Goal: Transaction & Acquisition: Purchase product/service

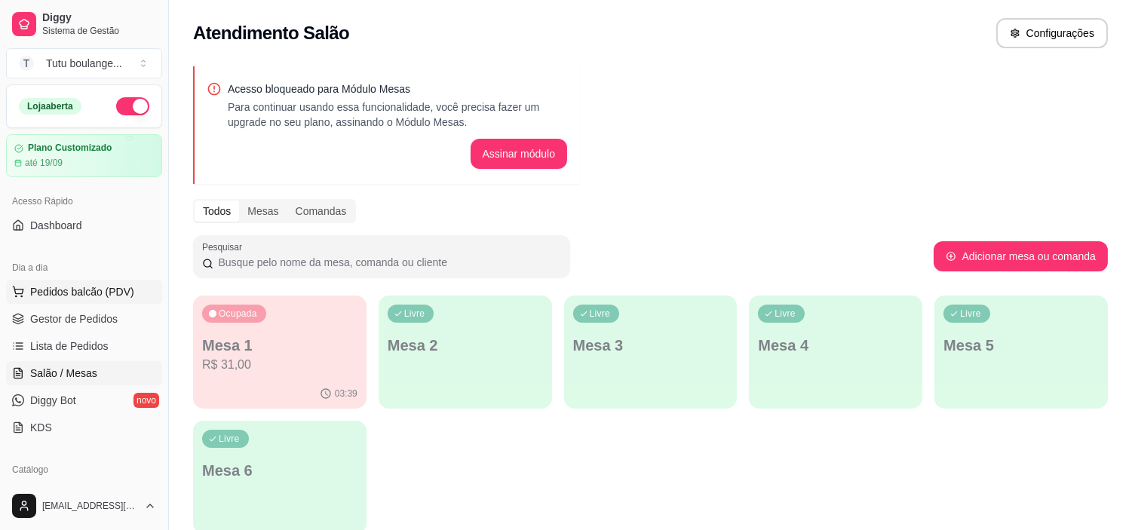
click at [122, 292] on span "Pedidos balcão (PDV)" at bounding box center [82, 291] width 104 height 15
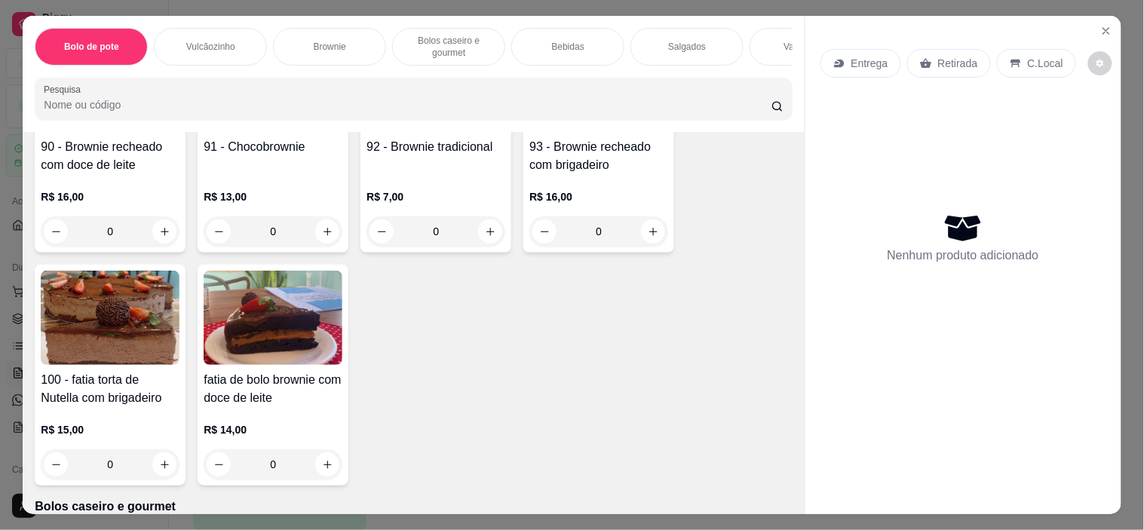
scroll to position [754, 0]
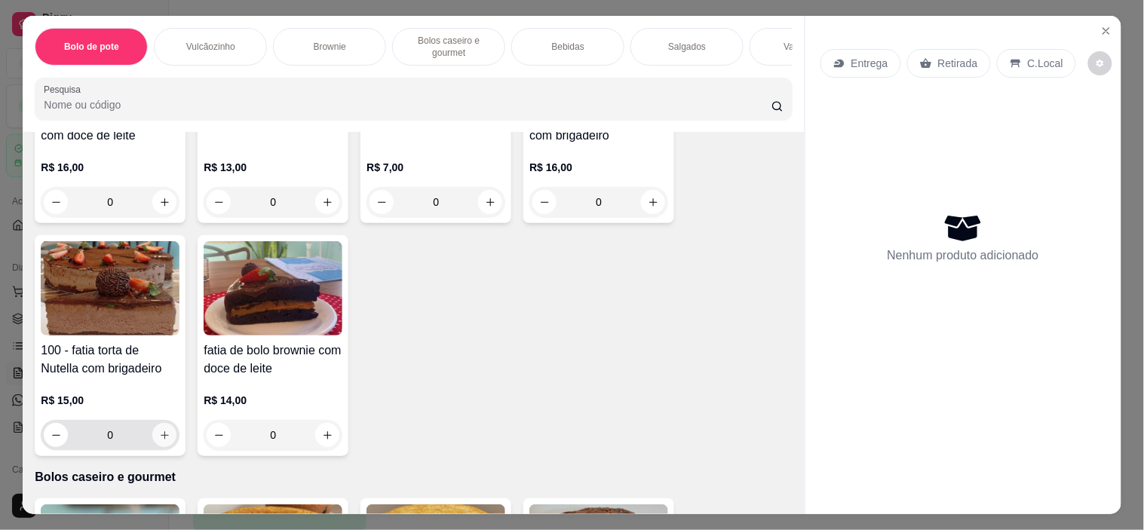
click at [159, 438] on icon "increase-product-quantity" at bounding box center [164, 435] width 11 height 11
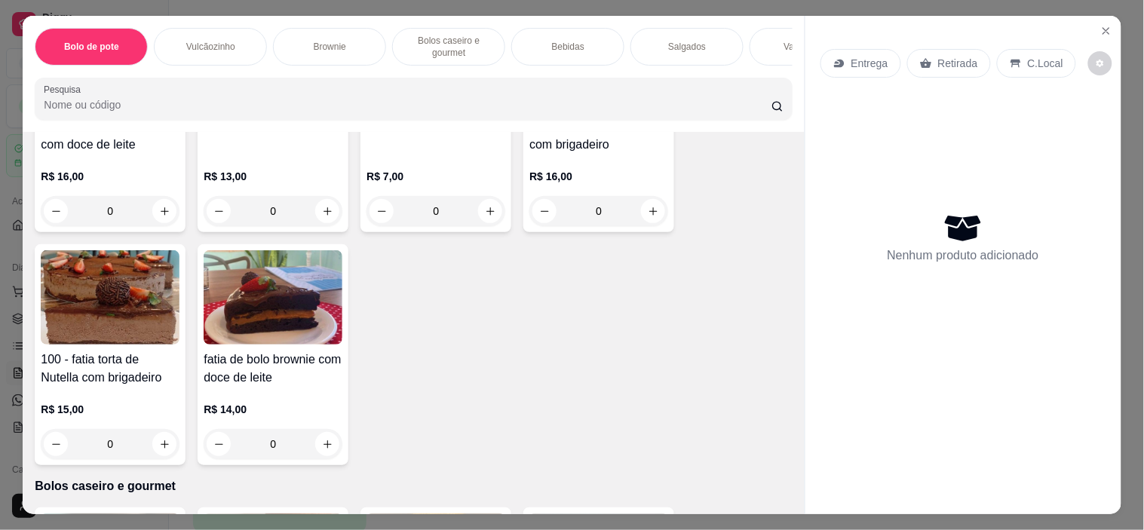
scroll to position [835, 0]
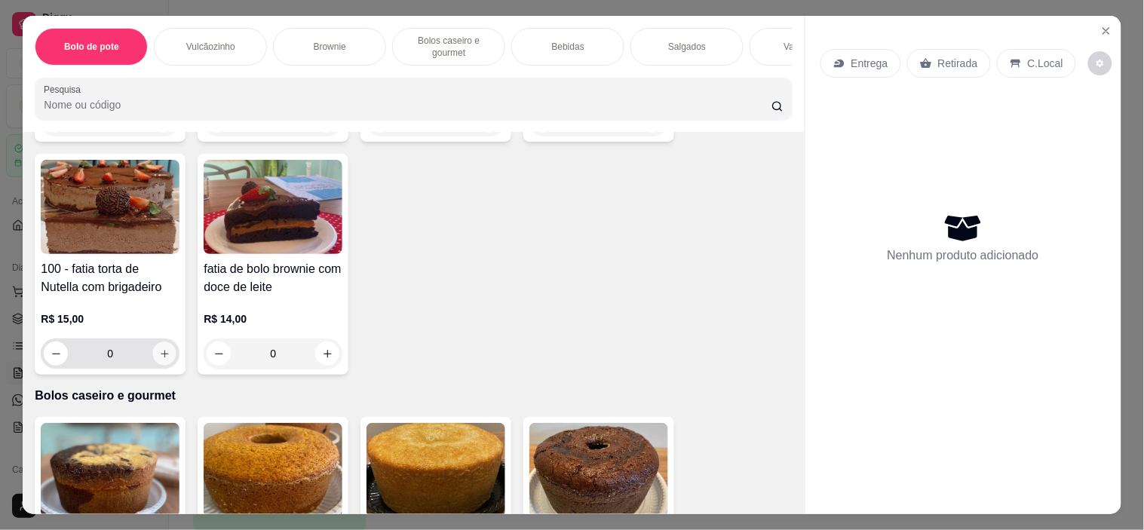
click at [155, 366] on button "increase-product-quantity" at bounding box center [164, 353] width 23 height 23
type input "1"
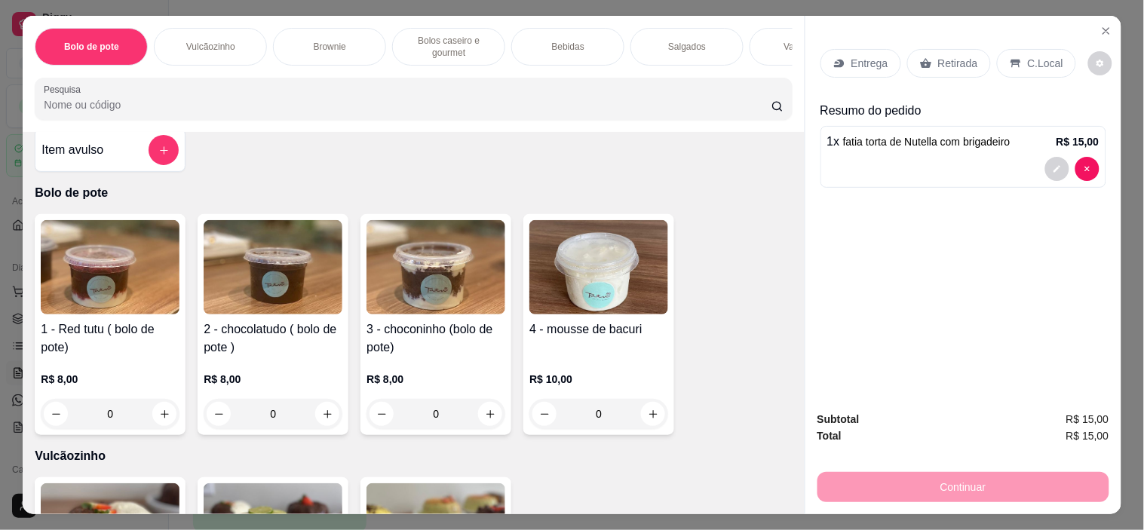
scroll to position [0, 0]
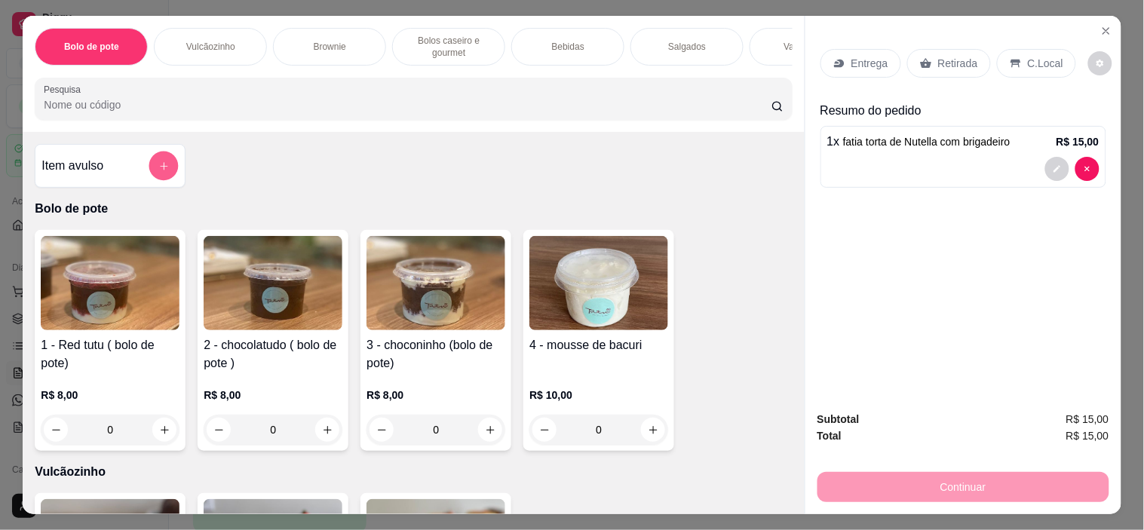
click at [151, 178] on button "add-separate-item" at bounding box center [163, 166] width 29 height 29
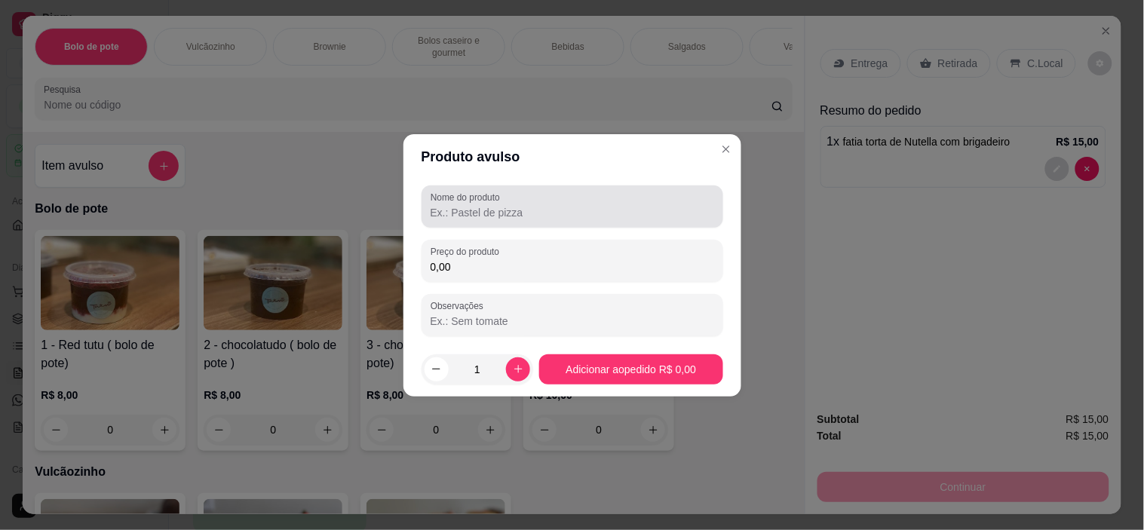
click at [446, 214] on input "Nome do produto" at bounding box center [571, 212] width 283 height 15
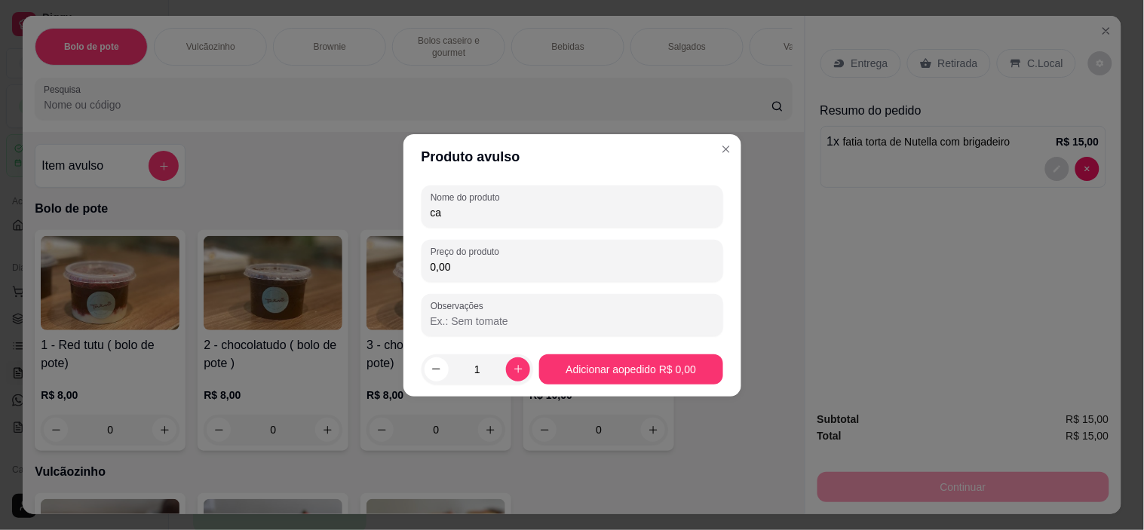
type input "c"
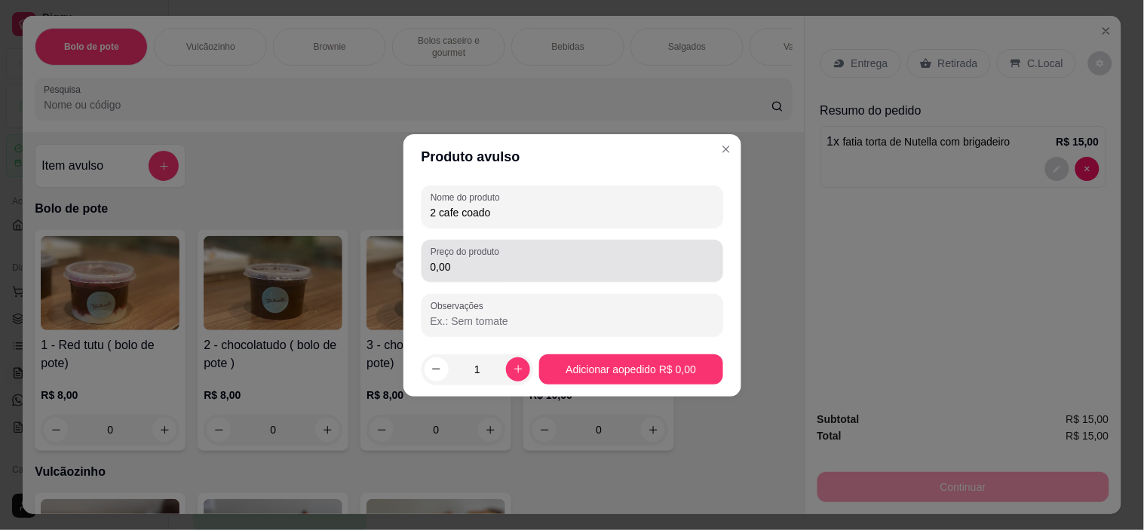
type input "2 cafe coado"
click at [445, 269] on input "0,00" at bounding box center [571, 266] width 283 height 15
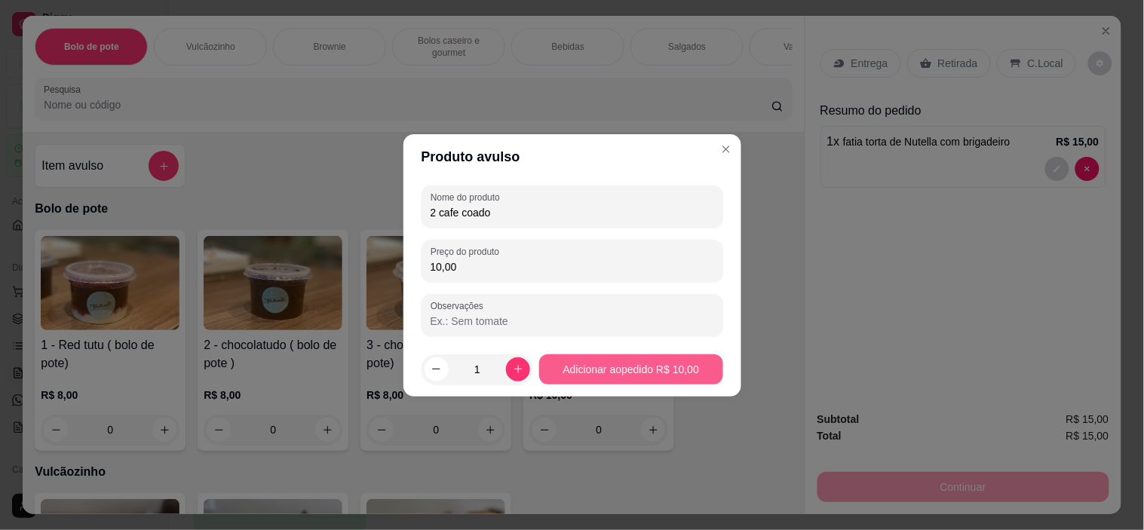
type input "10,00"
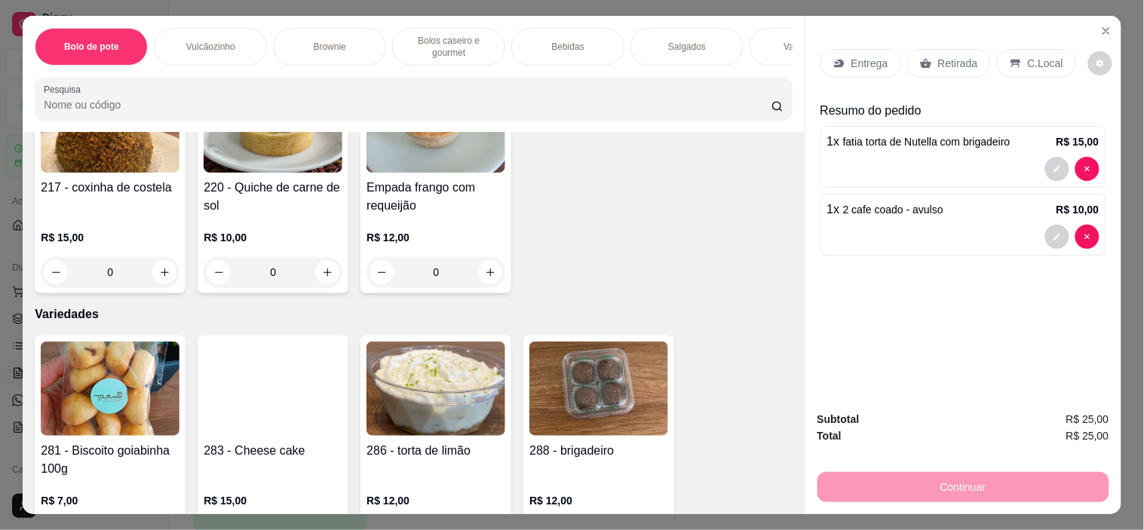
scroll to position [3350, 0]
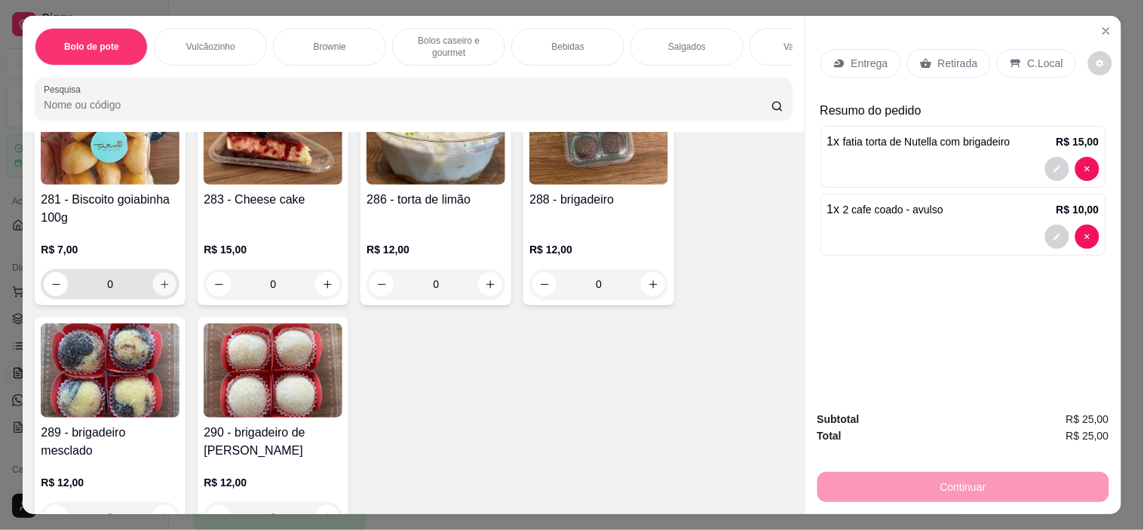
click at [153, 273] on button "increase-product-quantity" at bounding box center [164, 284] width 23 height 23
type input "1"
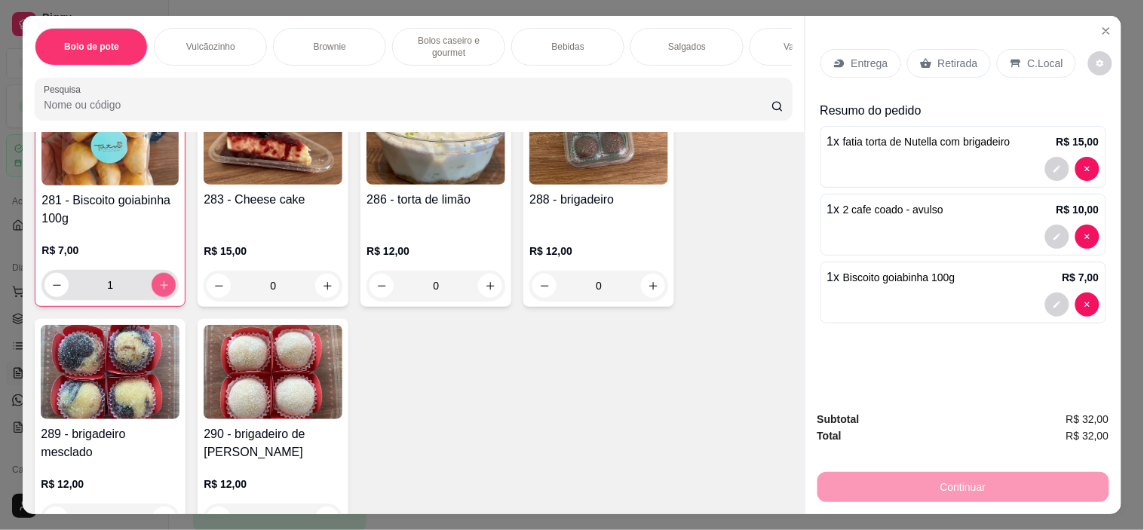
scroll to position [3351, 0]
click at [1011, 60] on icon at bounding box center [1015, 64] width 10 height 8
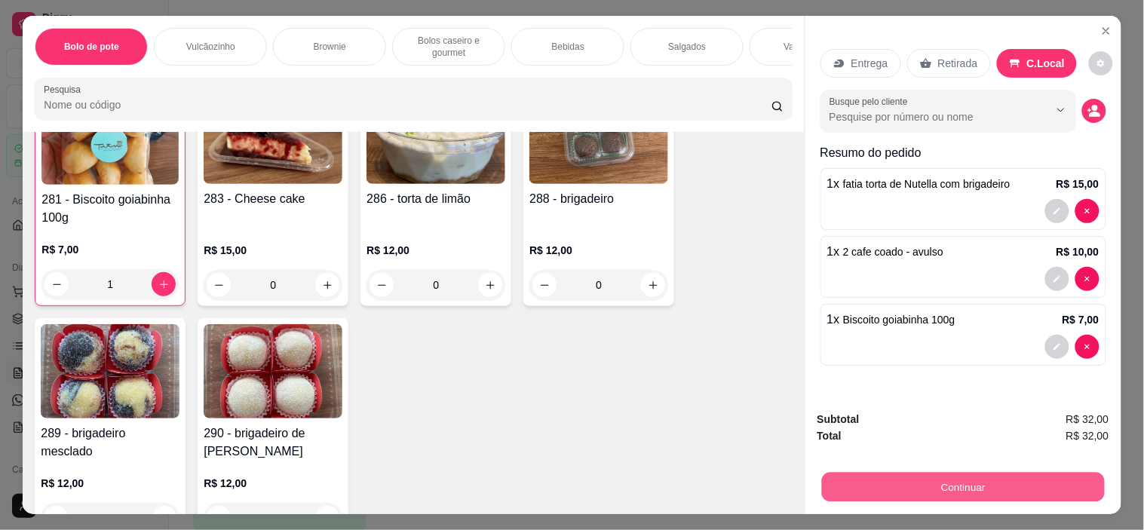
click at [967, 485] on button "Continuar" at bounding box center [962, 487] width 283 height 29
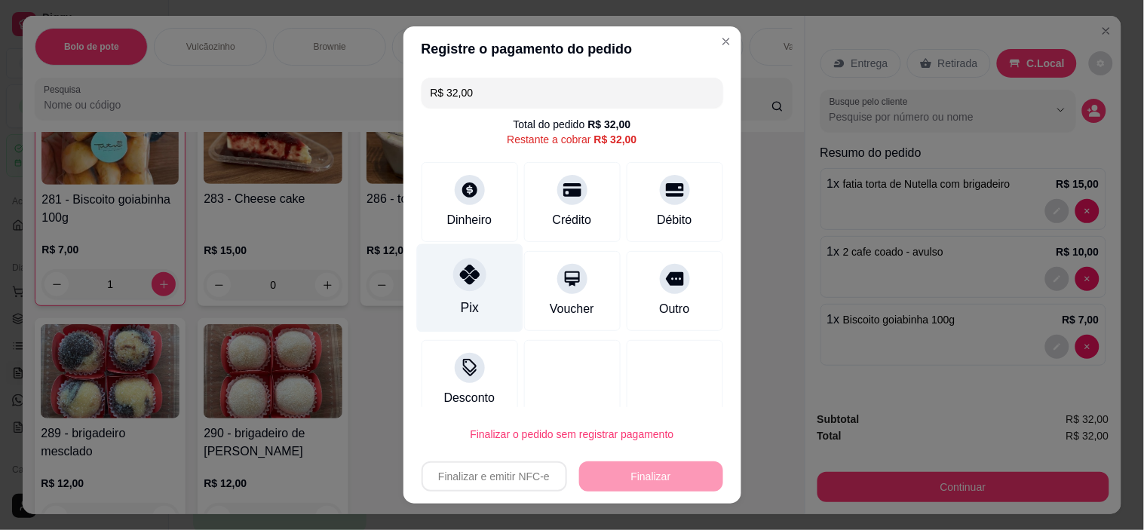
click at [449, 293] on div "Pix" at bounding box center [469, 288] width 106 height 88
type input "R$ 0,00"
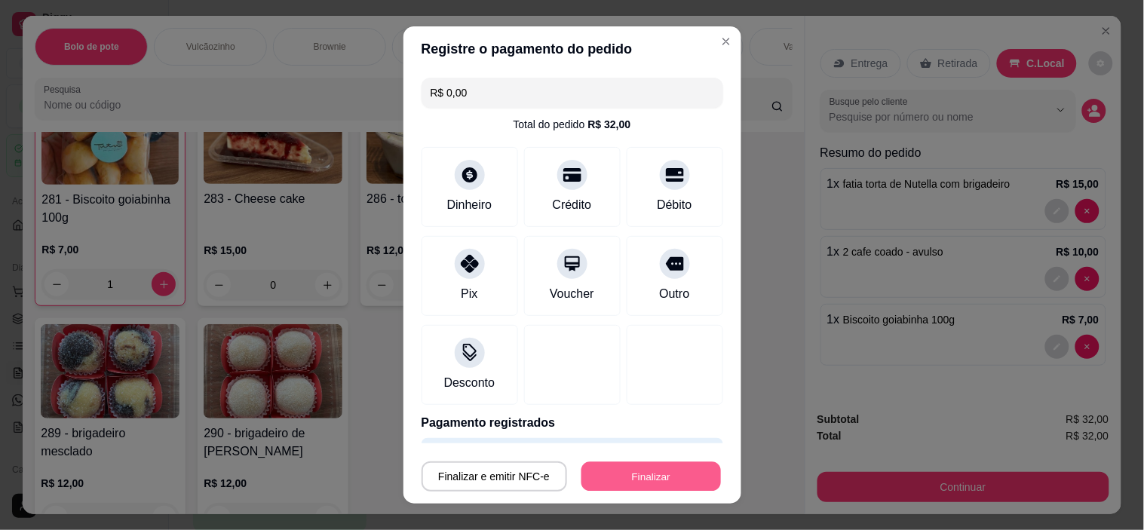
click at [629, 482] on button "Finalizar" at bounding box center [650, 475] width 139 height 29
type input "0"
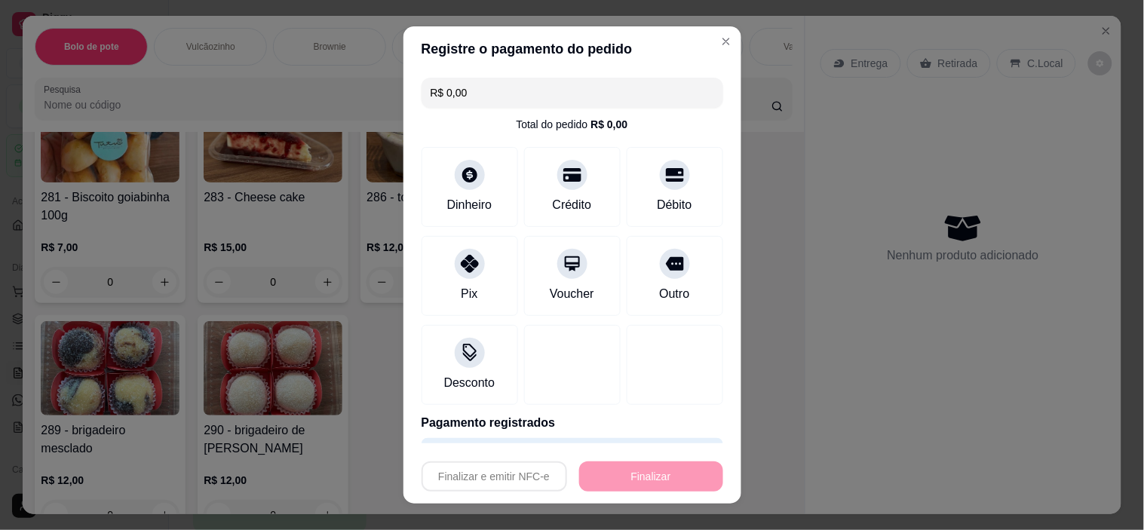
type input "-R$ 32,00"
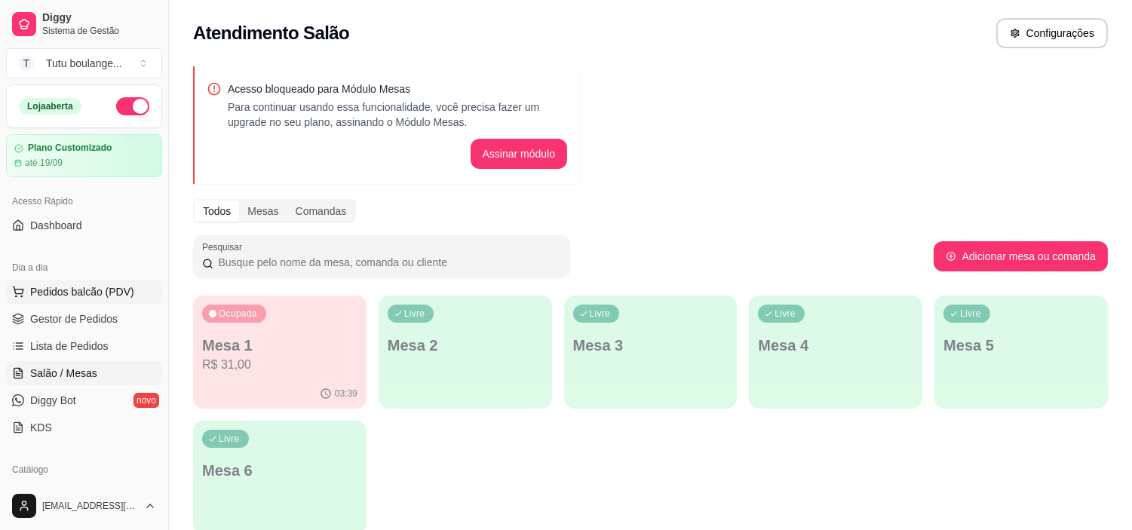
click at [124, 284] on span "Pedidos balcão (PDV)" at bounding box center [82, 291] width 104 height 15
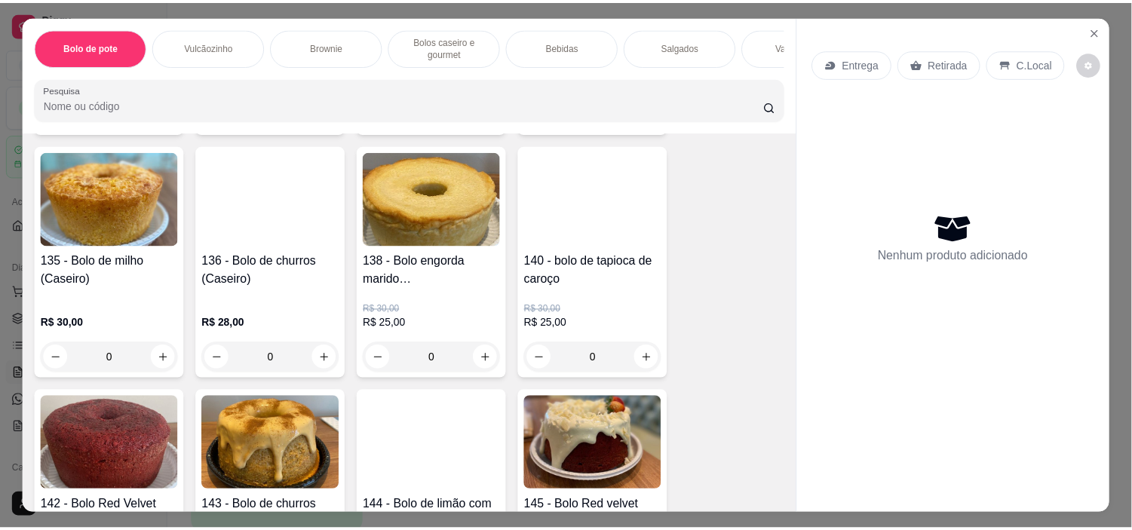
scroll to position [1172, 0]
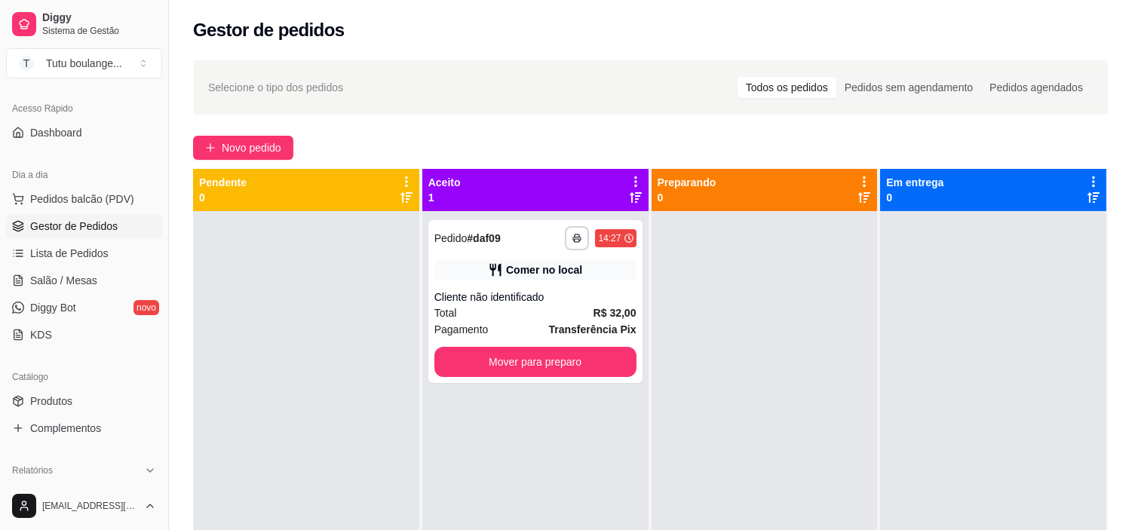
scroll to position [167, 0]
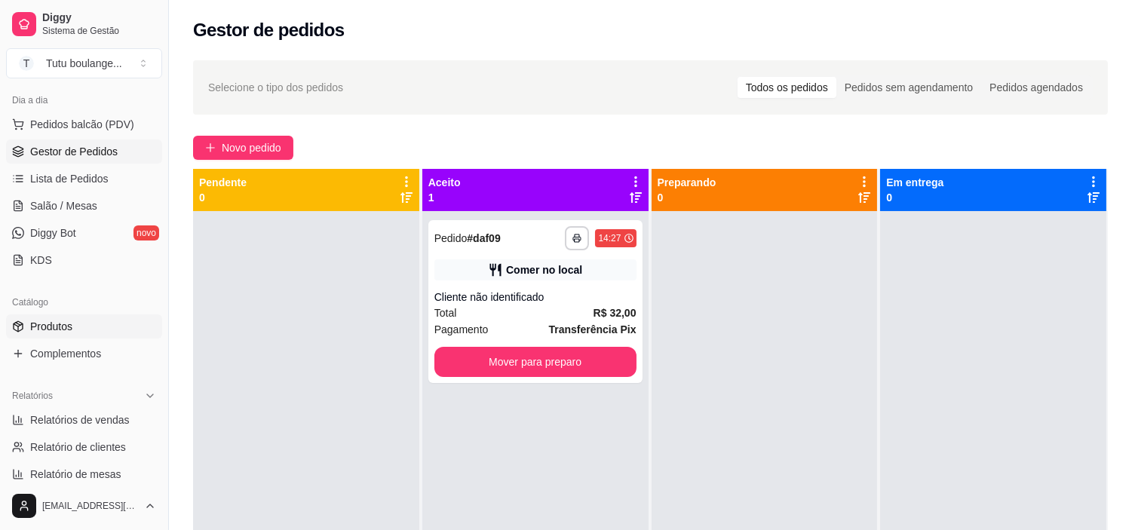
click at [95, 324] on link "Produtos" at bounding box center [84, 326] width 156 height 24
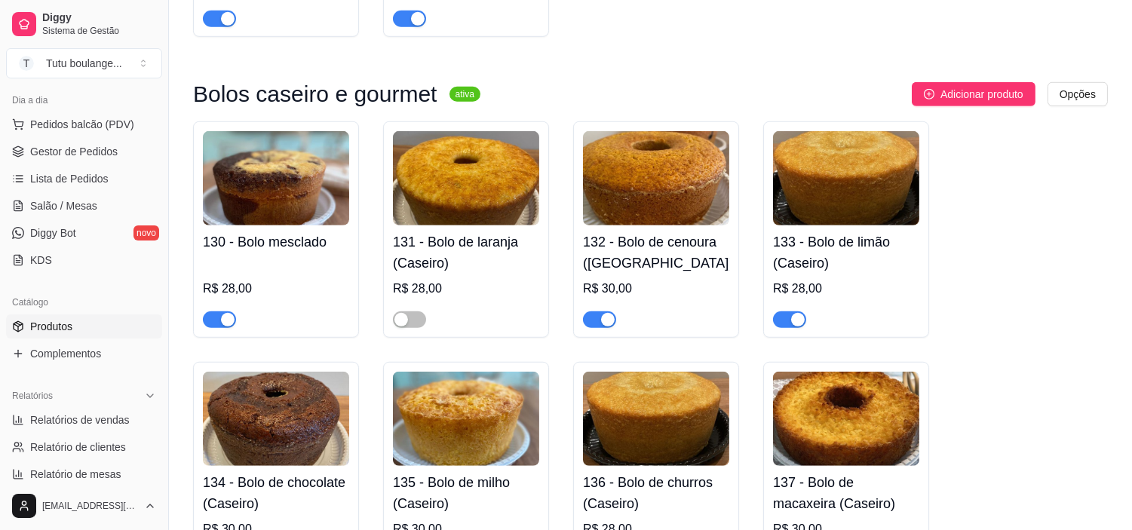
scroll to position [2093, 0]
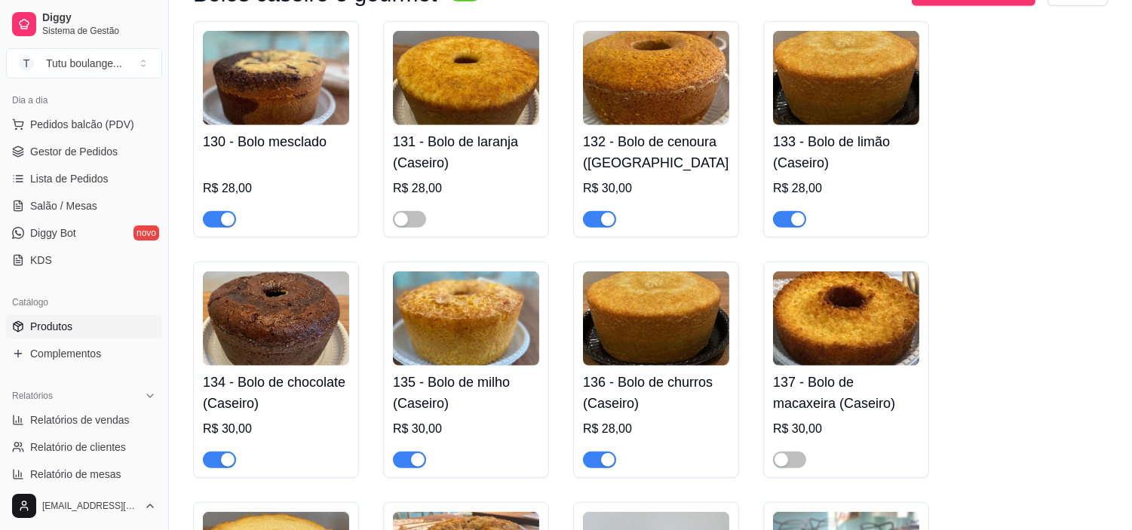
click at [789, 228] on span "button" at bounding box center [789, 219] width 33 height 17
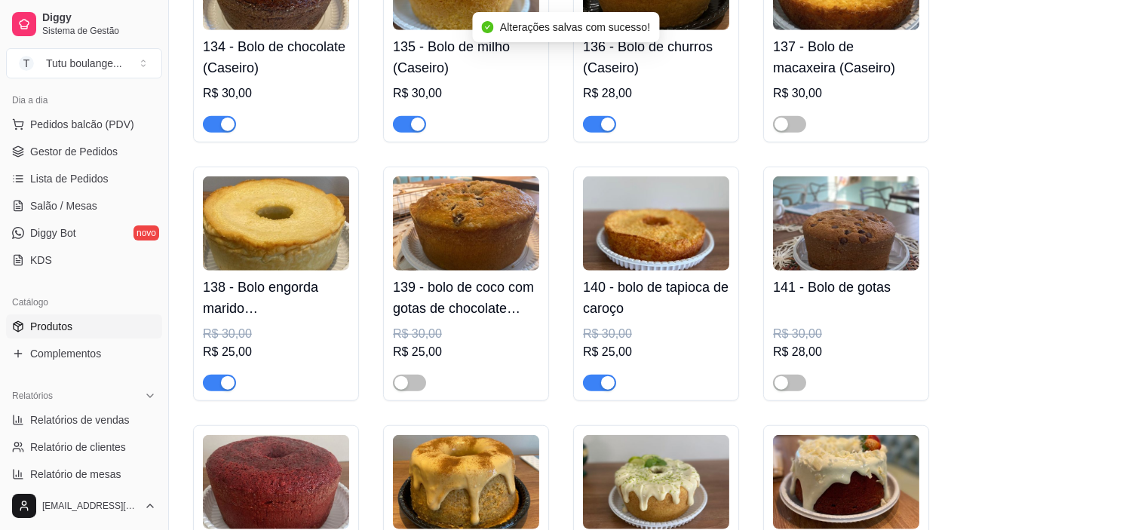
scroll to position [2680, 0]
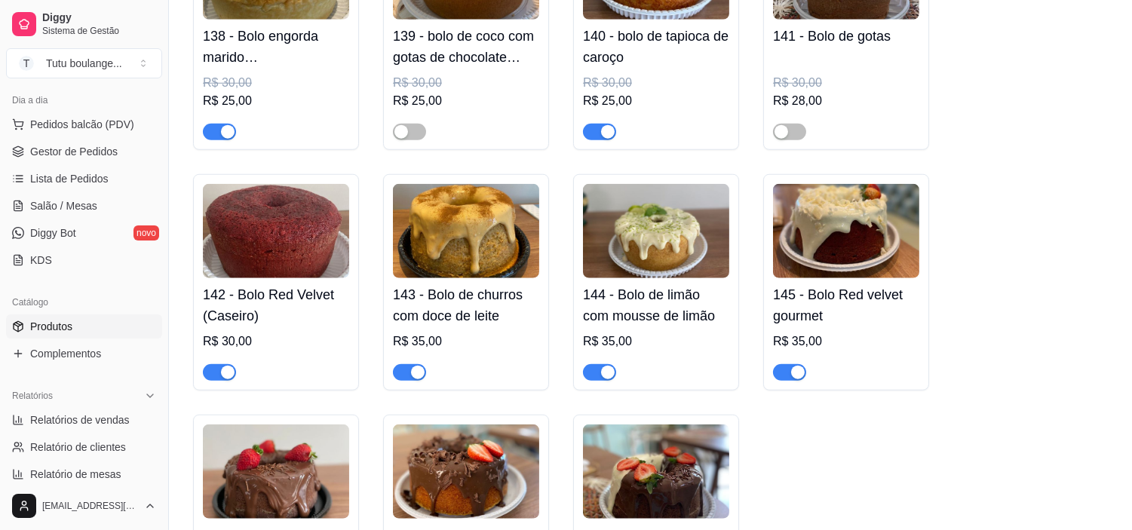
click at [596, 381] on span "button" at bounding box center [599, 372] width 33 height 17
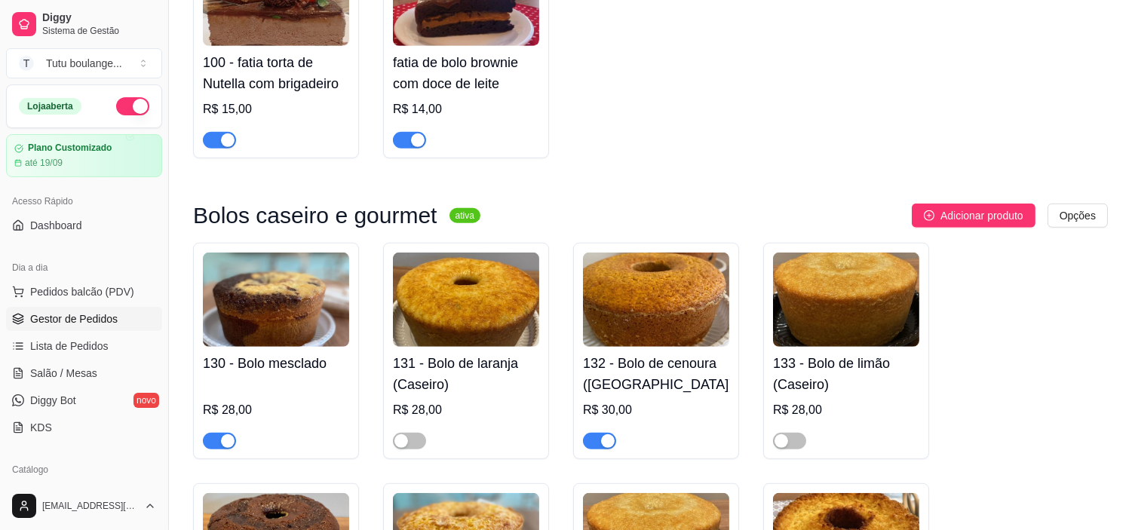
scroll to position [1842, 0]
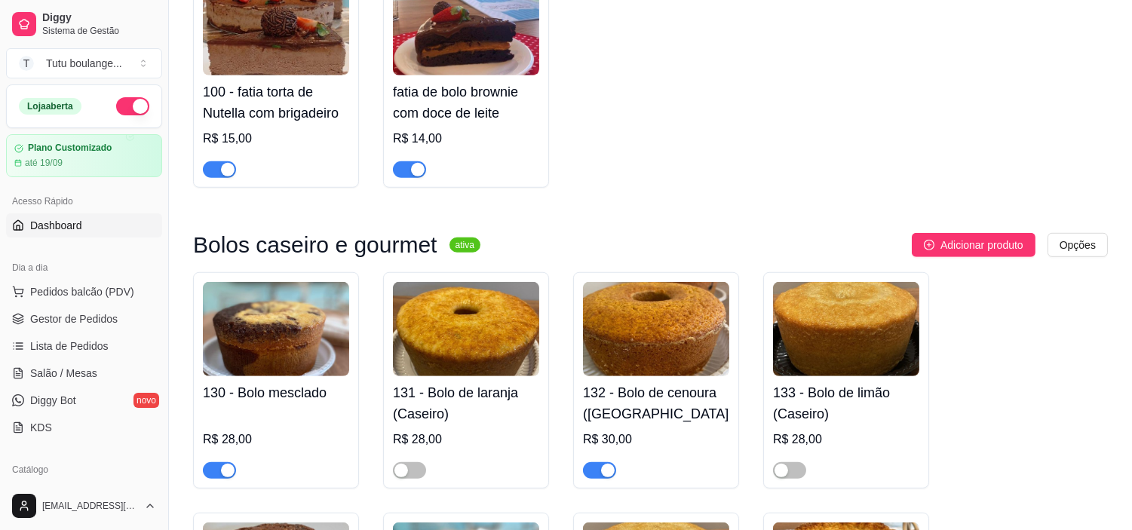
click at [59, 229] on span "Dashboard" at bounding box center [56, 225] width 52 height 15
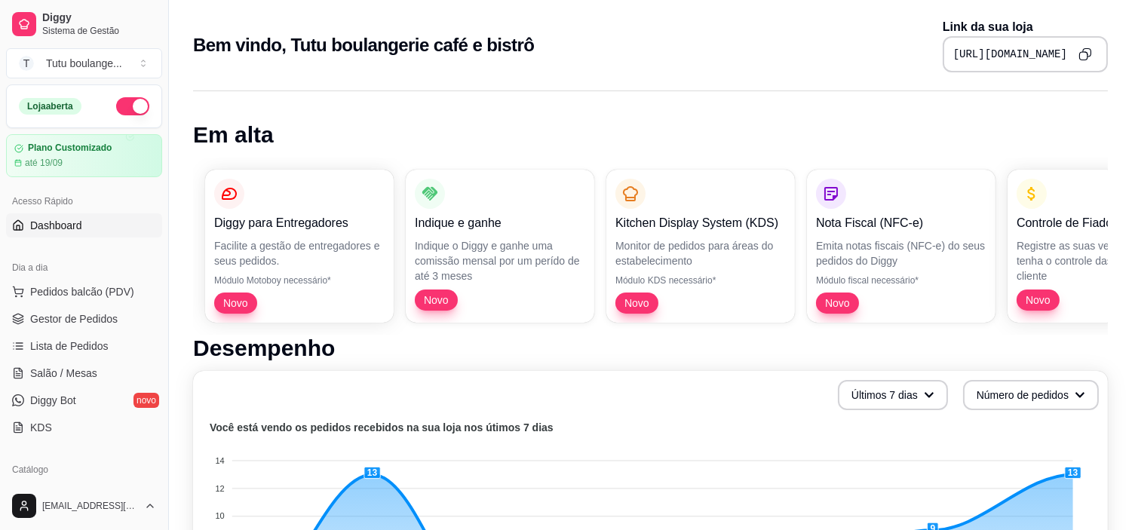
click at [1086, 53] on icon "Copy to clipboard" at bounding box center [1085, 54] width 14 height 14
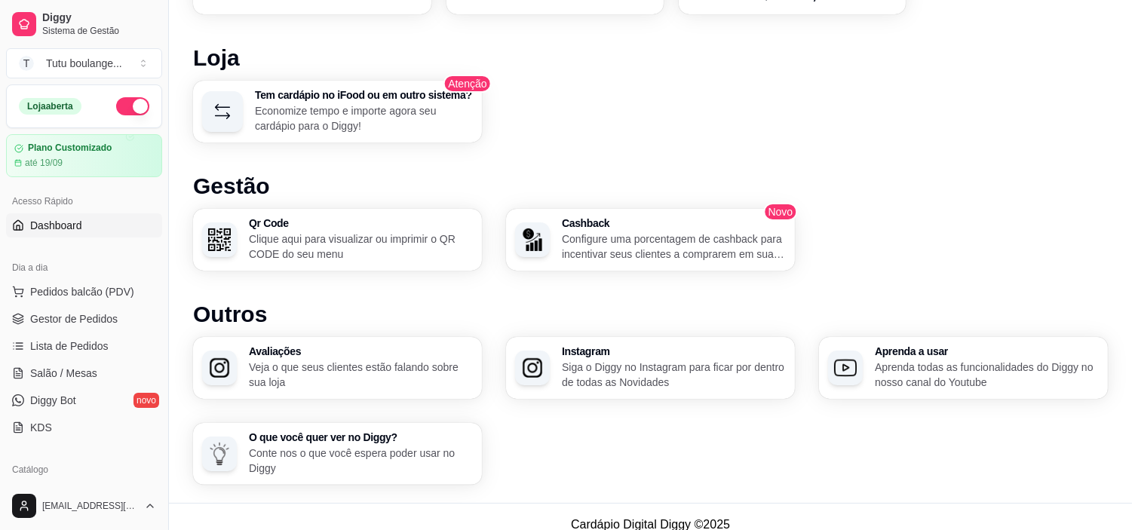
scroll to position [810, 0]
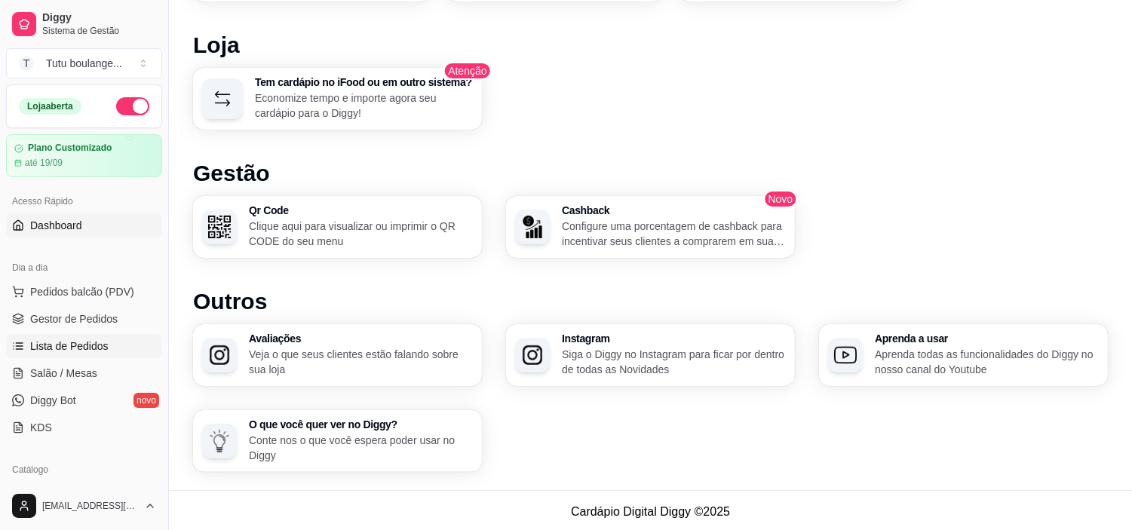
click at [103, 334] on link "Lista de Pedidos" at bounding box center [84, 346] width 156 height 24
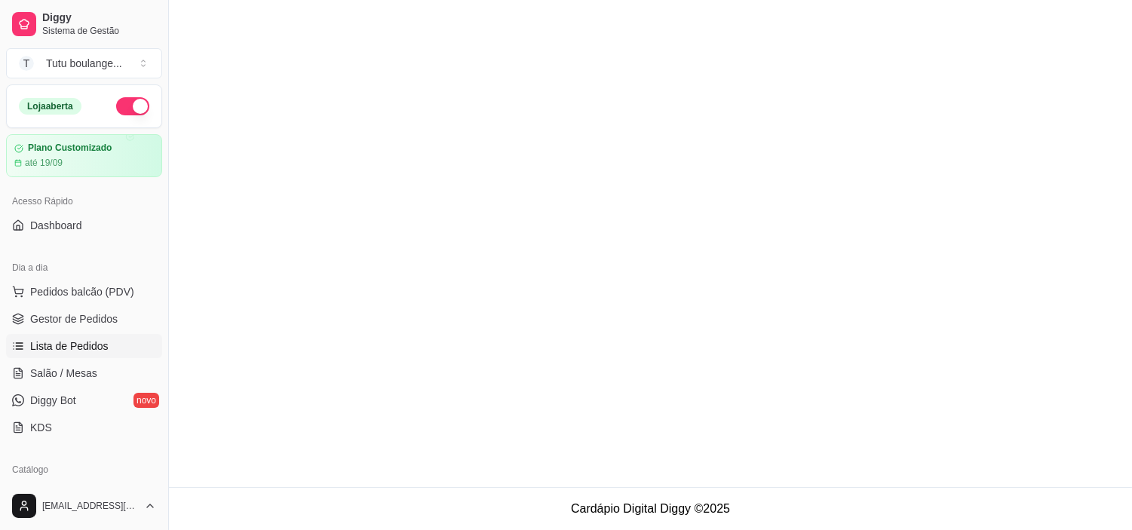
click at [103, 334] on link "Lista de Pedidos" at bounding box center [84, 346] width 156 height 24
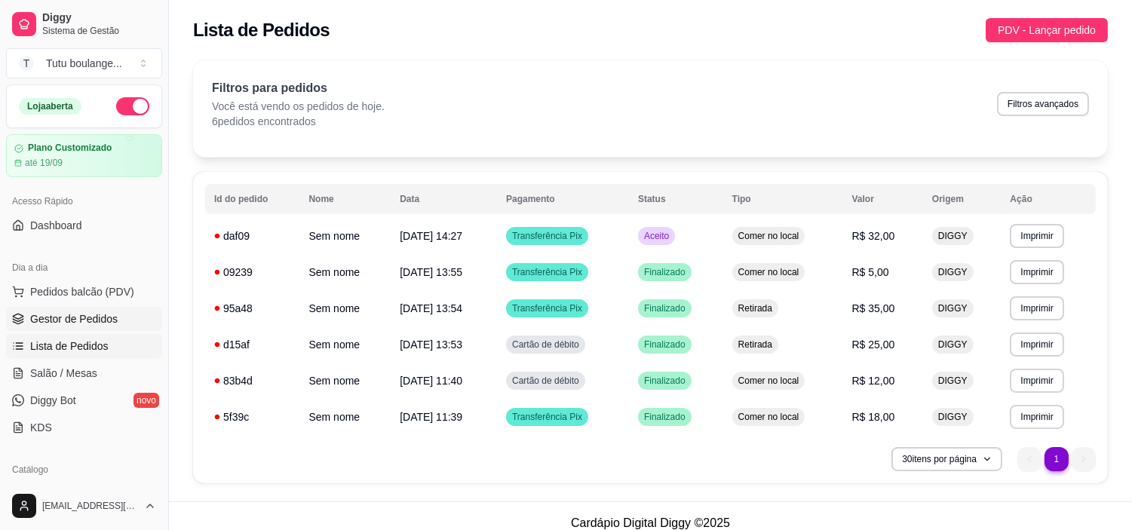
click at [101, 323] on span "Gestor de Pedidos" at bounding box center [73, 318] width 87 height 15
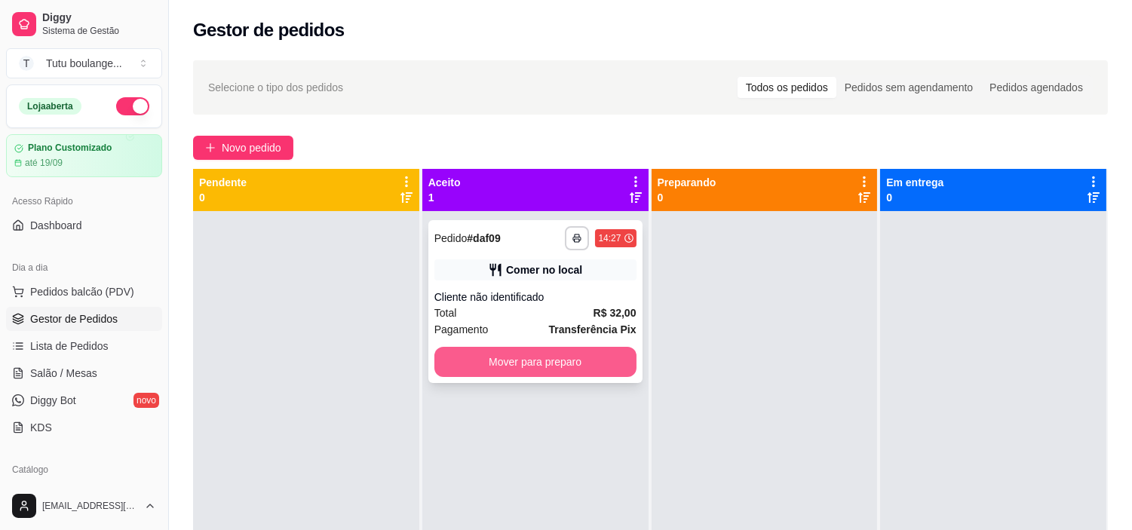
click at [560, 358] on button "Mover para preparo" at bounding box center [535, 362] width 202 height 30
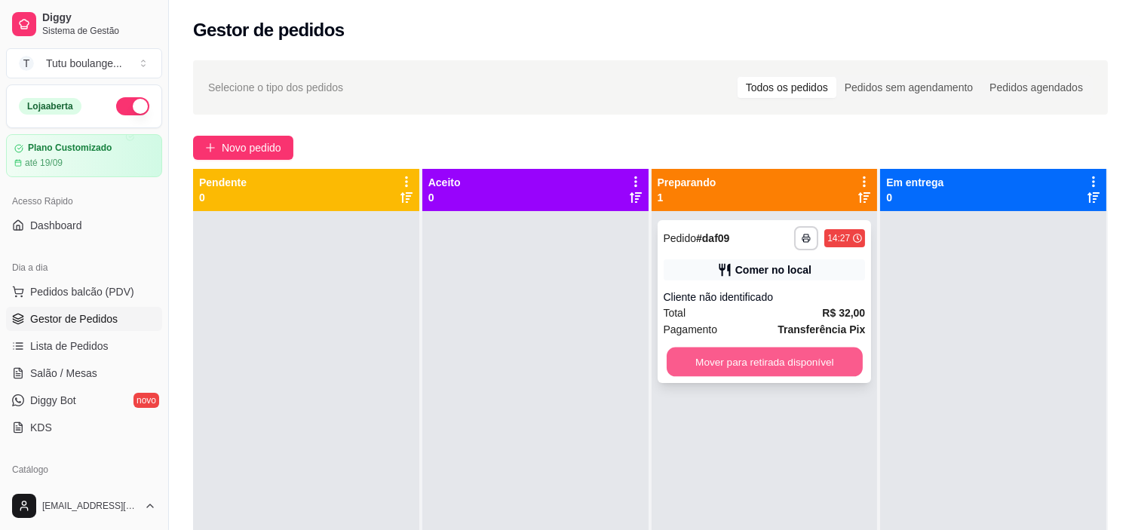
click at [746, 360] on button "Mover para retirada disponível" at bounding box center [764, 362] width 196 height 29
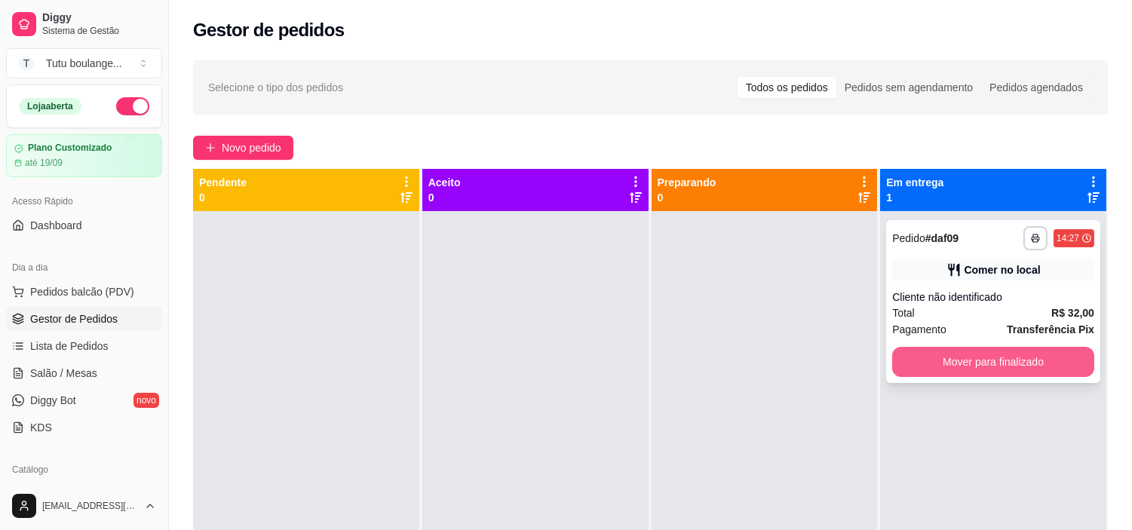
click at [930, 355] on button "Mover para finalizado" at bounding box center [993, 362] width 202 height 30
click at [930, 355] on div "Mover para finalizado" at bounding box center [993, 362] width 202 height 30
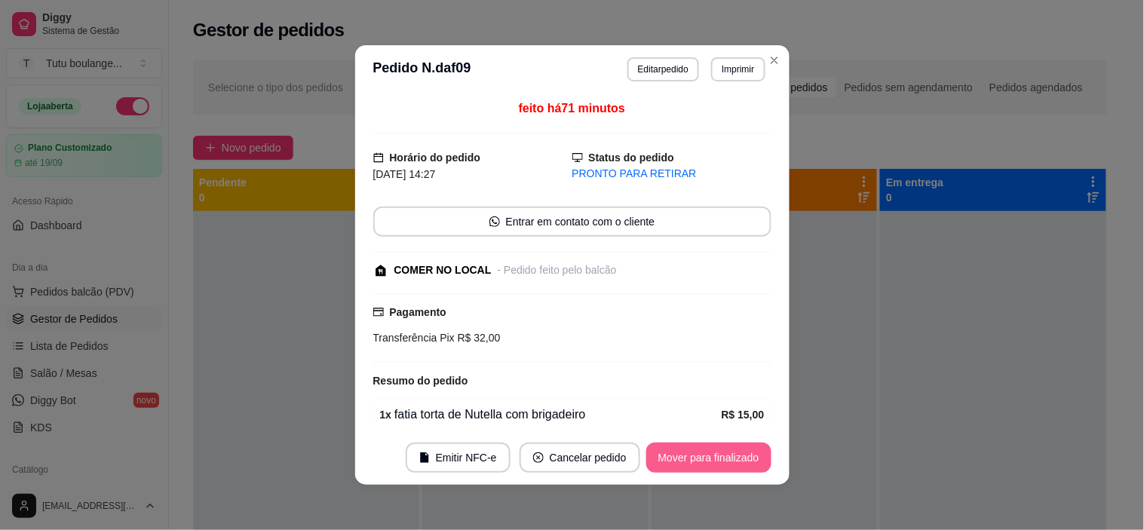
click at [759, 447] on button "Mover para finalizado" at bounding box center [708, 458] width 125 height 30
click at [759, 447] on div "Mover para finalizado" at bounding box center [708, 458] width 125 height 30
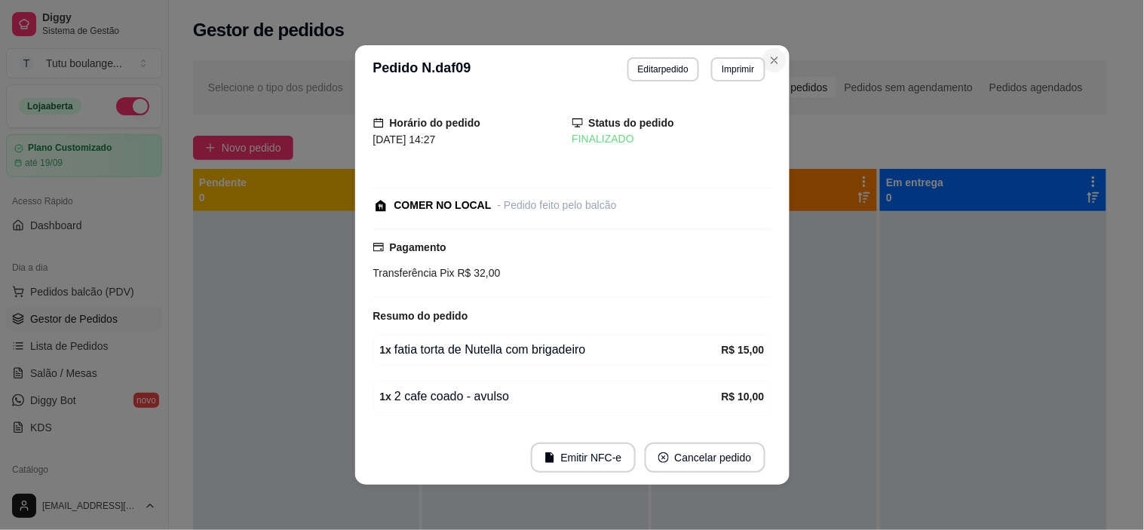
click at [767, 66] on div "Selecione o tipo dos pedidos Todos os pedidos Pedidos sem agendamento Pedidos a…" at bounding box center [650, 87] width 914 height 54
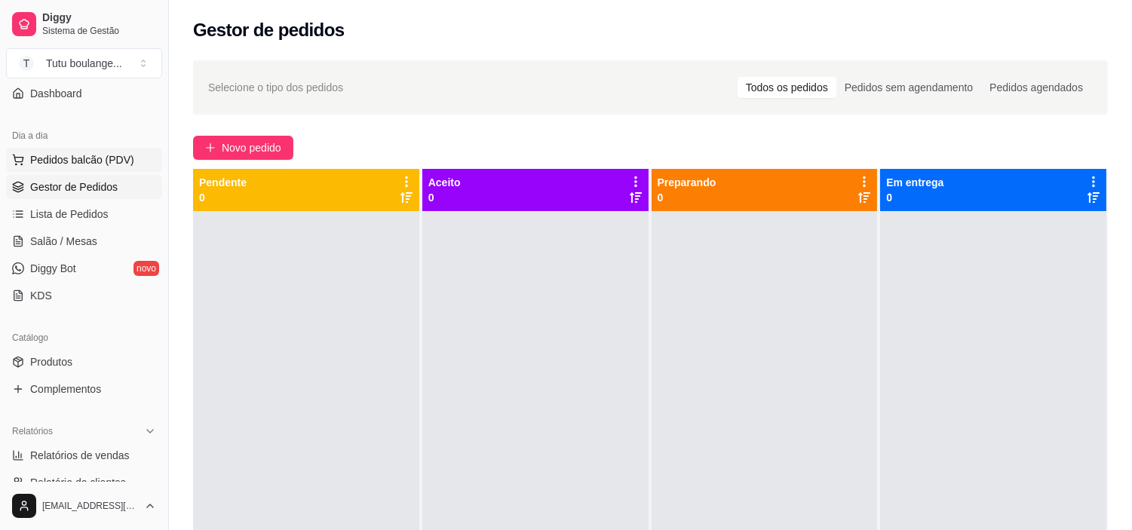
scroll to position [251, 0]
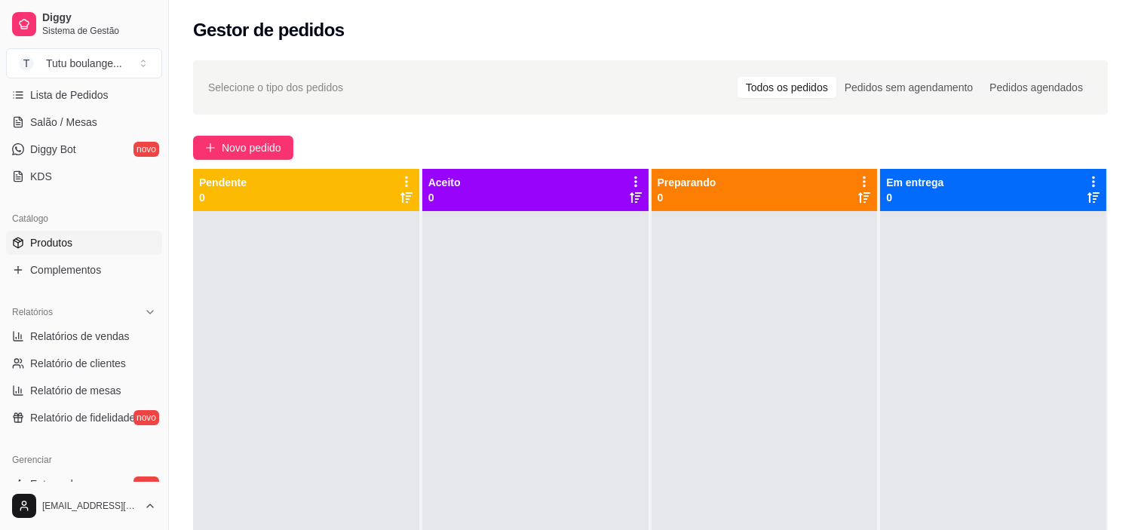
click at [109, 235] on link "Produtos" at bounding box center [84, 243] width 156 height 24
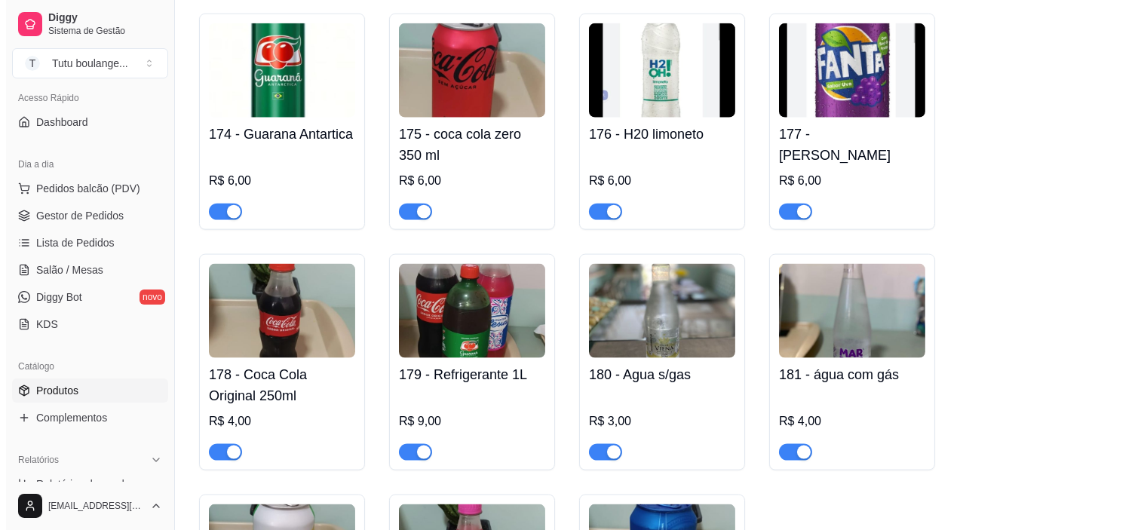
scroll to position [84, 0]
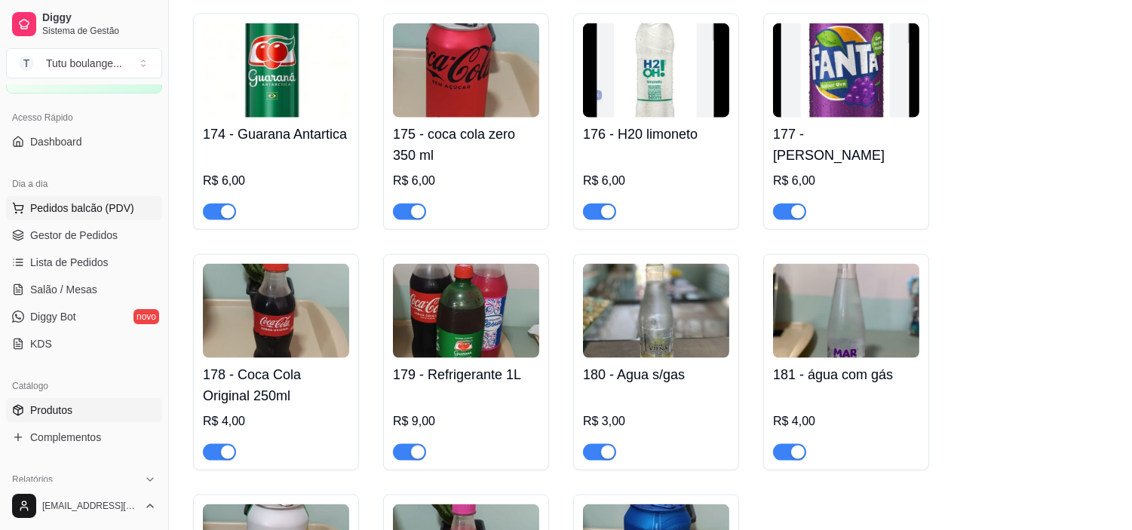
click at [119, 204] on span "Pedidos balcão (PDV)" at bounding box center [82, 208] width 104 height 15
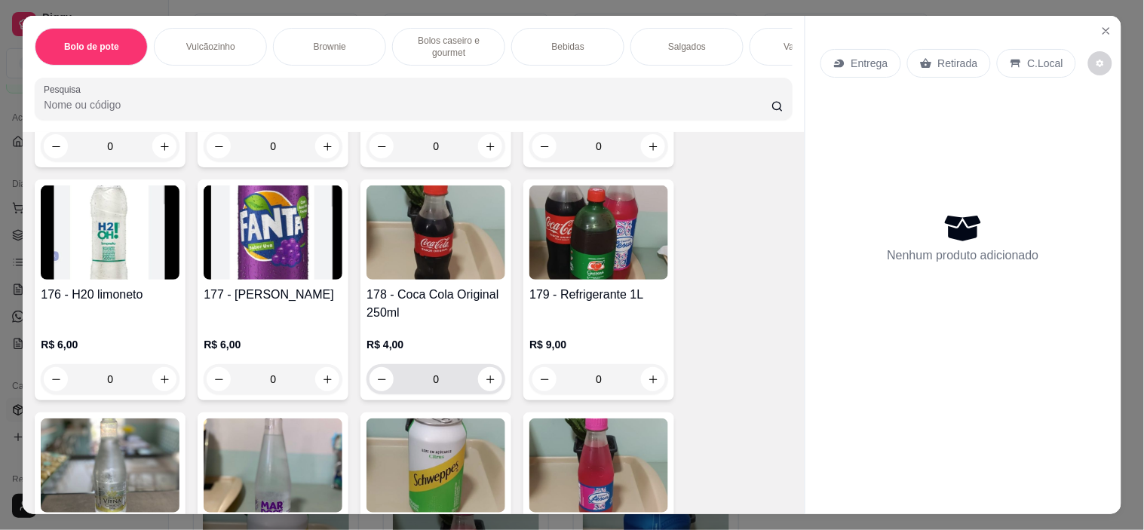
scroll to position [2345, 0]
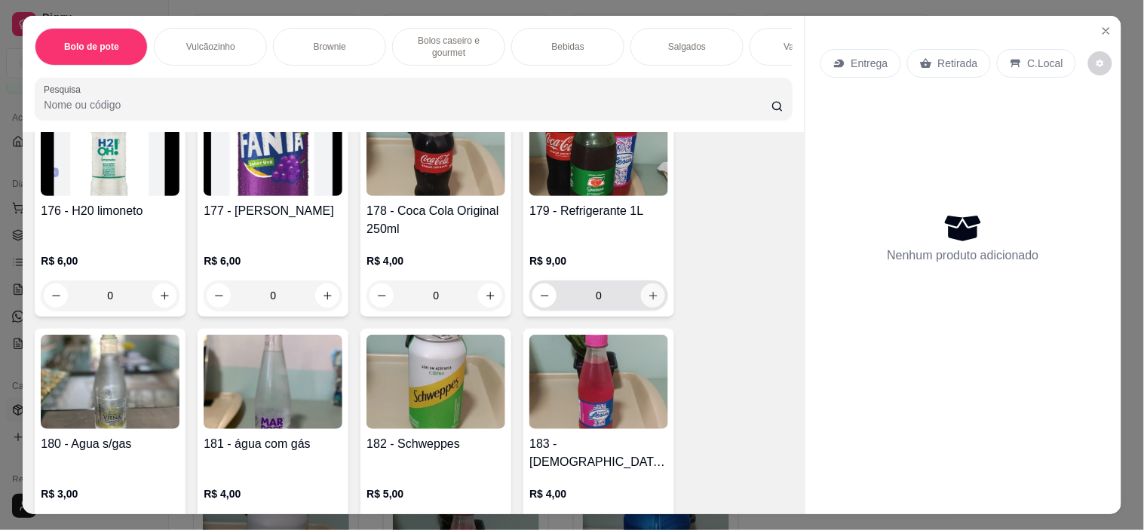
click at [648, 299] on icon "increase-product-quantity" at bounding box center [653, 295] width 11 height 11
type input "1"
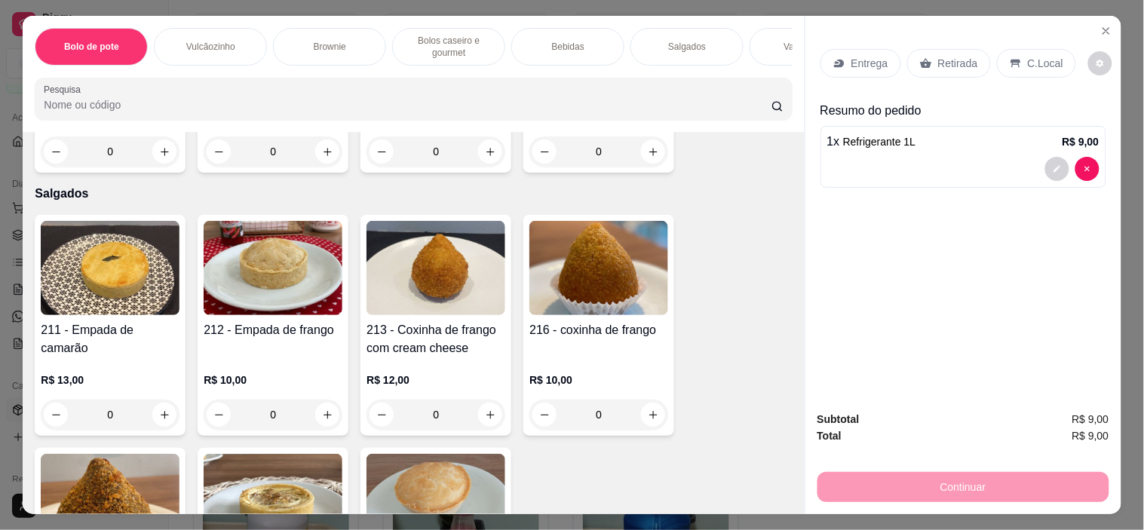
scroll to position [2764, 0]
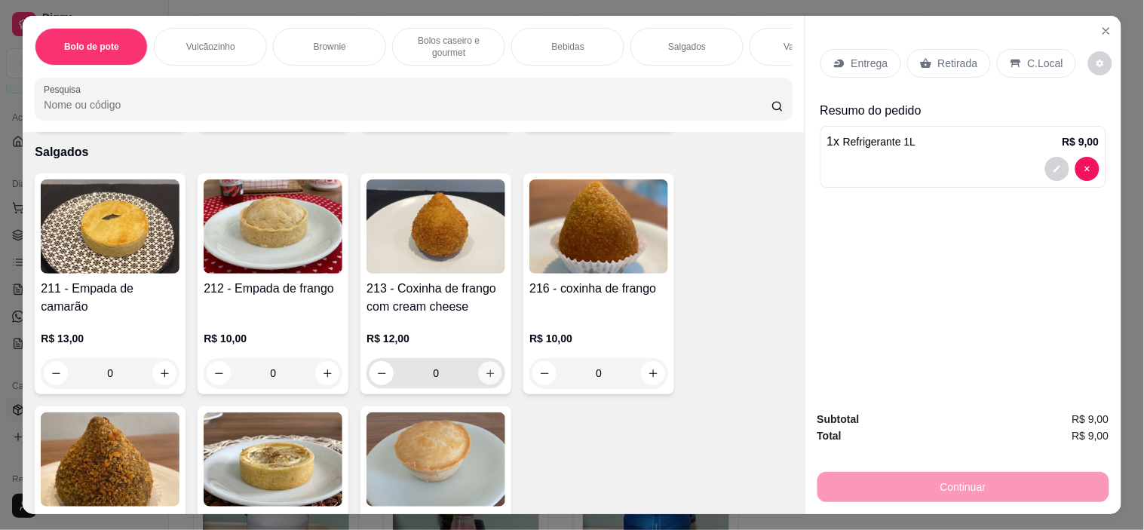
click at [482, 366] on button "increase-product-quantity" at bounding box center [490, 373] width 23 height 23
type input "1"
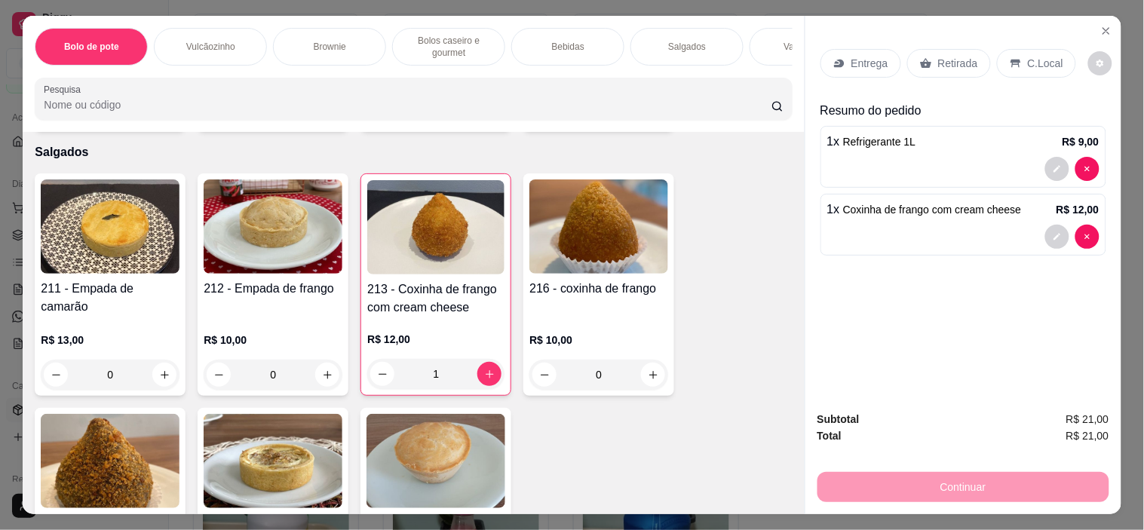
scroll to position [2931, 0]
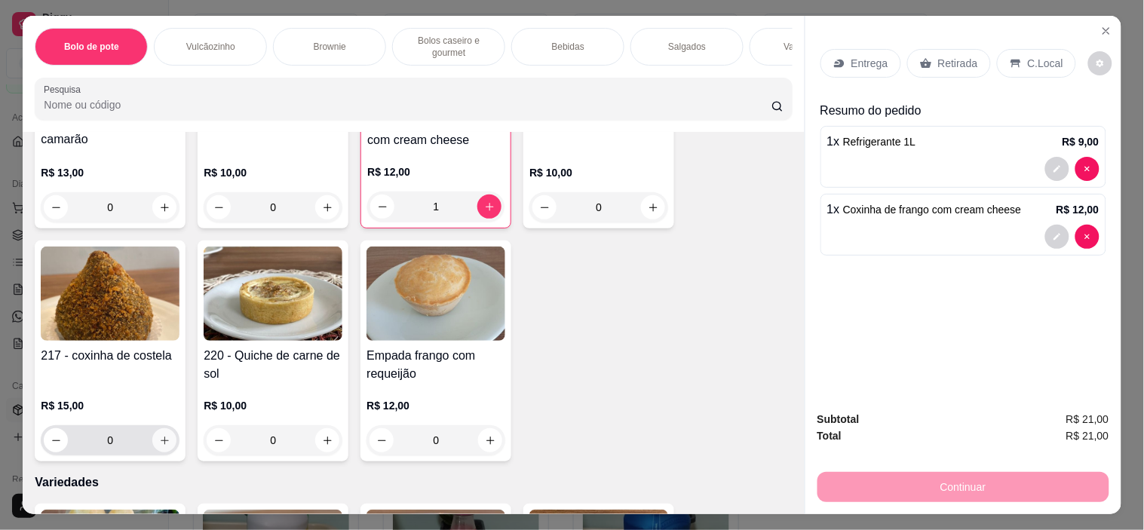
click at [159, 435] on icon "increase-product-quantity" at bounding box center [164, 440] width 11 height 11
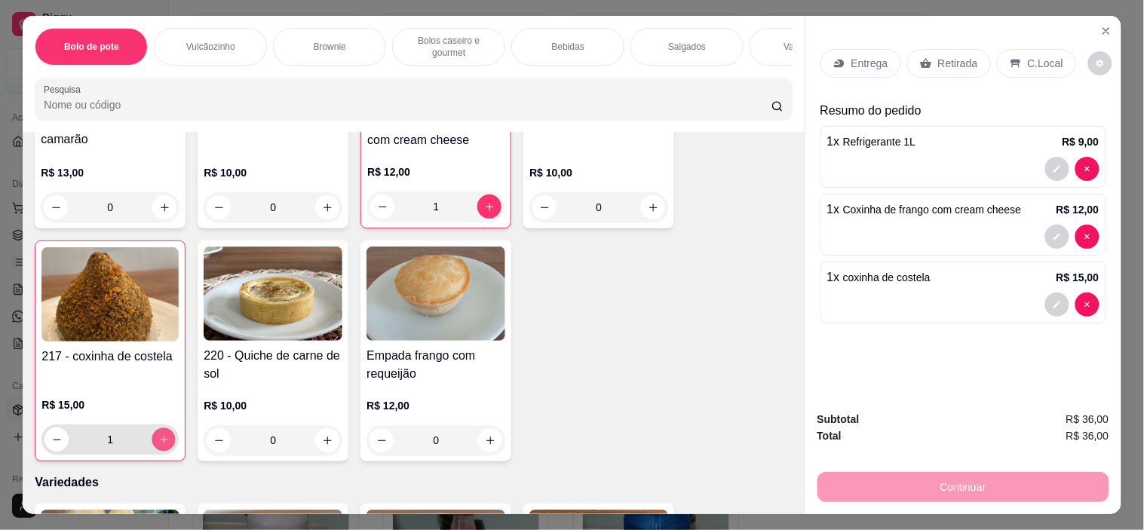
click at [158, 434] on icon "increase-product-quantity" at bounding box center [163, 439] width 11 height 11
click at [51, 434] on icon "decrease-product-quantity" at bounding box center [56, 439] width 11 height 11
type input "0"
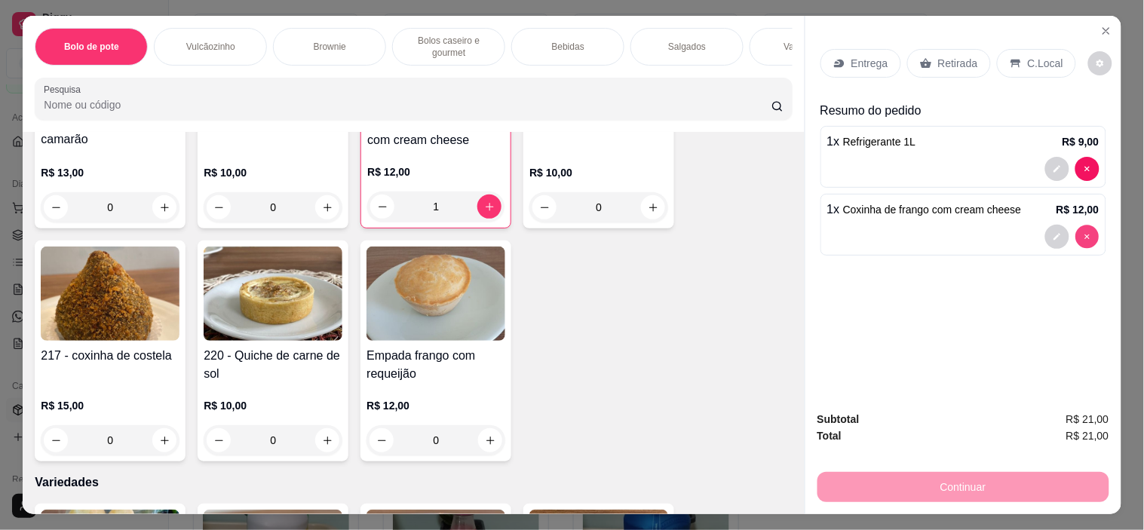
type input "0"
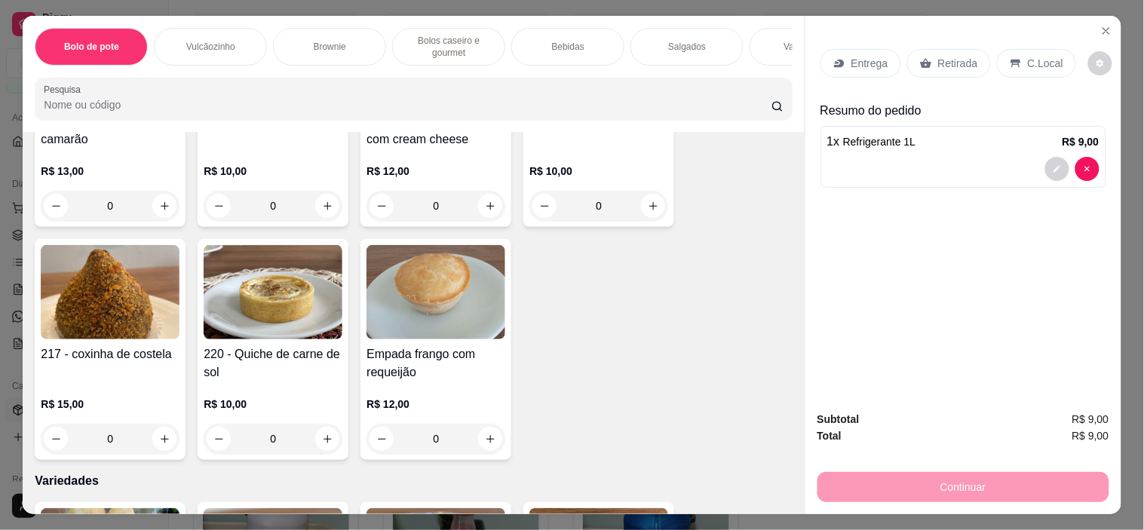
scroll to position [2930, 0]
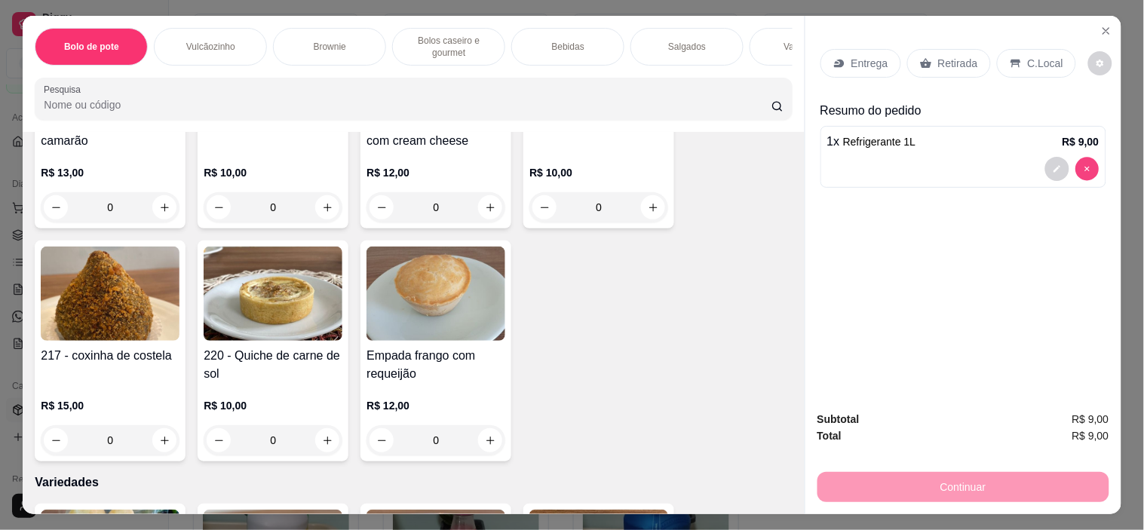
type input "0"
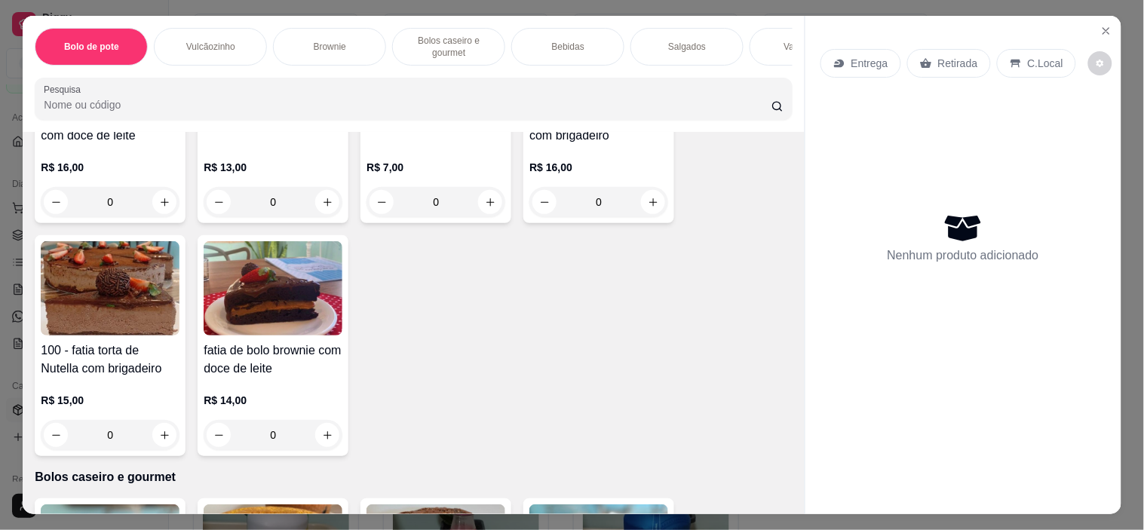
scroll to position [669, 0]
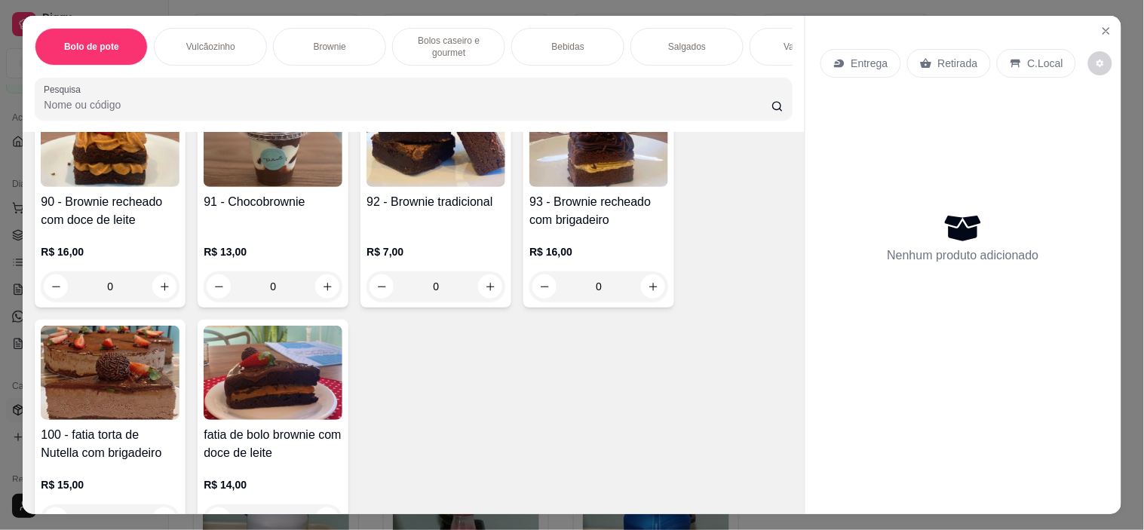
click at [322, 298] on div "0" at bounding box center [273, 286] width 139 height 30
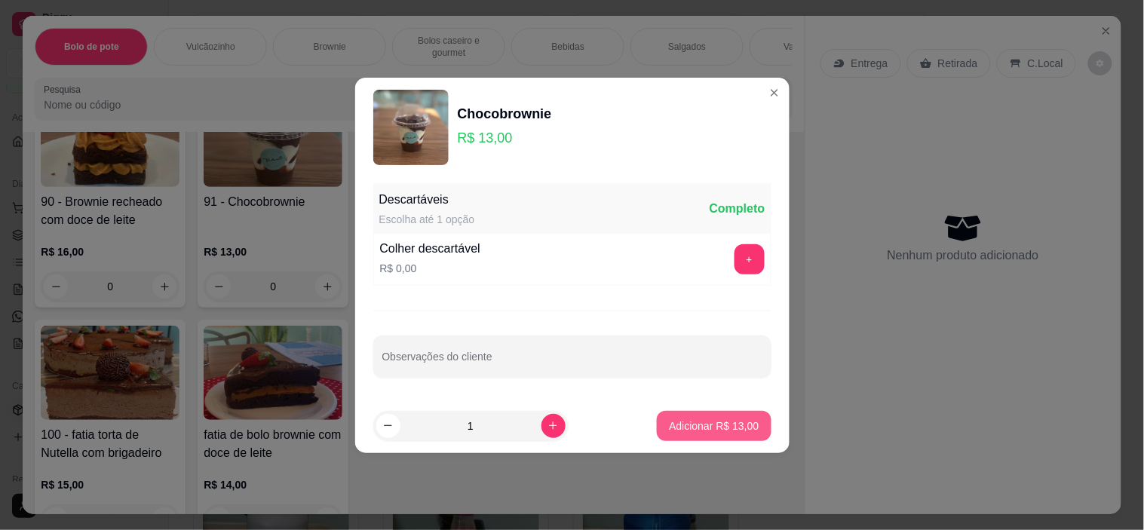
click at [713, 419] on p "Adicionar R$ 13,00" at bounding box center [714, 425] width 90 height 15
type input "1"
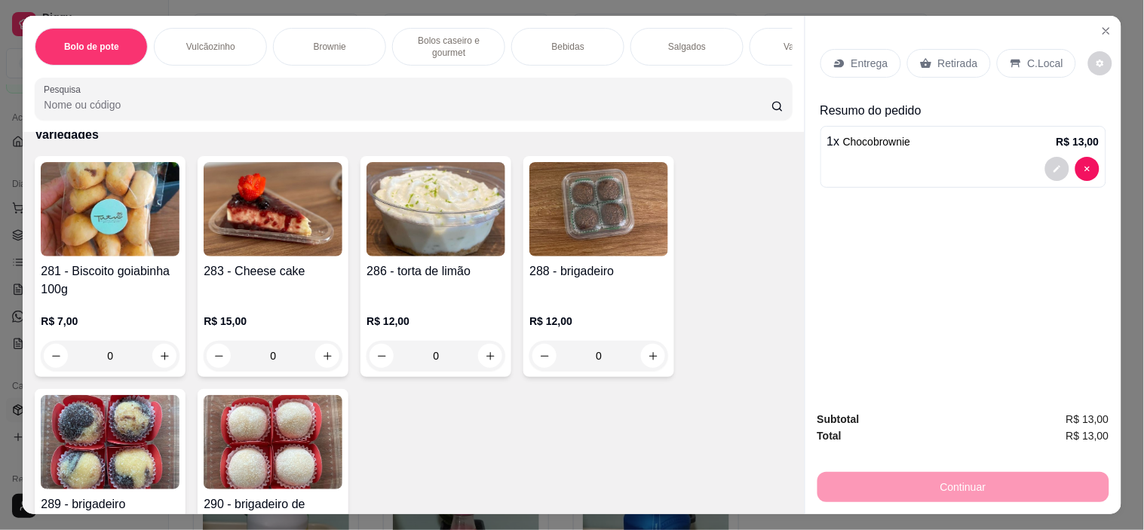
scroll to position [3434, 0]
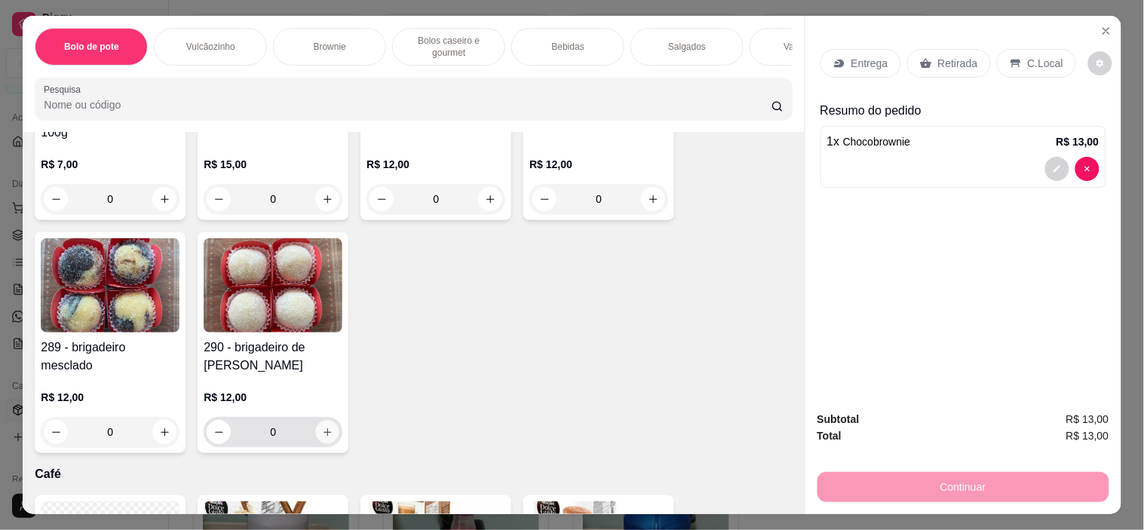
click at [323, 426] on button "increase-product-quantity" at bounding box center [327, 432] width 23 height 23
type input "1"
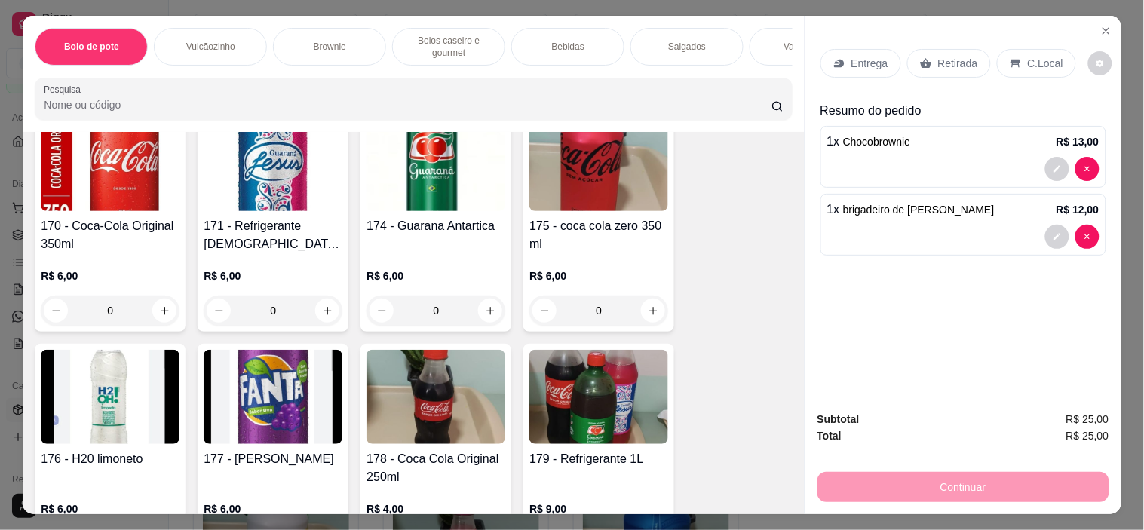
scroll to position [2093, 0]
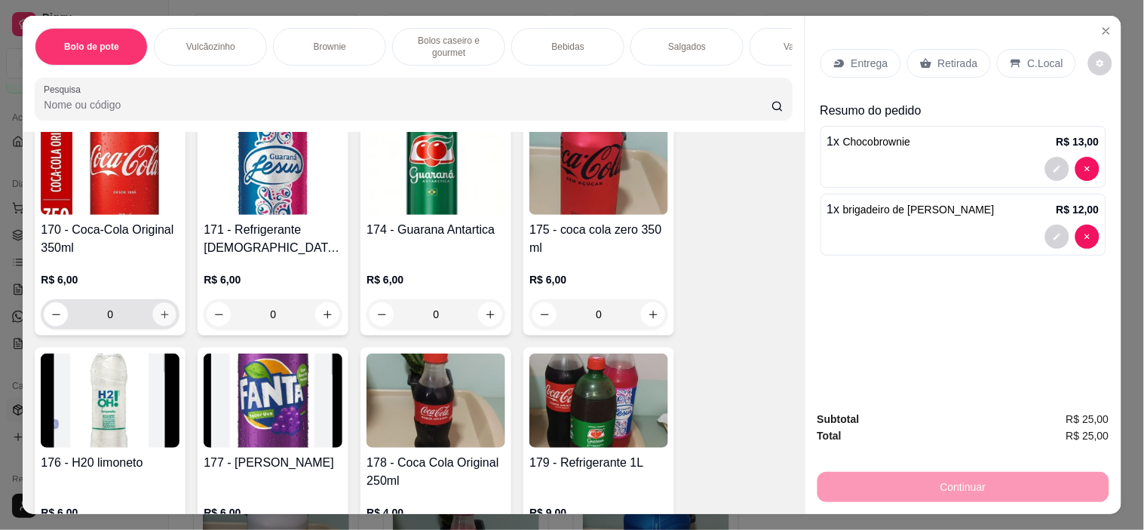
click at [166, 315] on button "increase-product-quantity" at bounding box center [164, 314] width 23 height 23
type input "1"
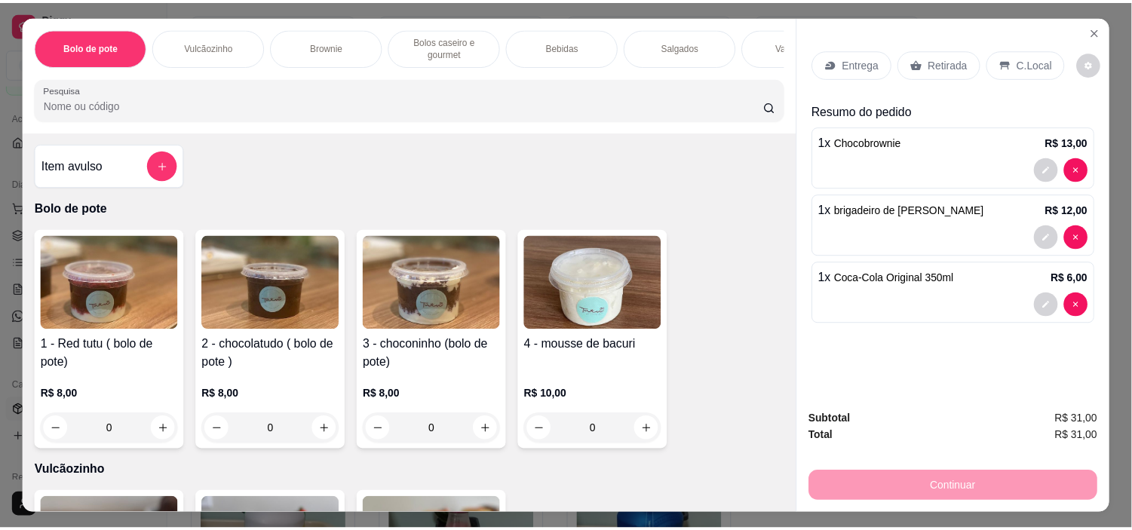
scroll to position [0, 0]
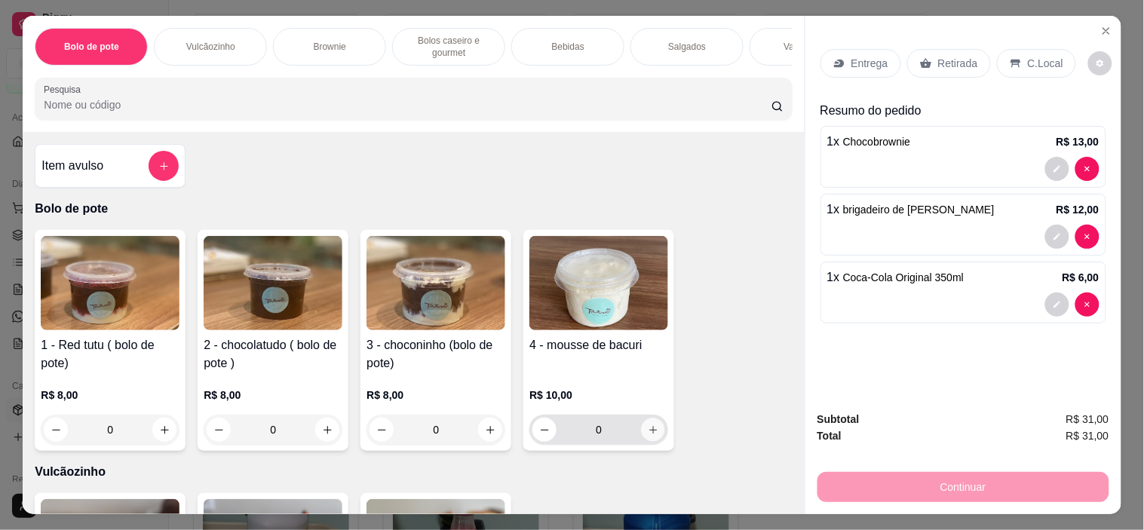
click at [649, 433] on icon "increase-product-quantity" at bounding box center [653, 430] width 8 height 8
type input "1"
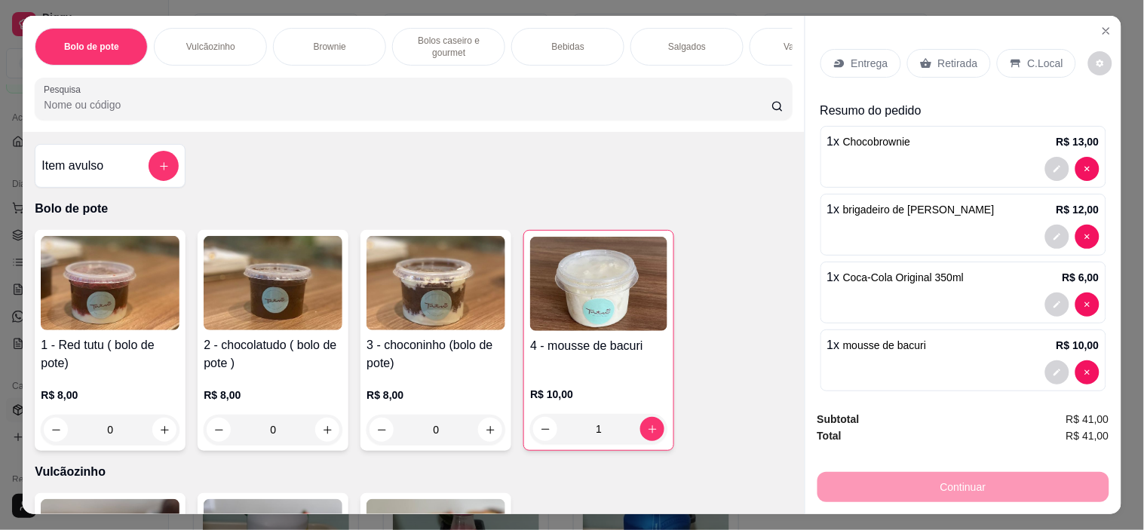
click at [953, 61] on p "Retirada" at bounding box center [958, 63] width 40 height 15
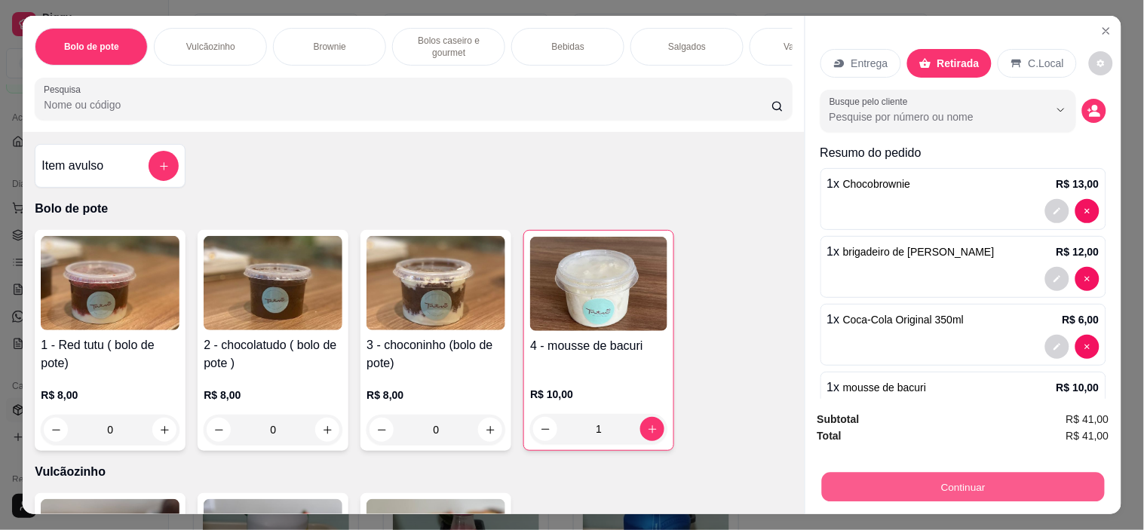
click at [966, 484] on button "Continuar" at bounding box center [962, 487] width 283 height 29
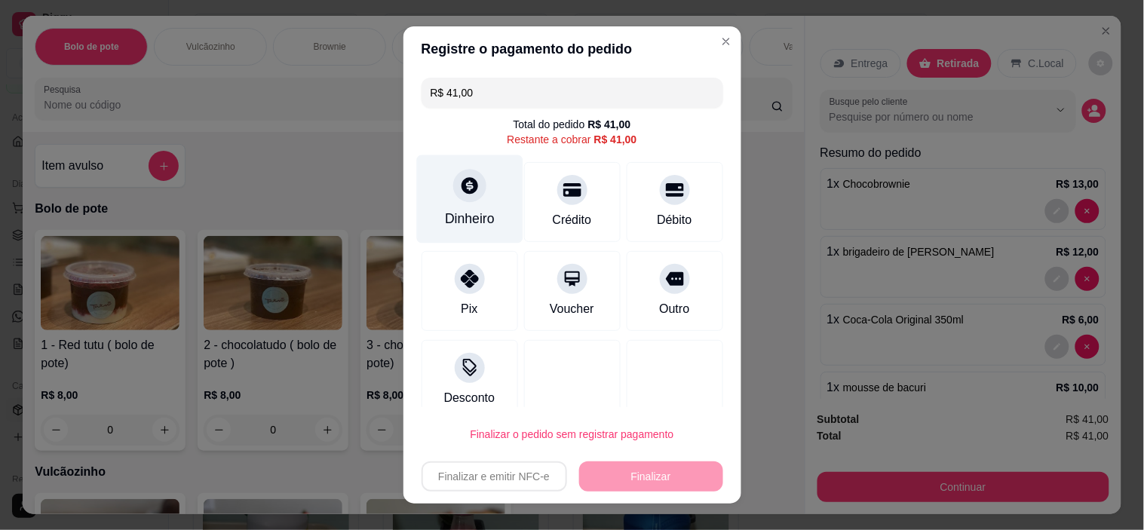
click at [453, 197] on div at bounding box center [469, 186] width 33 height 33
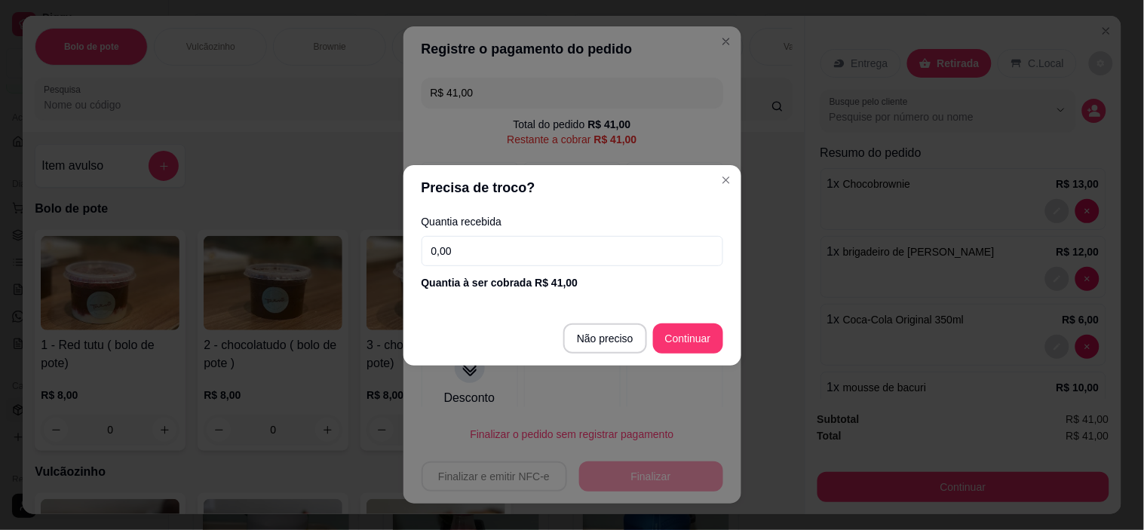
click at [507, 260] on input "0,00" at bounding box center [572, 251] width 302 height 30
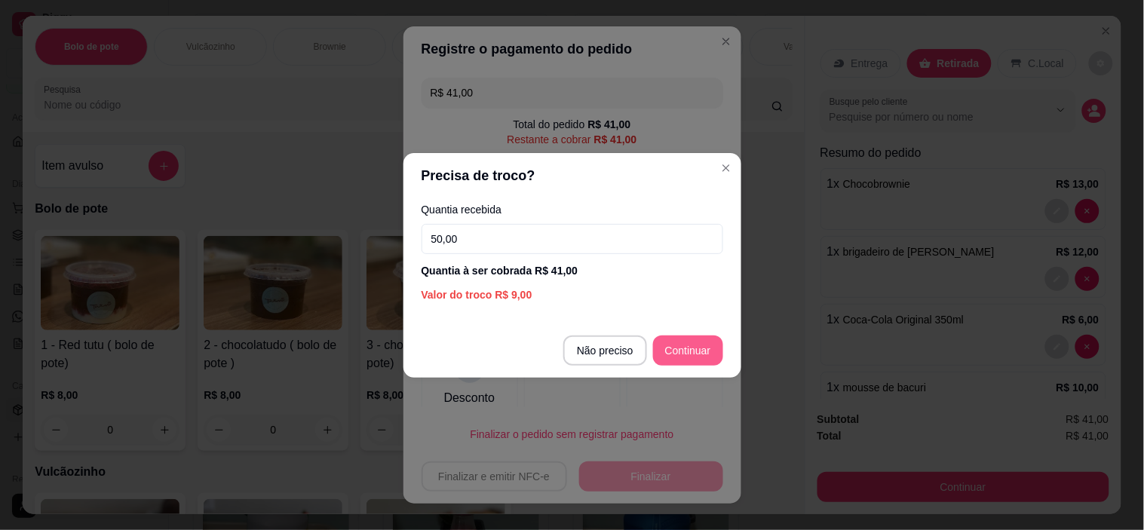
type input "50,00"
type input "R$ 0,00"
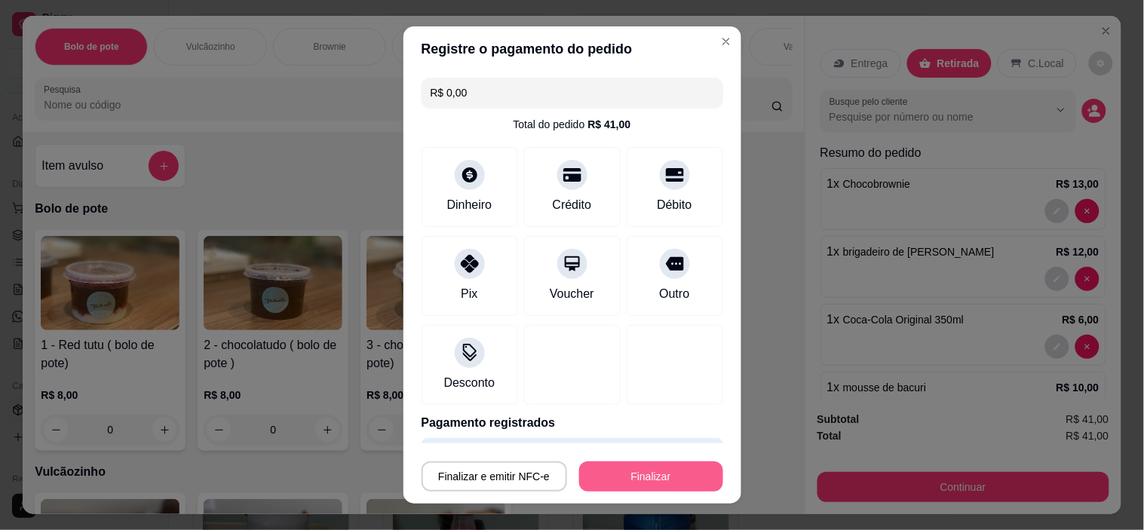
click at [661, 482] on button "Finalizar" at bounding box center [651, 476] width 144 height 30
type input "0"
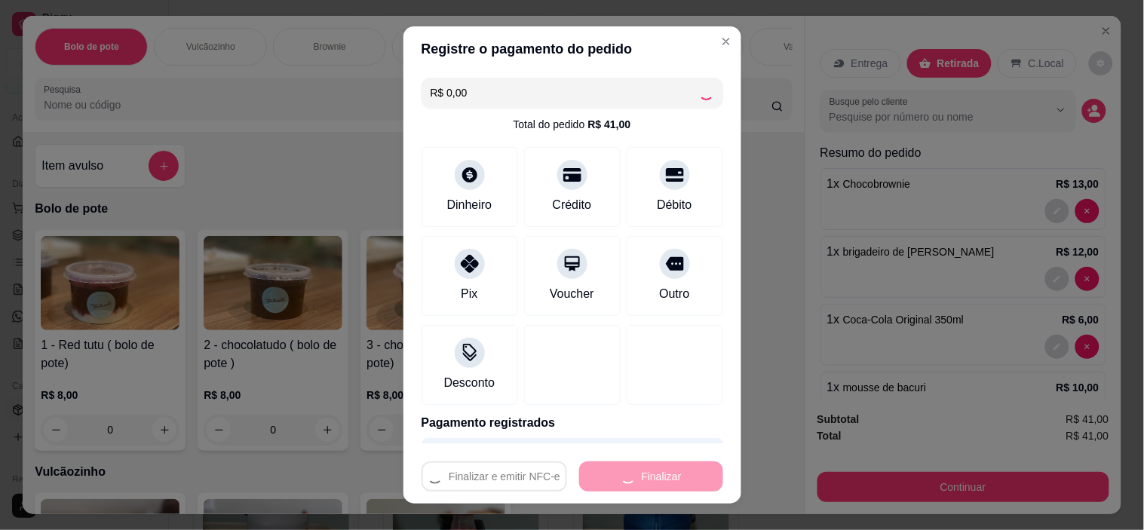
type input "-R$ 41,00"
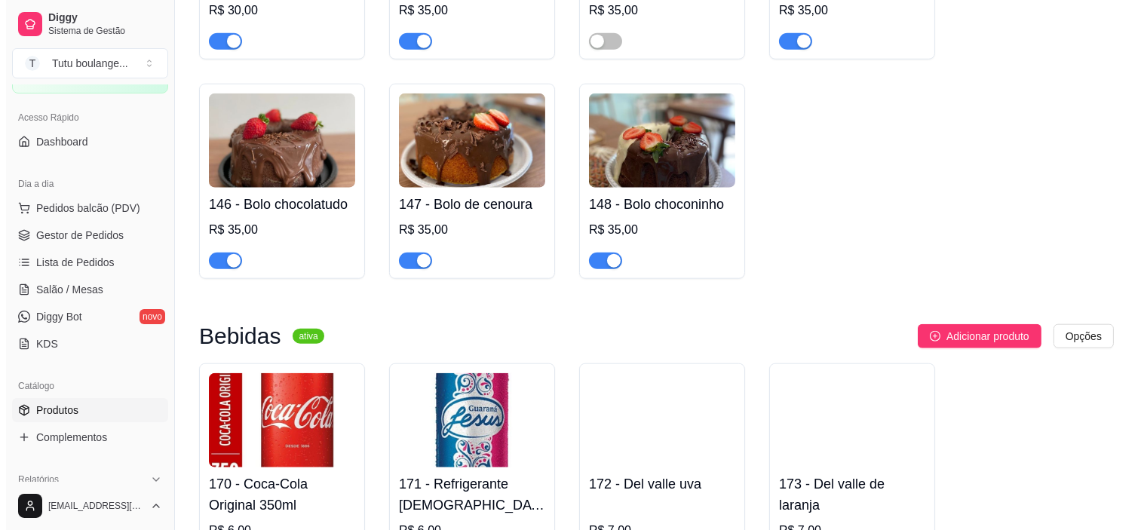
scroll to position [2847, 0]
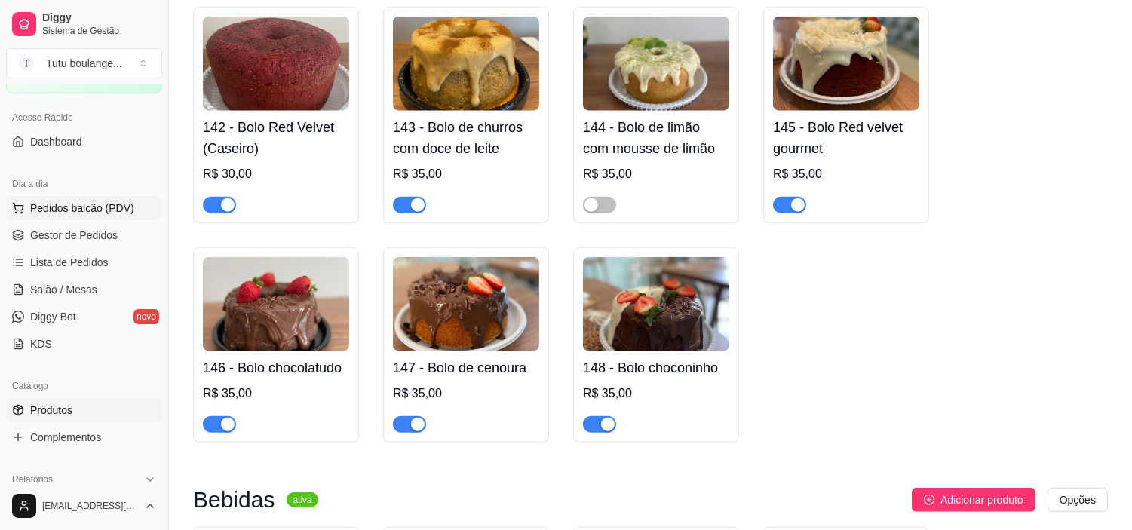
click at [115, 205] on span "Pedidos balcão (PDV)" at bounding box center [82, 208] width 104 height 15
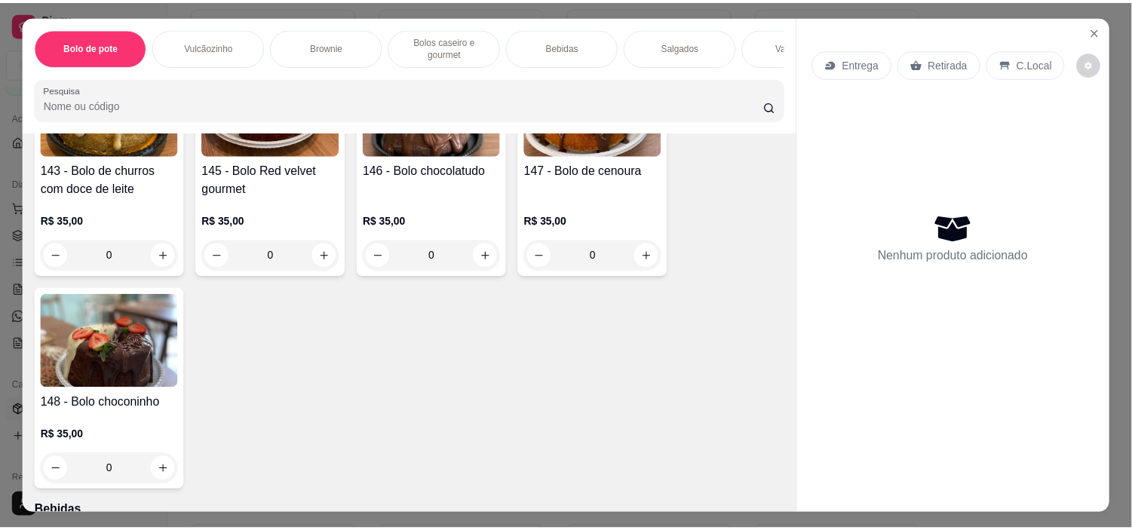
scroll to position [1508, 0]
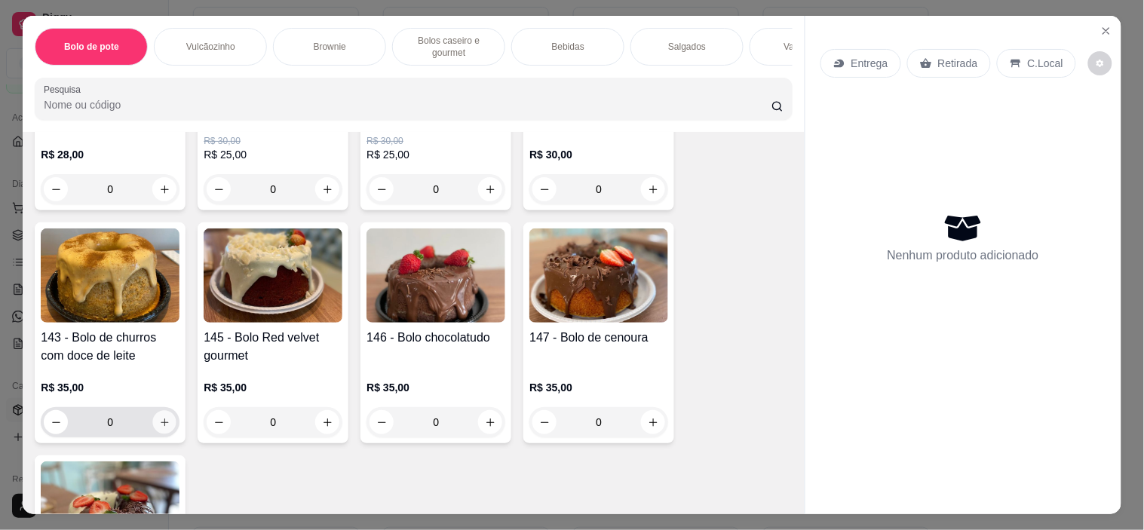
click at [159, 427] on icon "increase-product-quantity" at bounding box center [164, 422] width 11 height 11
type input "1"
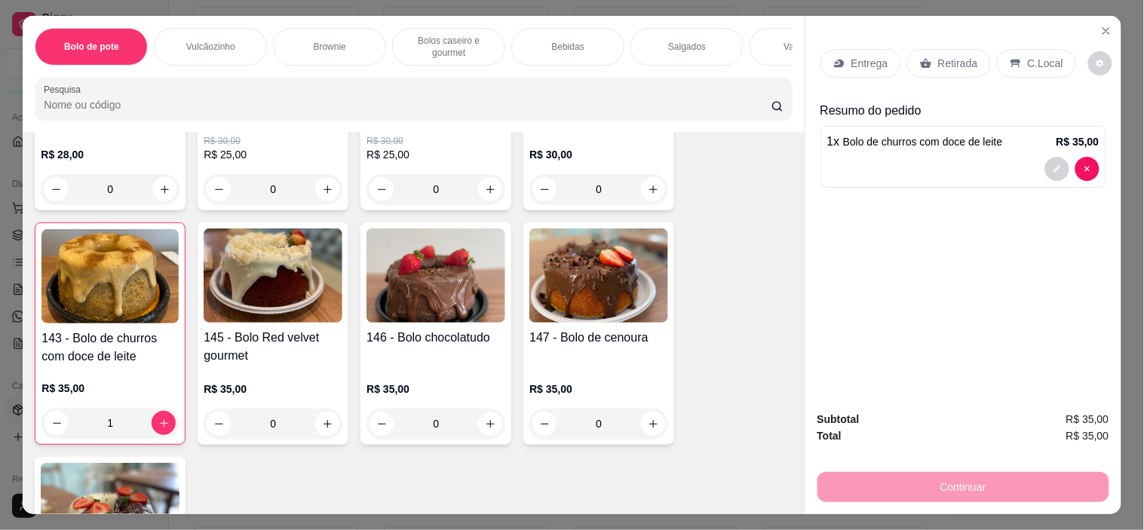
click at [947, 57] on p "Retirada" at bounding box center [958, 63] width 40 height 15
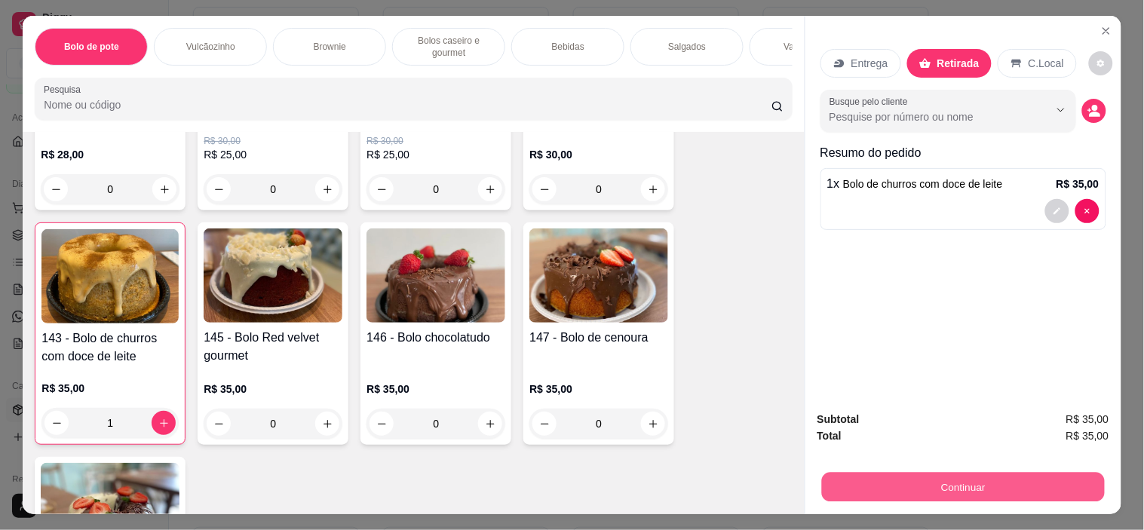
click at [915, 480] on button "Continuar" at bounding box center [962, 487] width 283 height 29
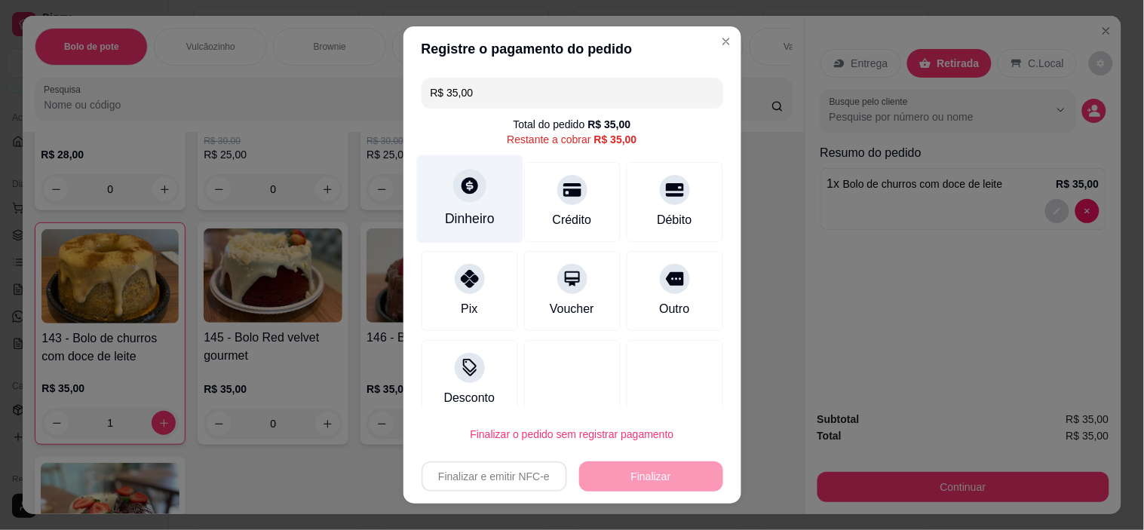
click at [465, 206] on div "Dinheiro" at bounding box center [469, 199] width 106 height 88
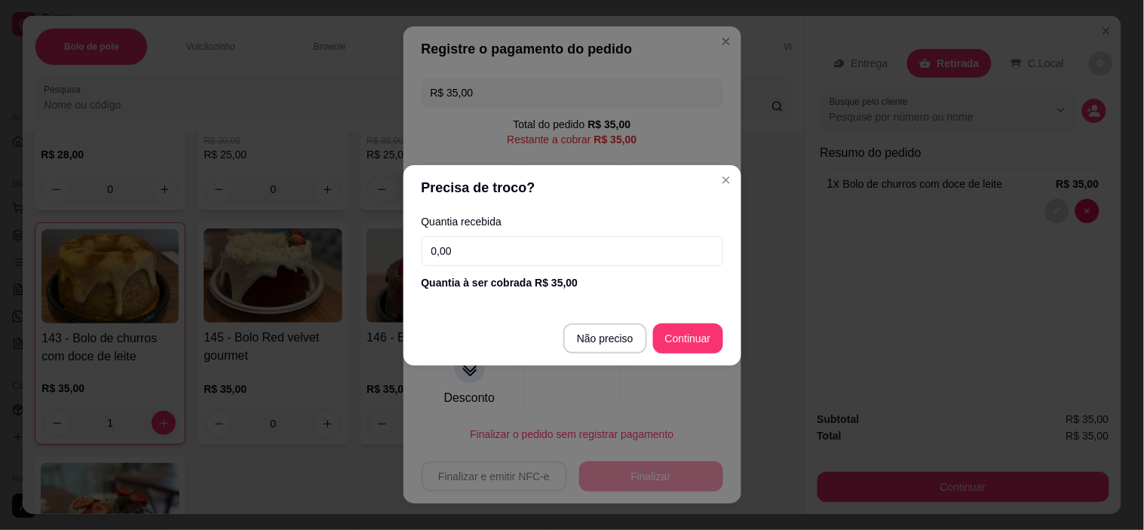
click at [469, 237] on input "0,00" at bounding box center [572, 251] width 302 height 30
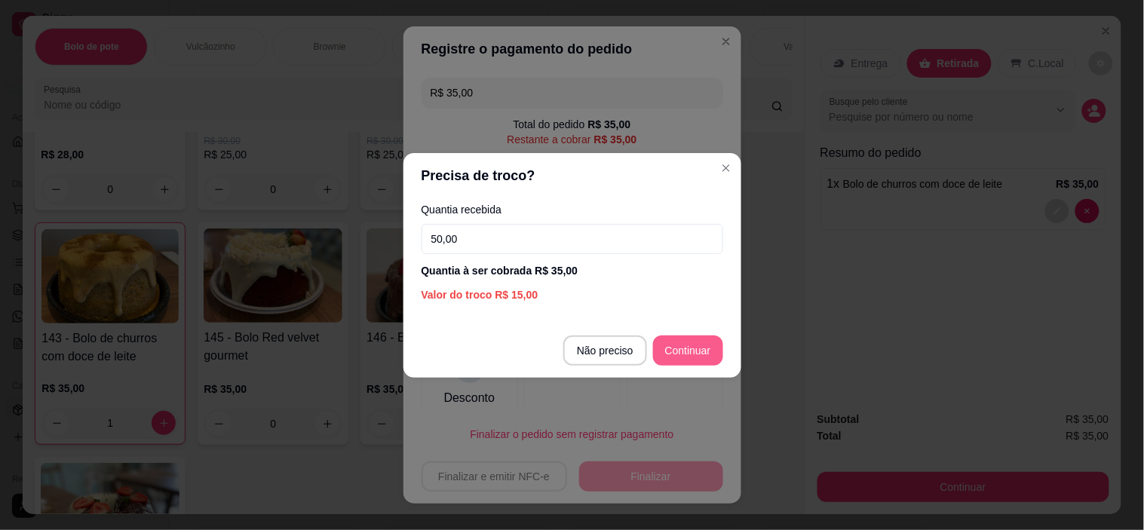
type input "50,00"
type input "R$ 0,00"
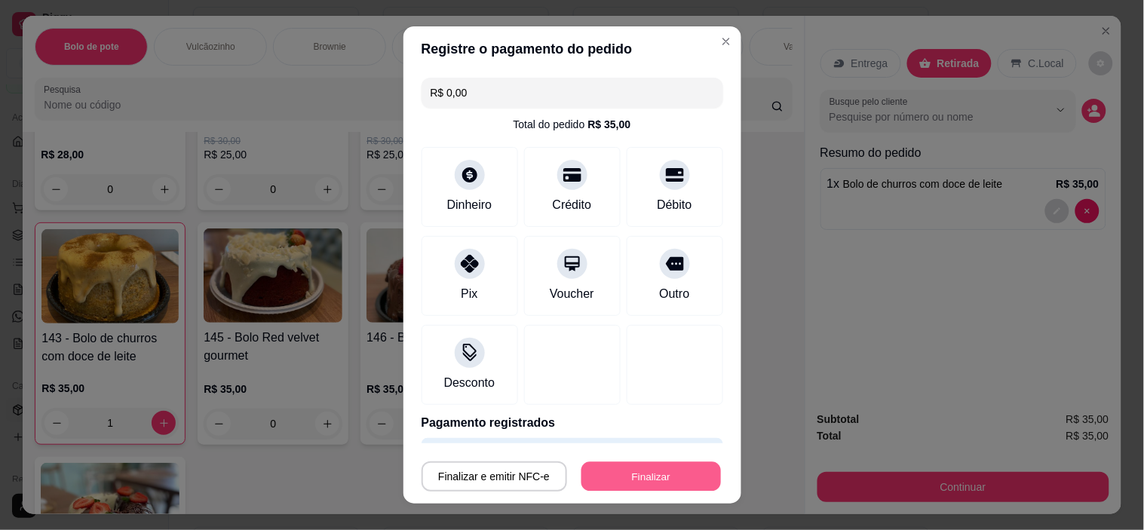
click at [617, 473] on button "Finalizar" at bounding box center [650, 475] width 139 height 29
type input "0"
type input "-R$ 35,00"
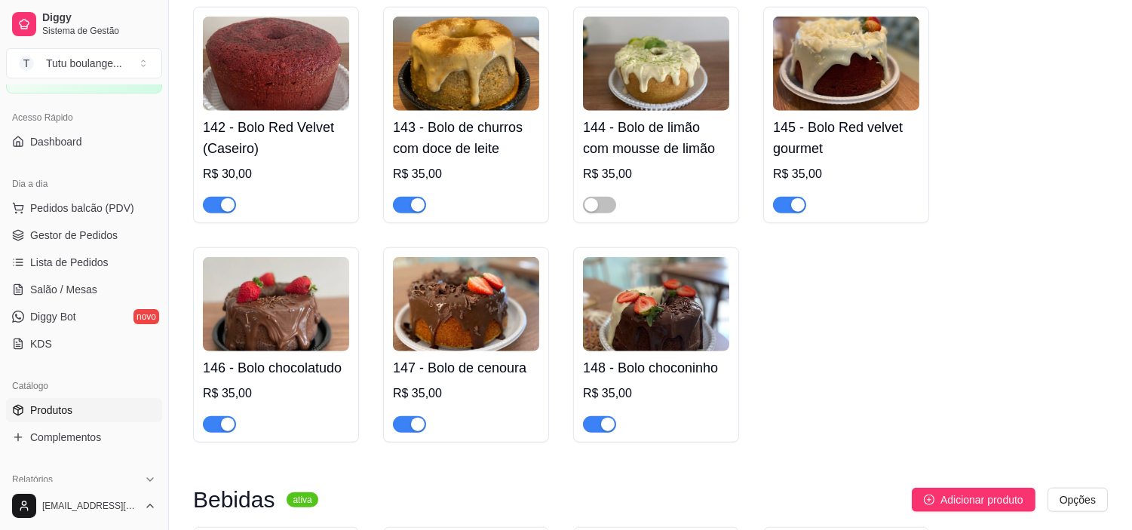
click at [401, 213] on span "button" at bounding box center [409, 205] width 33 height 17
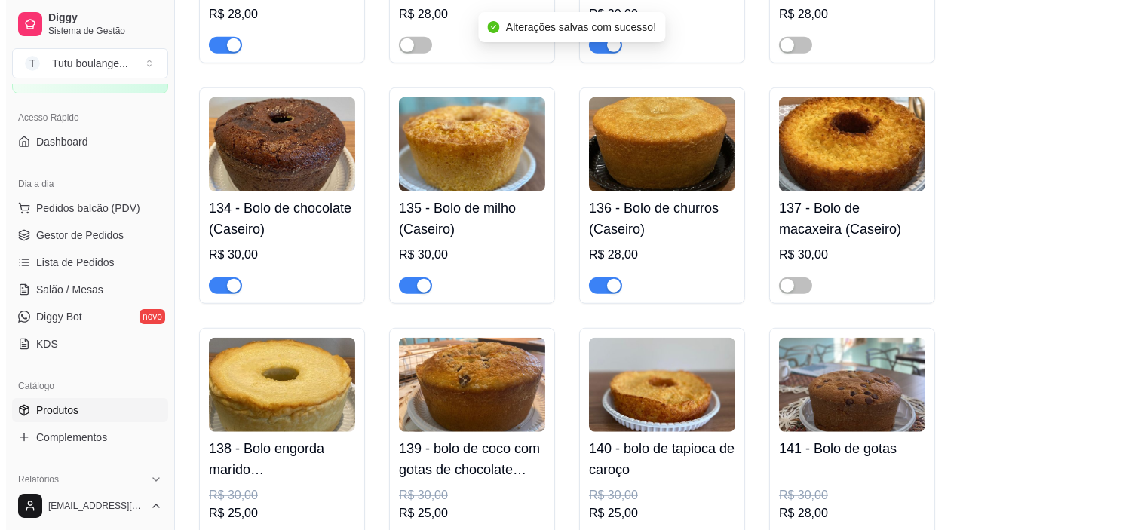
scroll to position [2262, 0]
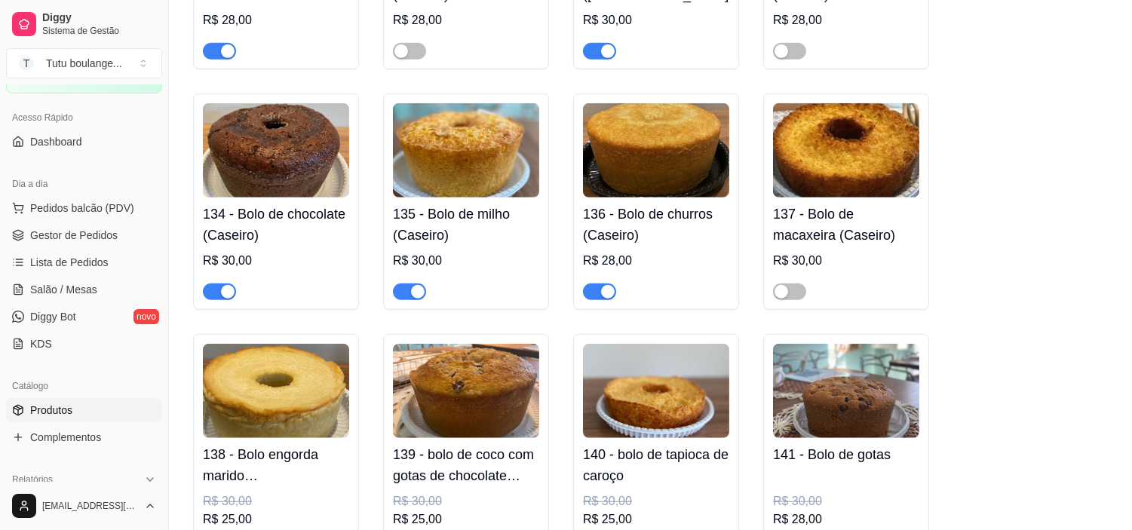
click at [593, 293] on span "button" at bounding box center [599, 291] width 33 height 17
click at [96, 205] on span "Pedidos balcão (PDV)" at bounding box center [82, 208] width 104 height 15
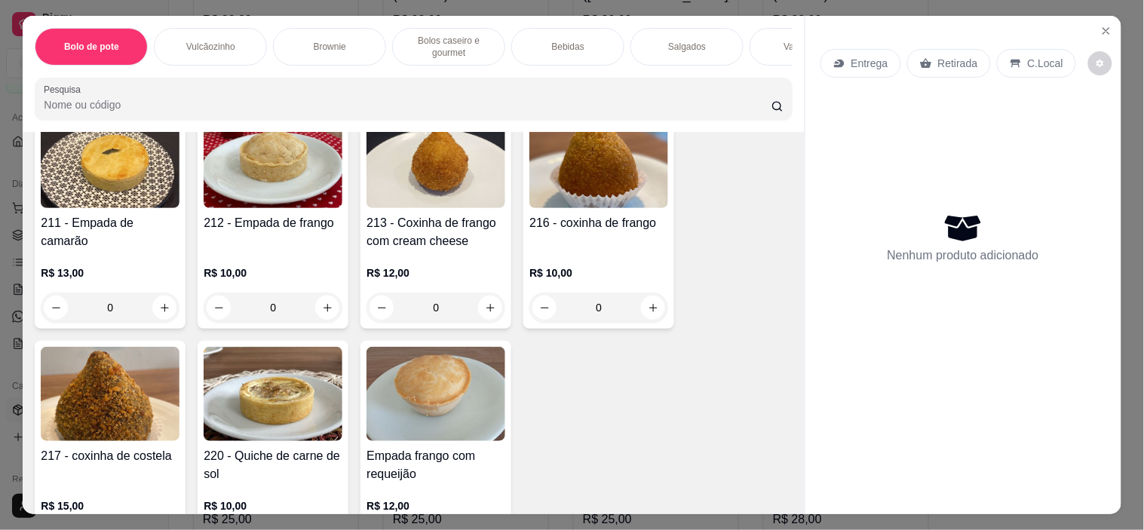
scroll to position [2764, 0]
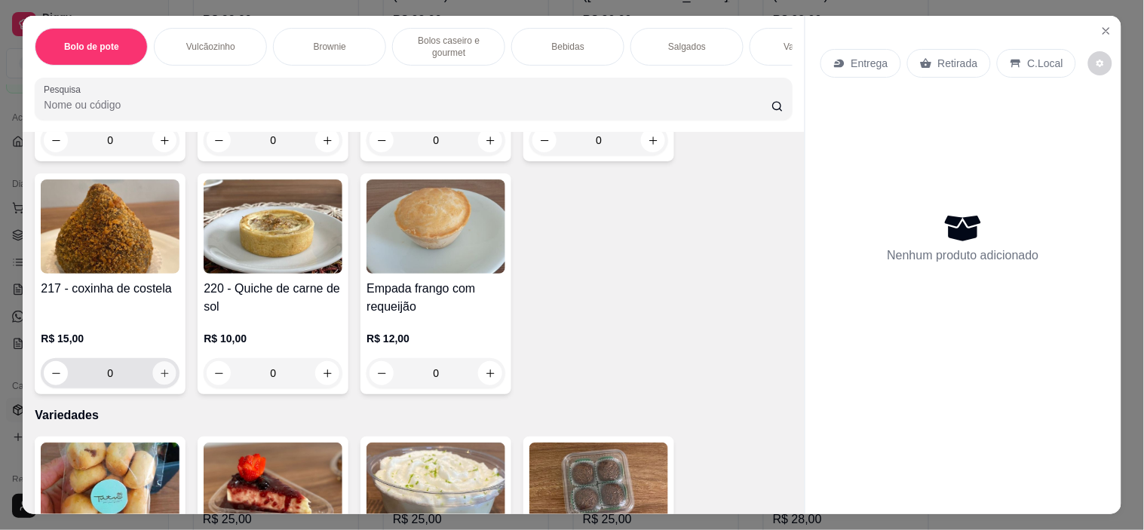
click at [159, 368] on icon "increase-product-quantity" at bounding box center [164, 373] width 11 height 11
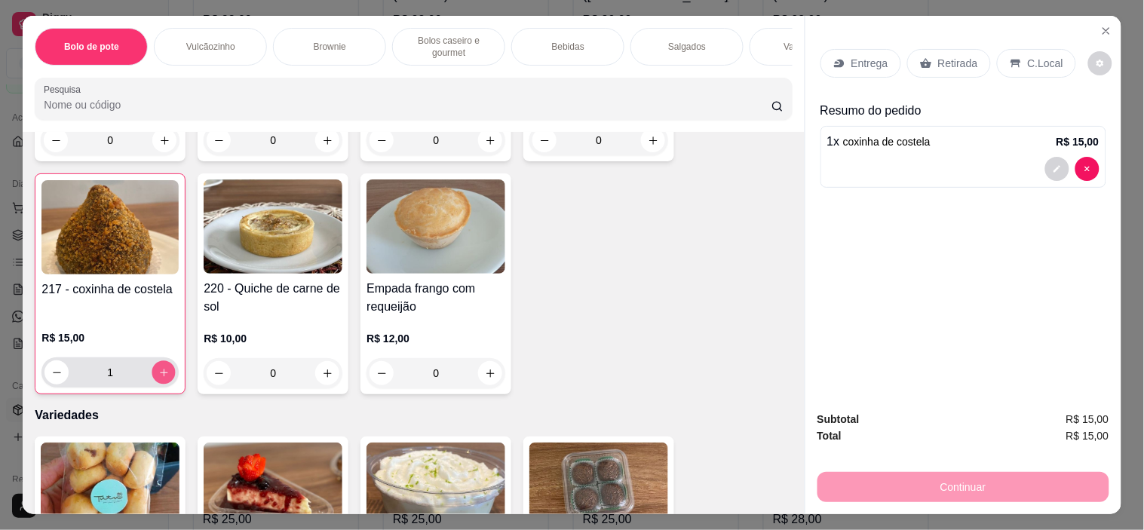
click at [158, 367] on icon "increase-product-quantity" at bounding box center [163, 372] width 11 height 11
type input "2"
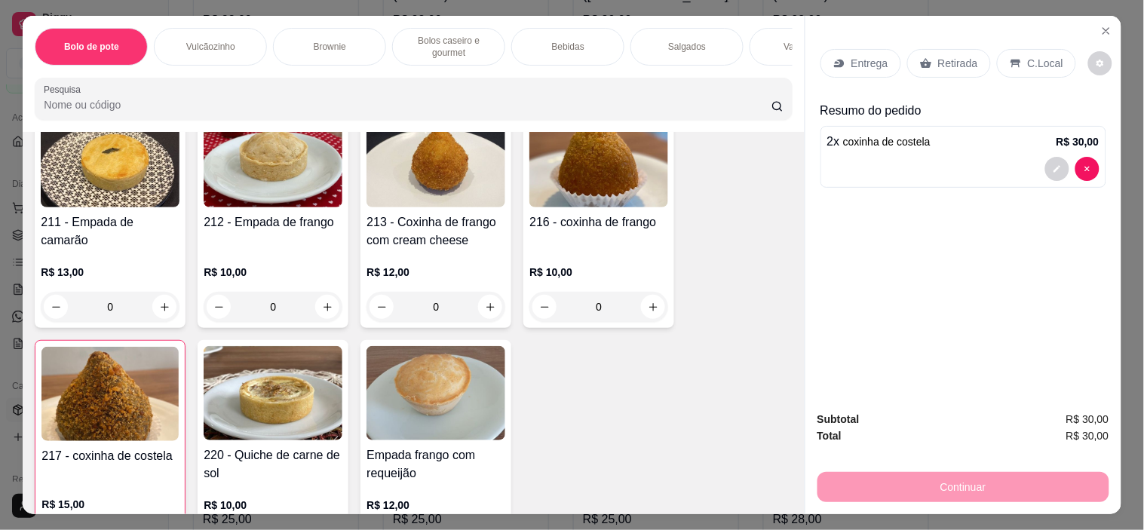
scroll to position [2596, 0]
click at [486, 304] on icon "increase-product-quantity" at bounding box center [490, 308] width 8 height 8
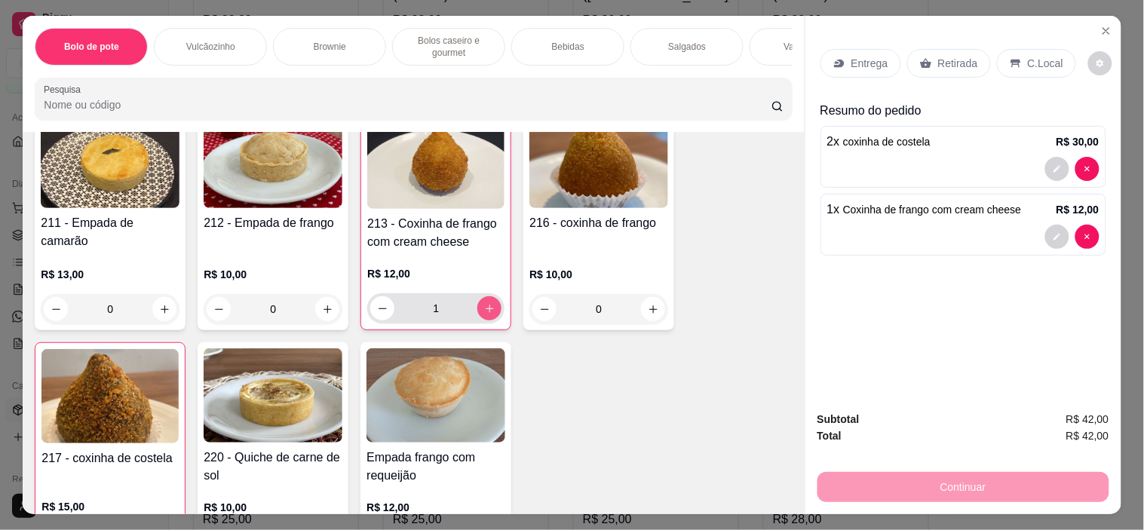
type input "1"
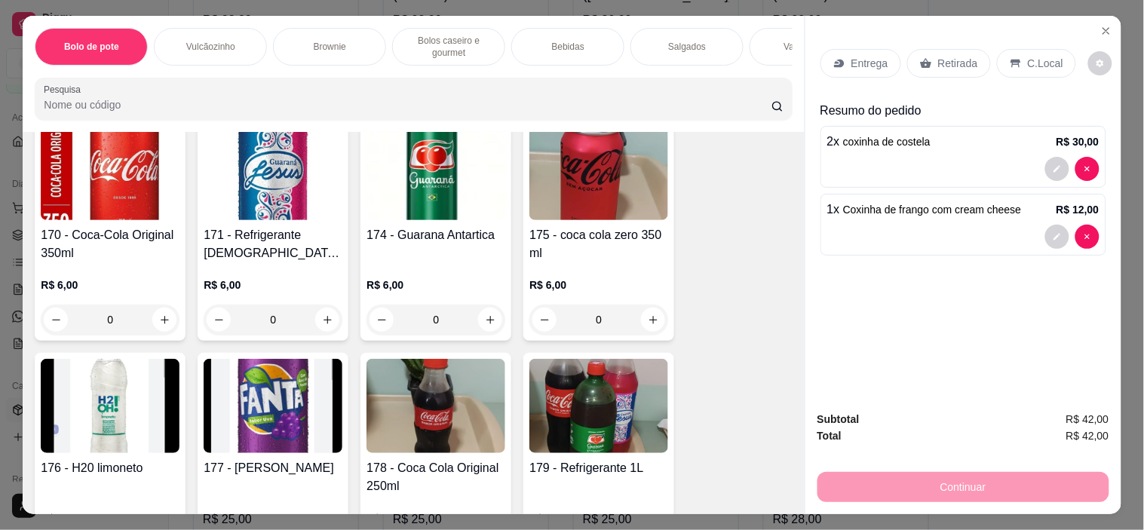
scroll to position [1759, 0]
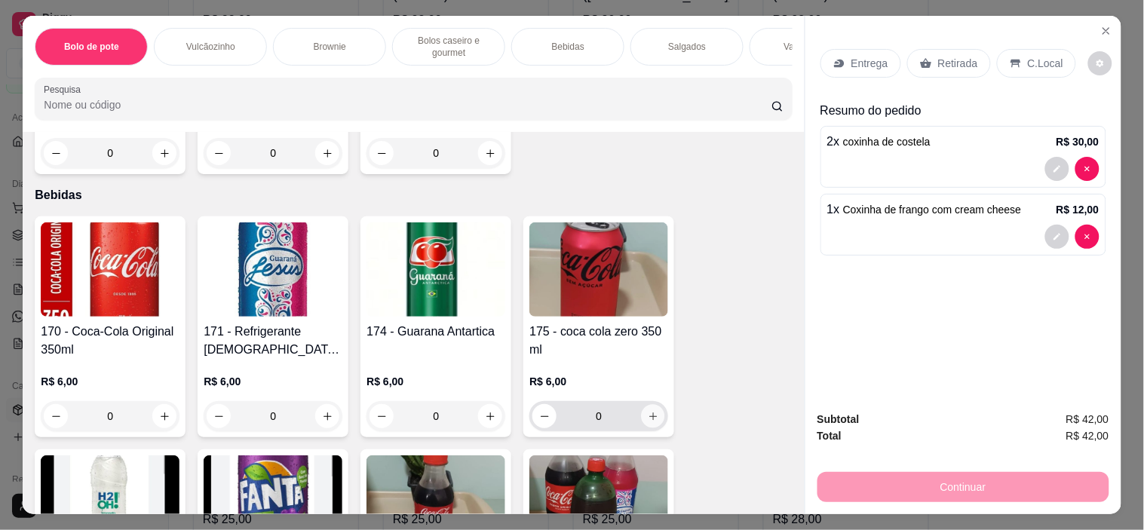
click at [650, 422] on icon "increase-product-quantity" at bounding box center [653, 416] width 11 height 11
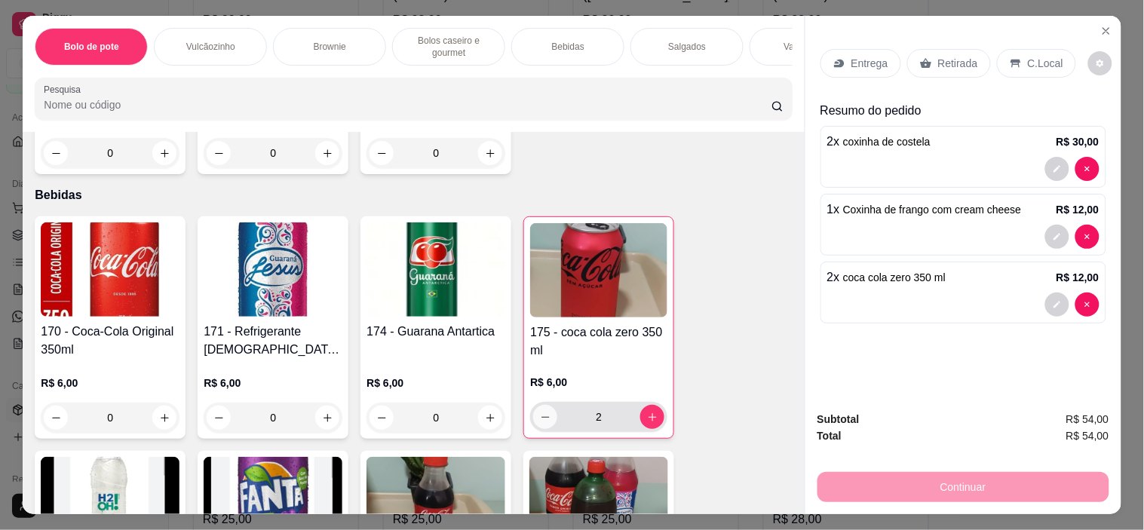
click at [540, 422] on icon "decrease-product-quantity" at bounding box center [545, 417] width 11 height 11
type input "0"
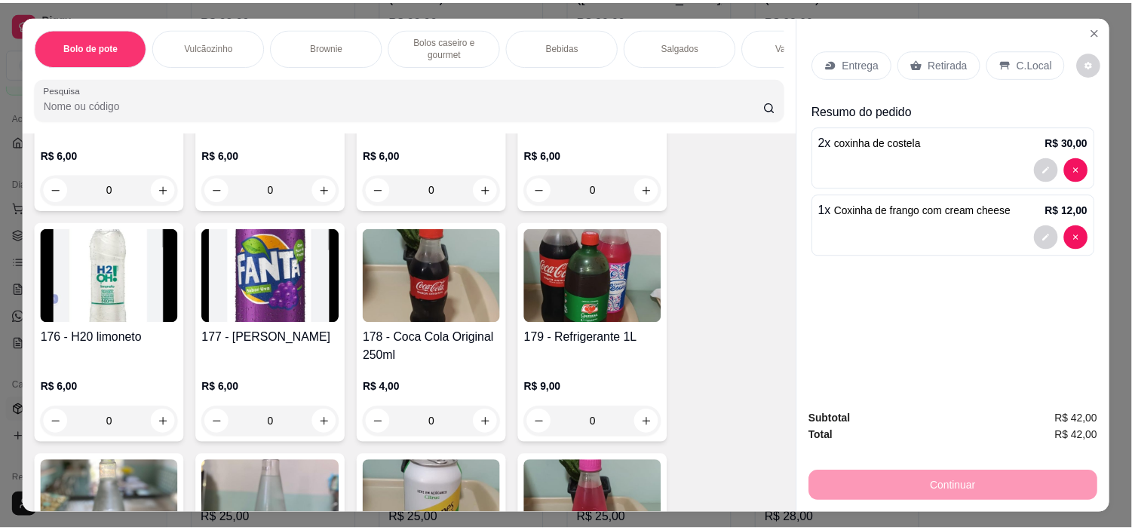
scroll to position [2010, 0]
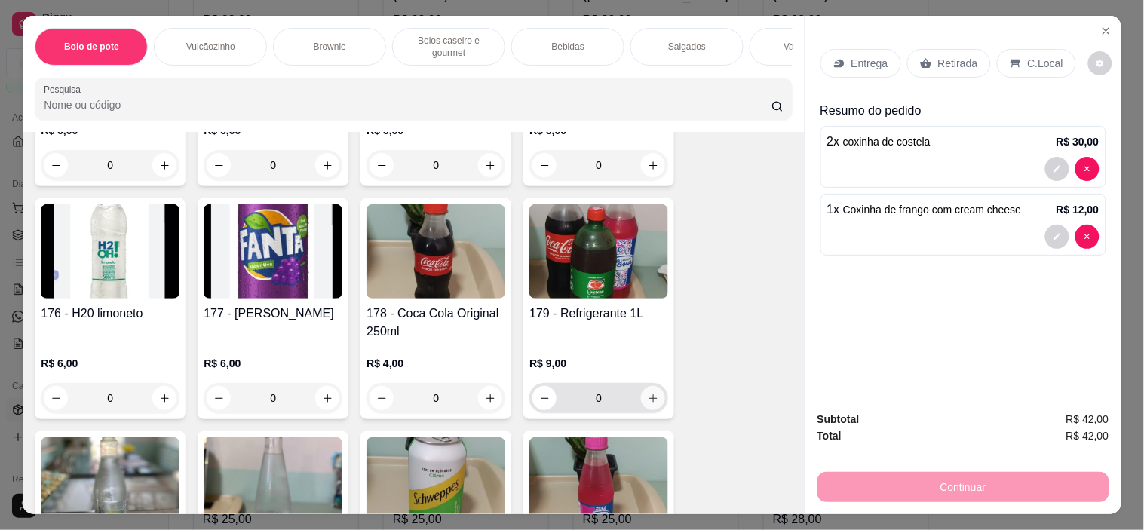
click at [649, 400] on icon "increase-product-quantity" at bounding box center [653, 398] width 11 height 11
type input "1"
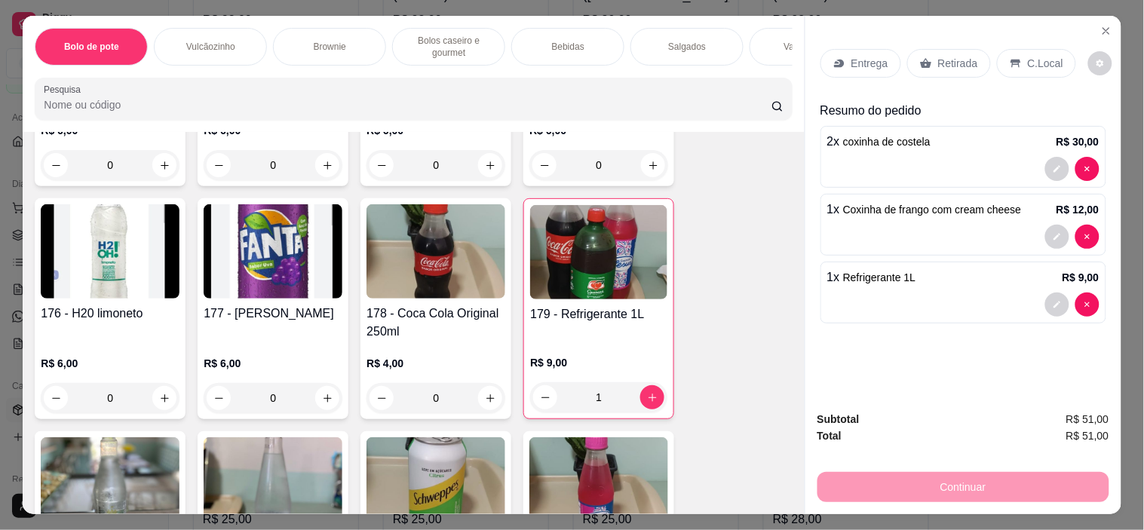
click at [1028, 59] on p "C.Local" at bounding box center [1045, 63] width 35 height 15
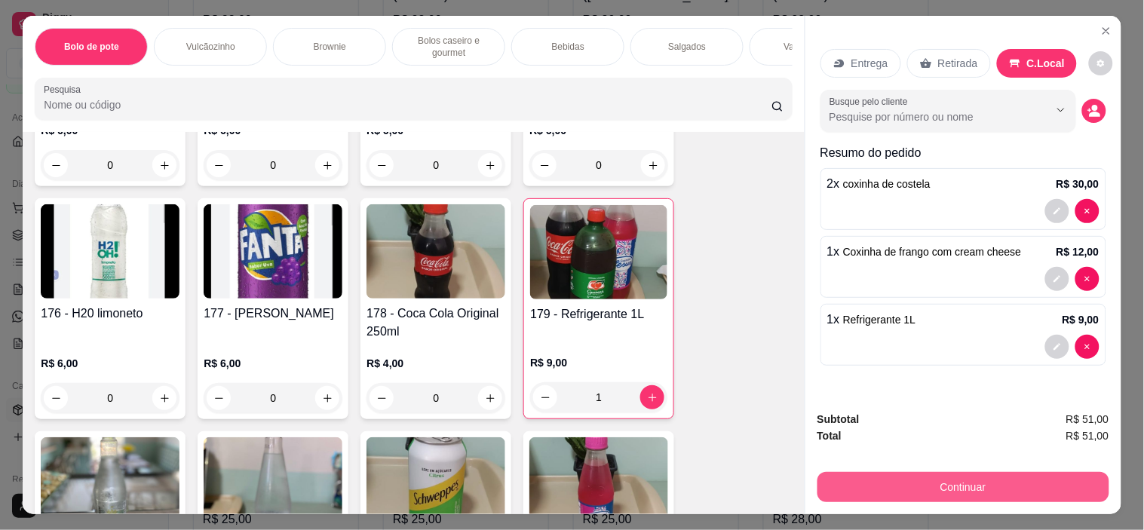
click at [974, 481] on button "Continuar" at bounding box center [963, 487] width 292 height 30
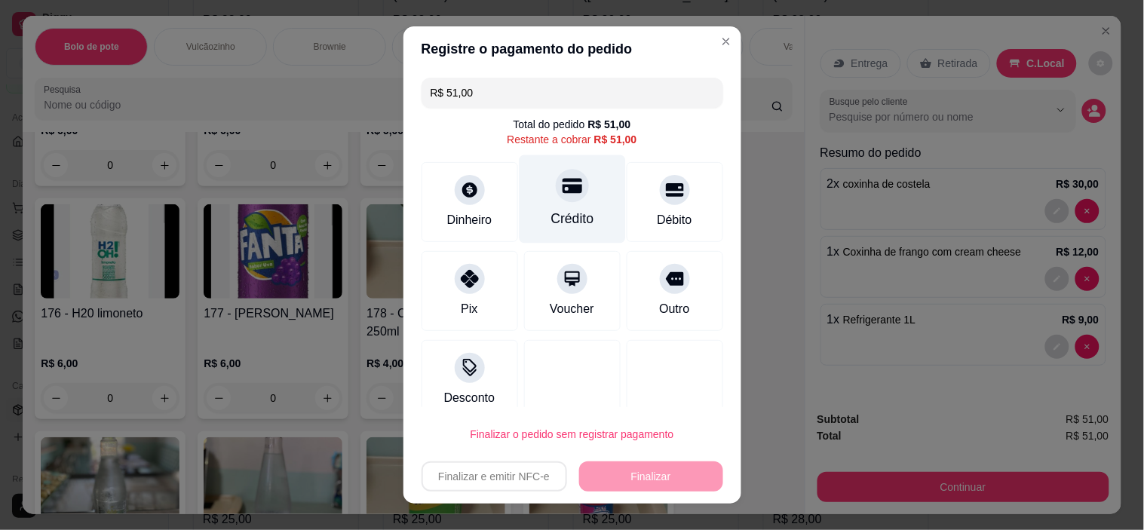
click at [562, 186] on icon at bounding box center [572, 186] width 20 height 15
type input "R$ 0,00"
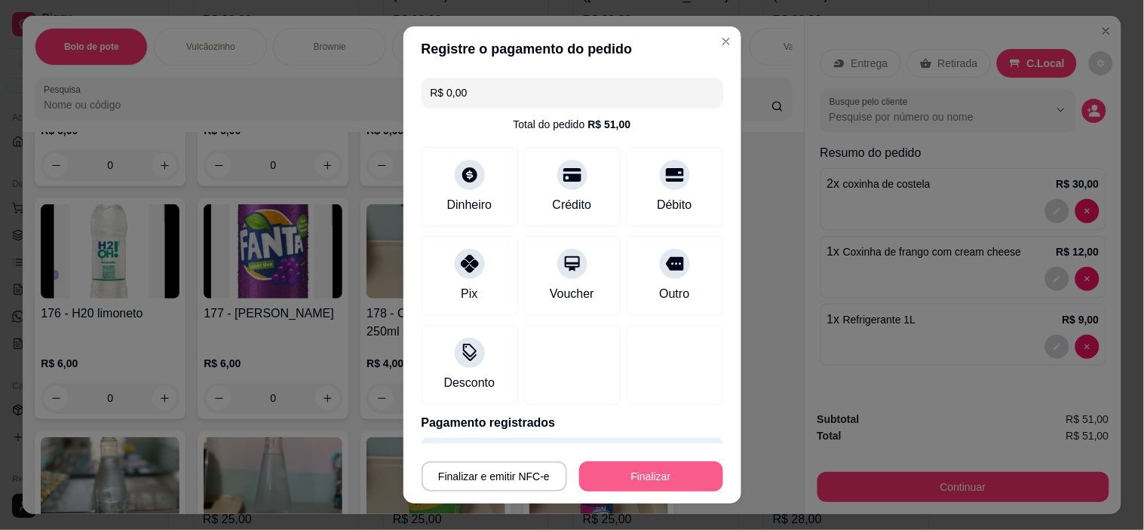
click at [608, 473] on button "Finalizar" at bounding box center [651, 476] width 144 height 30
type input "0"
type input "-R$ 51,00"
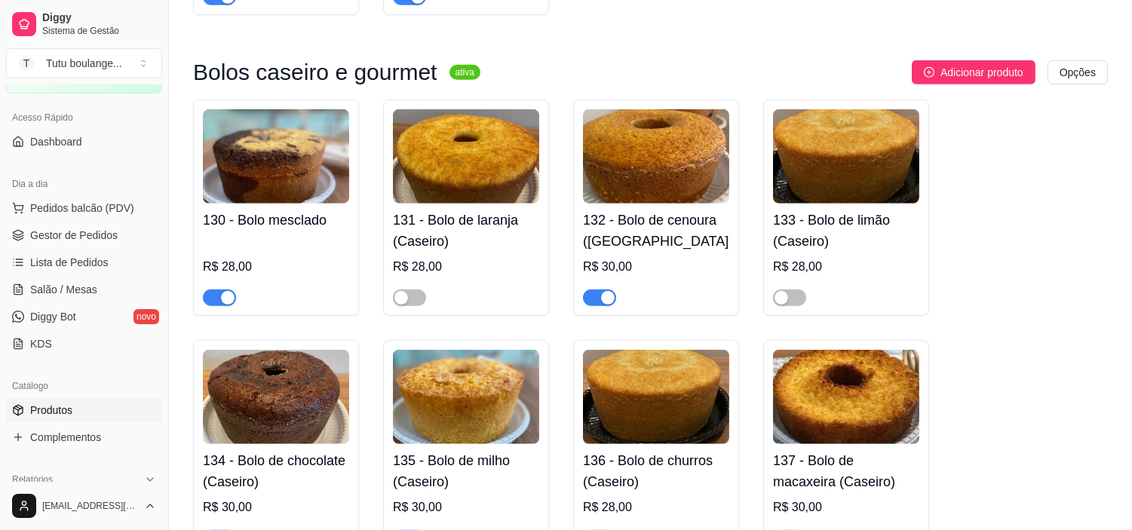
scroll to position [2010, 0]
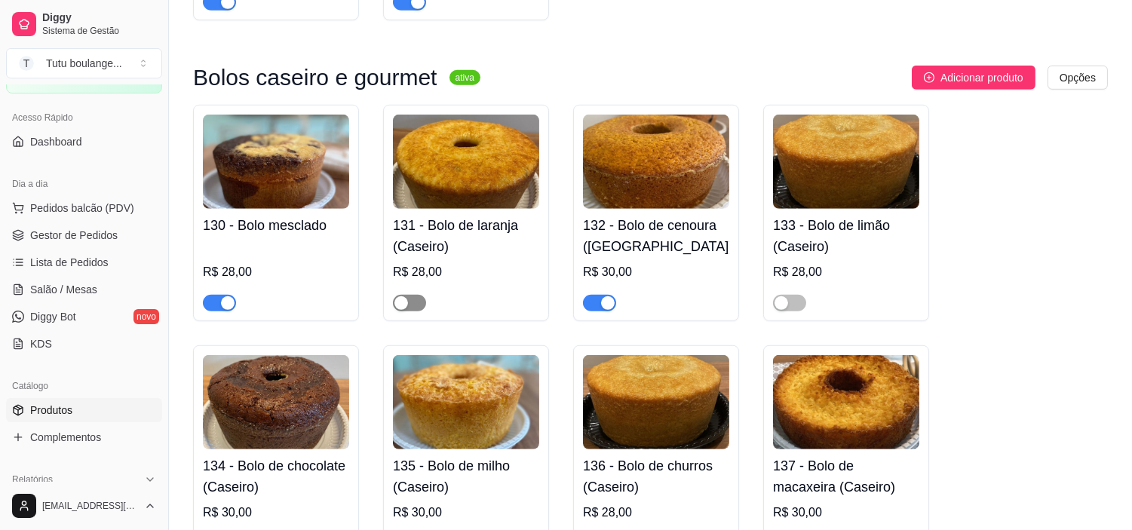
click at [416, 311] on span "button" at bounding box center [409, 303] width 33 height 17
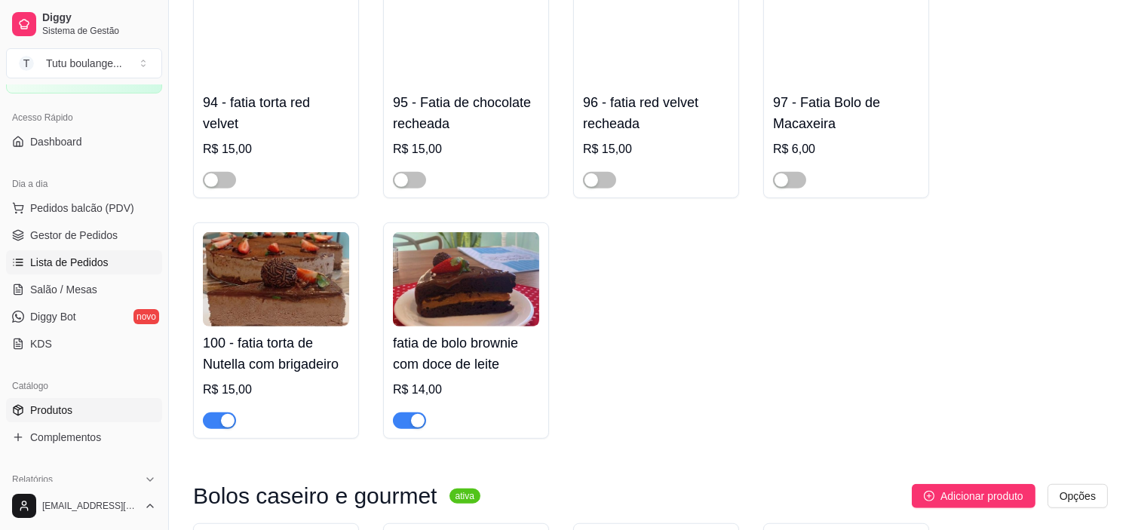
scroll to position [0, 0]
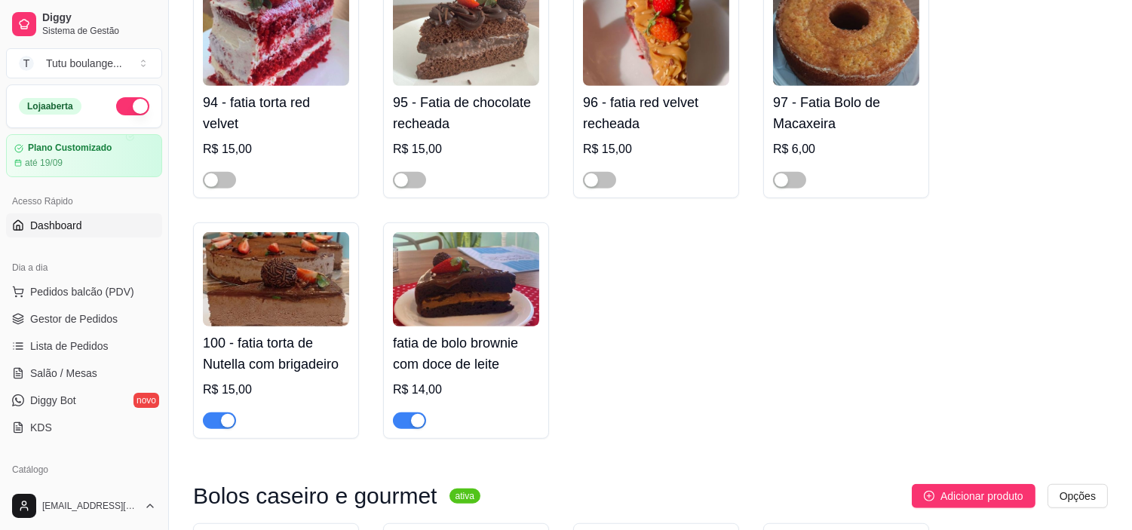
click at [94, 213] on link "Dashboard" at bounding box center [84, 225] width 156 height 24
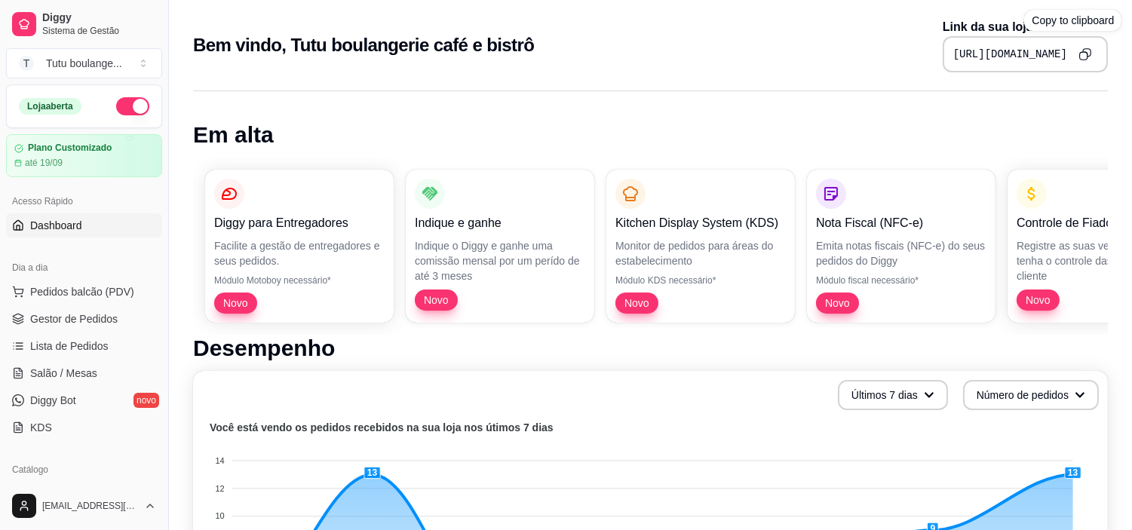
click at [1082, 53] on icon "Copy to clipboard" at bounding box center [1084, 53] width 13 height 13
click at [1082, 47] on icon "Copy to clipboard" at bounding box center [1084, 53] width 13 height 13
click at [117, 293] on span "Pedidos balcão (PDV)" at bounding box center [82, 291] width 104 height 15
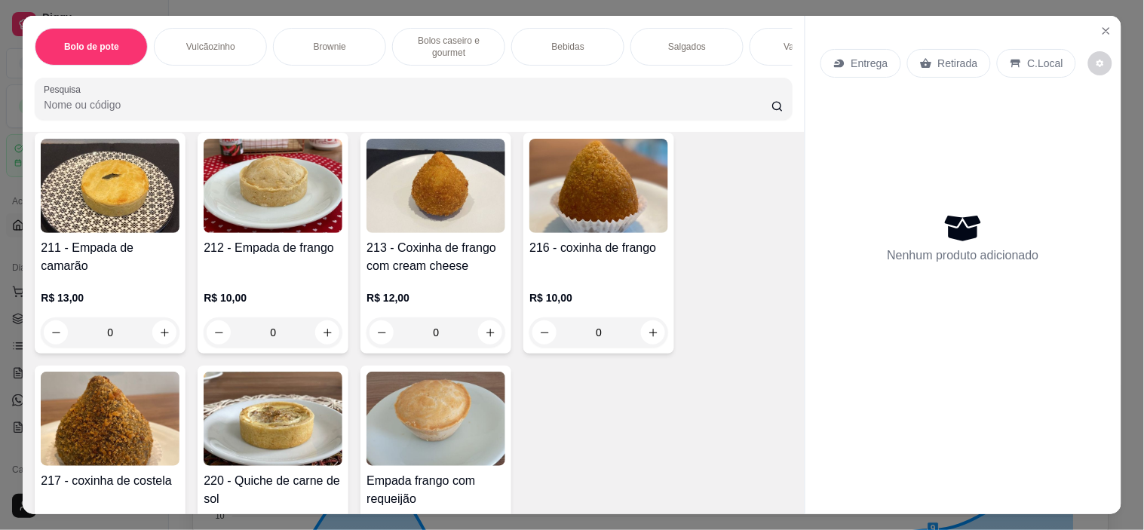
scroll to position [2764, 0]
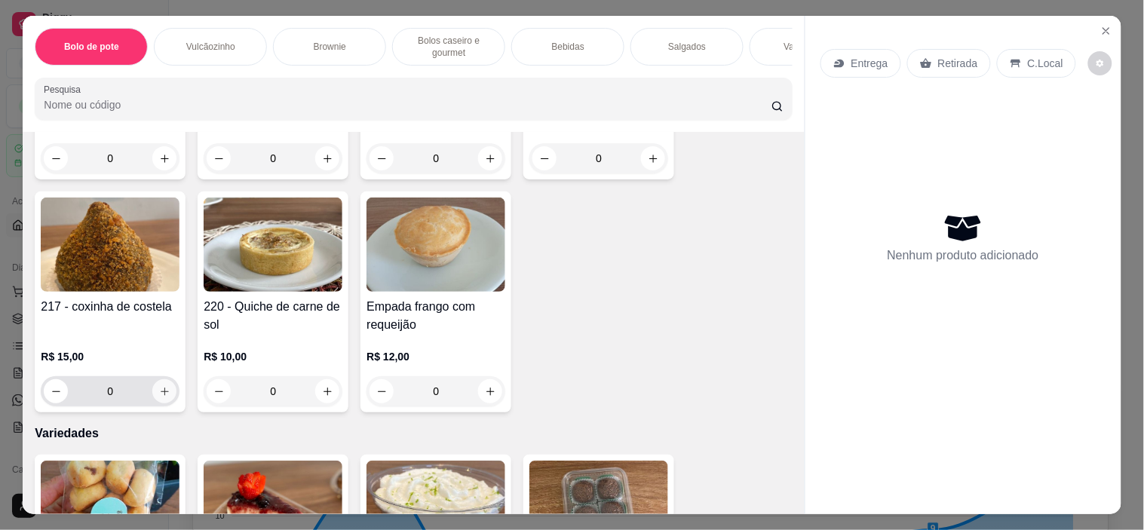
click at [159, 386] on icon "increase-product-quantity" at bounding box center [164, 391] width 11 height 11
type input "1"
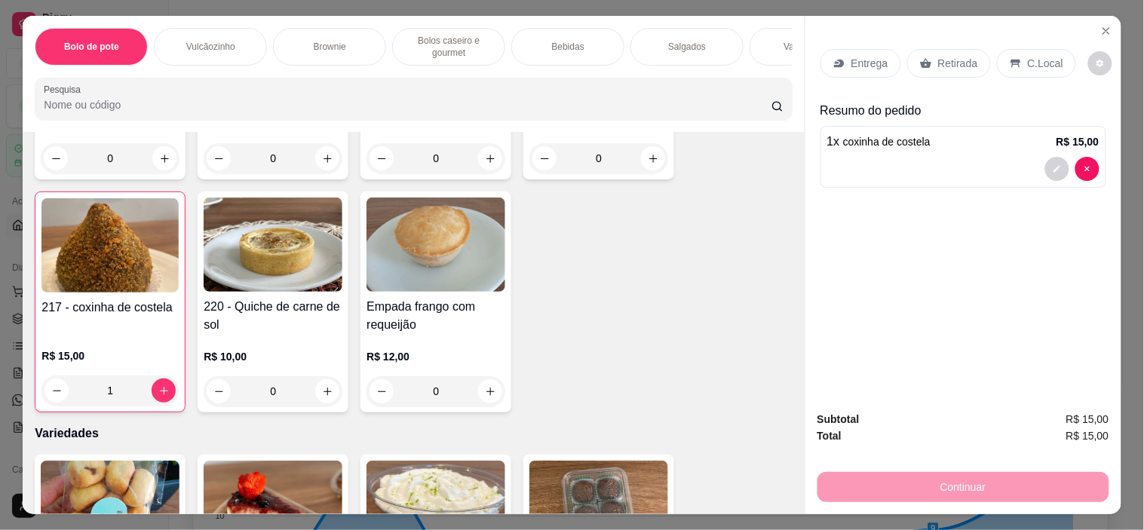
click at [938, 56] on p "Retirada" at bounding box center [958, 63] width 40 height 15
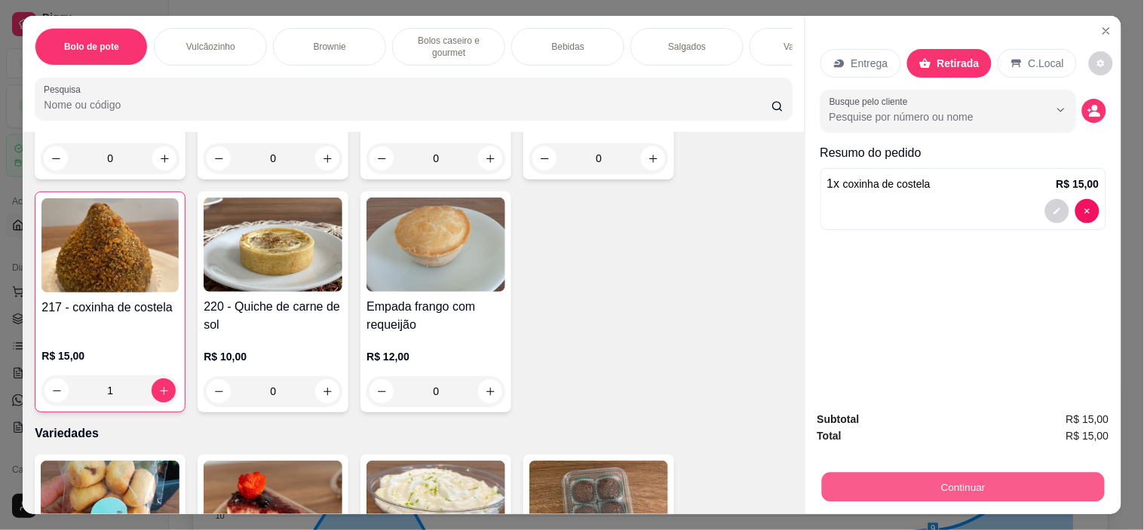
click at [947, 475] on button "Continuar" at bounding box center [962, 487] width 283 height 29
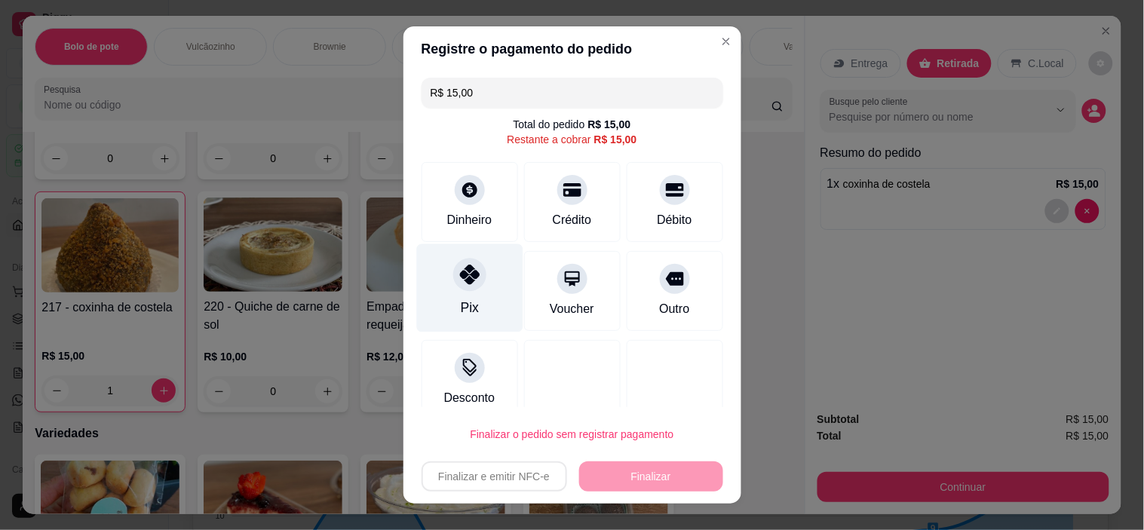
click at [470, 280] on div at bounding box center [469, 275] width 33 height 33
type input "R$ 0,00"
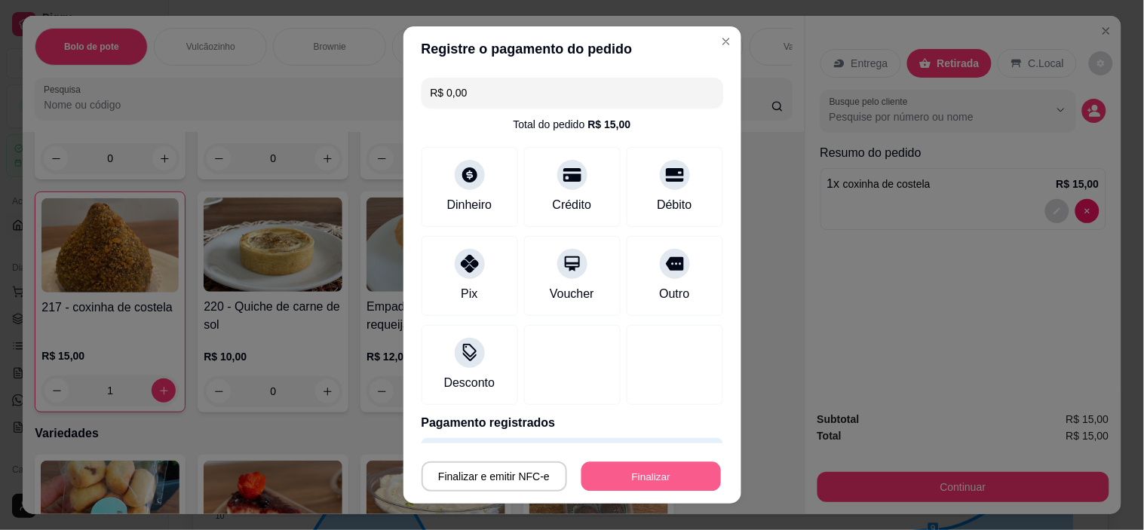
click at [596, 475] on button "Finalizar" at bounding box center [650, 475] width 139 height 29
type input "0"
type input "-R$ 15,00"
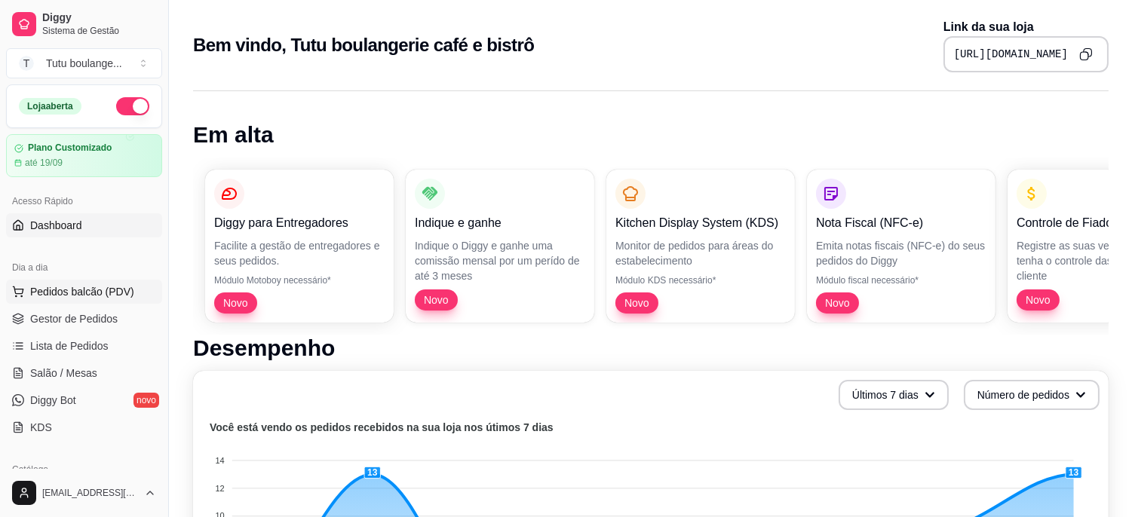
click at [96, 295] on span "Pedidos balcão (PDV)" at bounding box center [82, 291] width 104 height 15
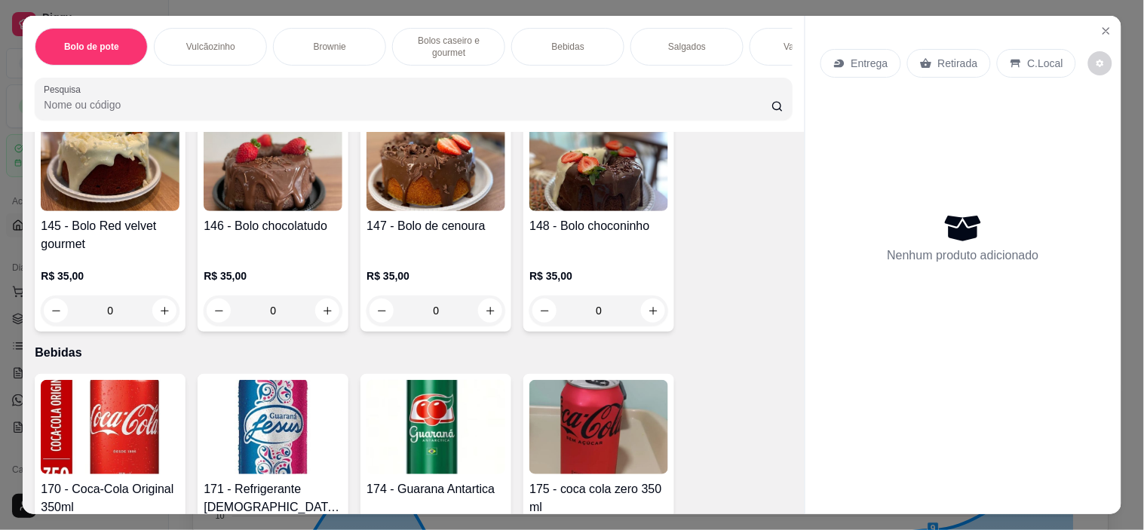
scroll to position [1591, 0]
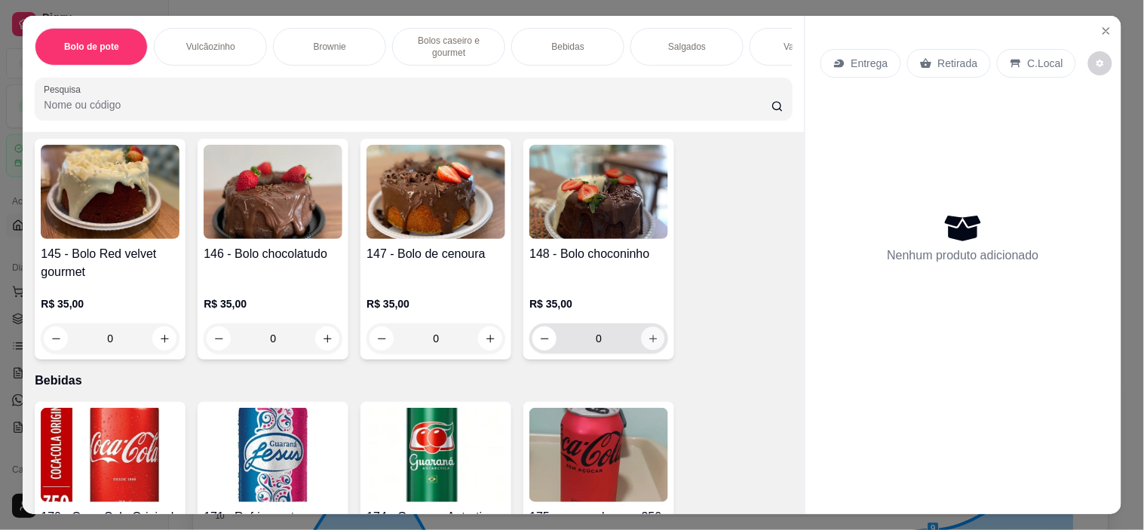
click at [648, 343] on icon "increase-product-quantity" at bounding box center [653, 338] width 11 height 11
type input "1"
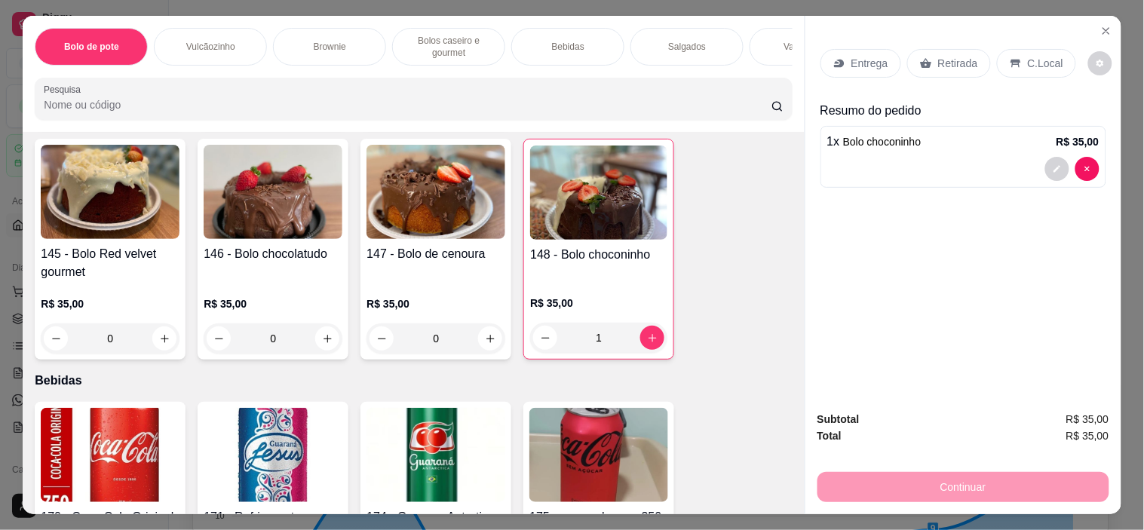
click at [942, 56] on p "Retirada" at bounding box center [958, 63] width 40 height 15
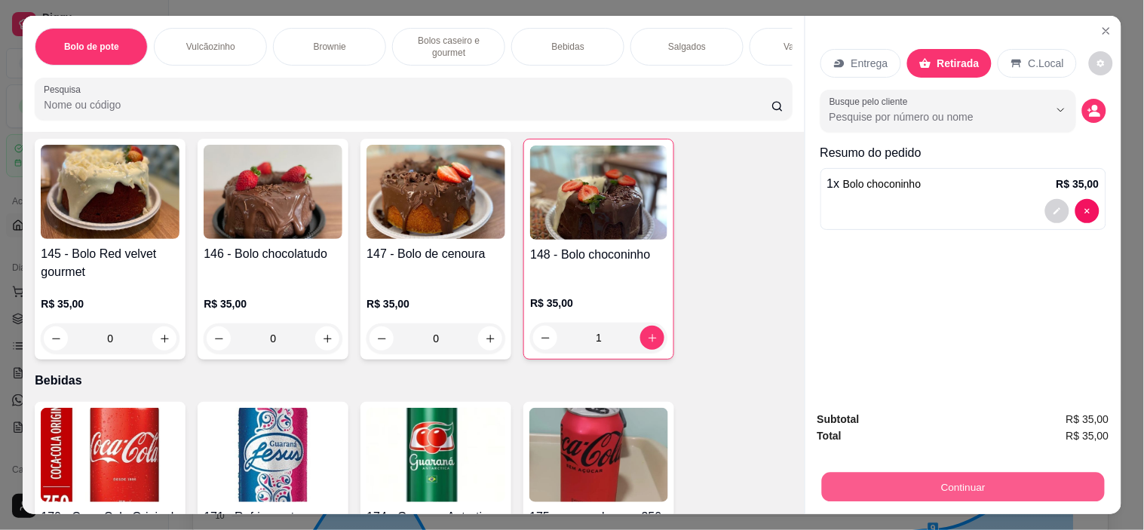
click at [952, 476] on button "Continuar" at bounding box center [962, 487] width 283 height 29
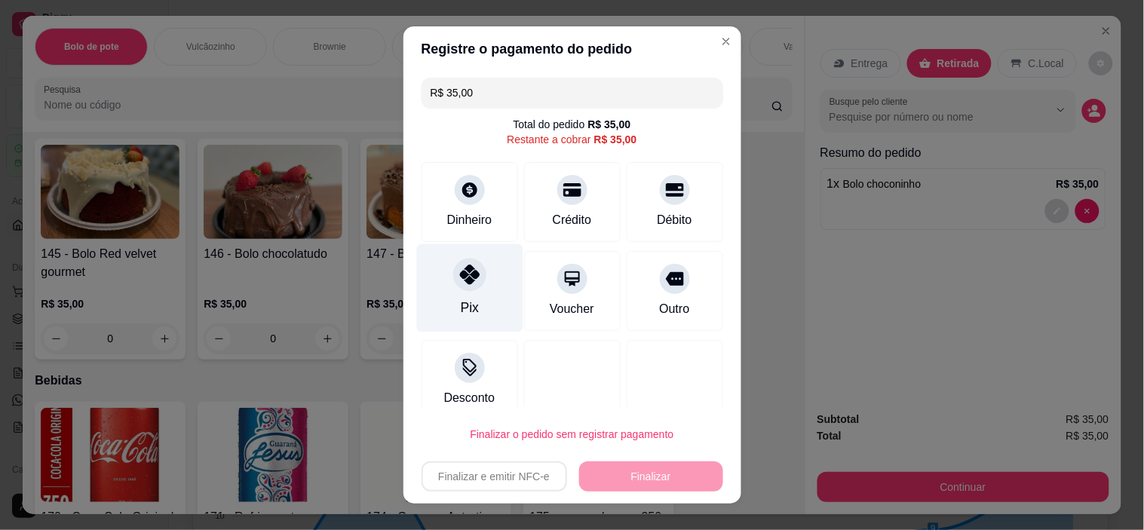
click at [468, 296] on div "Pix" at bounding box center [469, 288] width 106 height 88
type input "R$ 0,00"
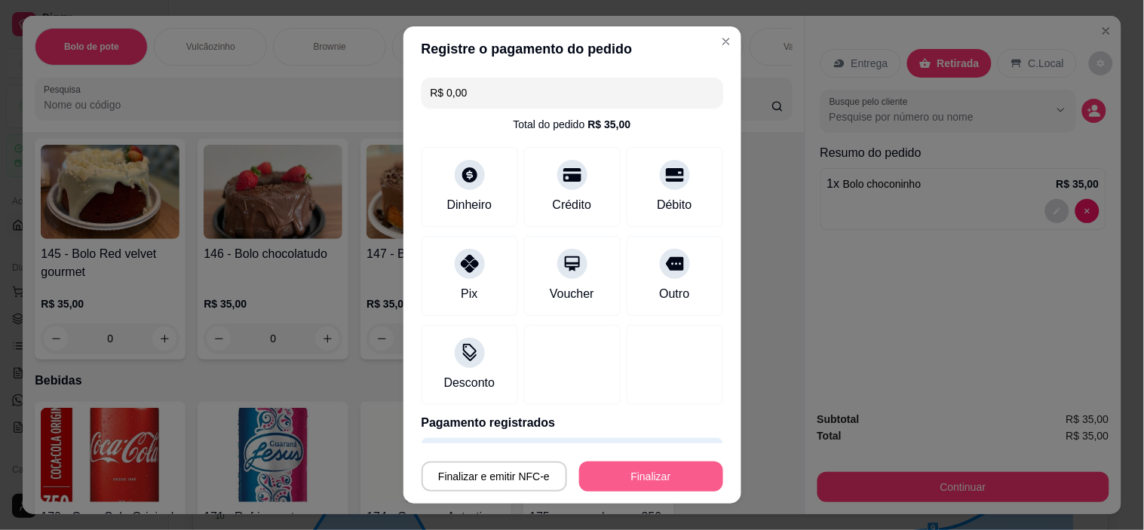
click at [648, 479] on button "Finalizar" at bounding box center [651, 476] width 144 height 30
type input "0"
type input "-R$ 35,00"
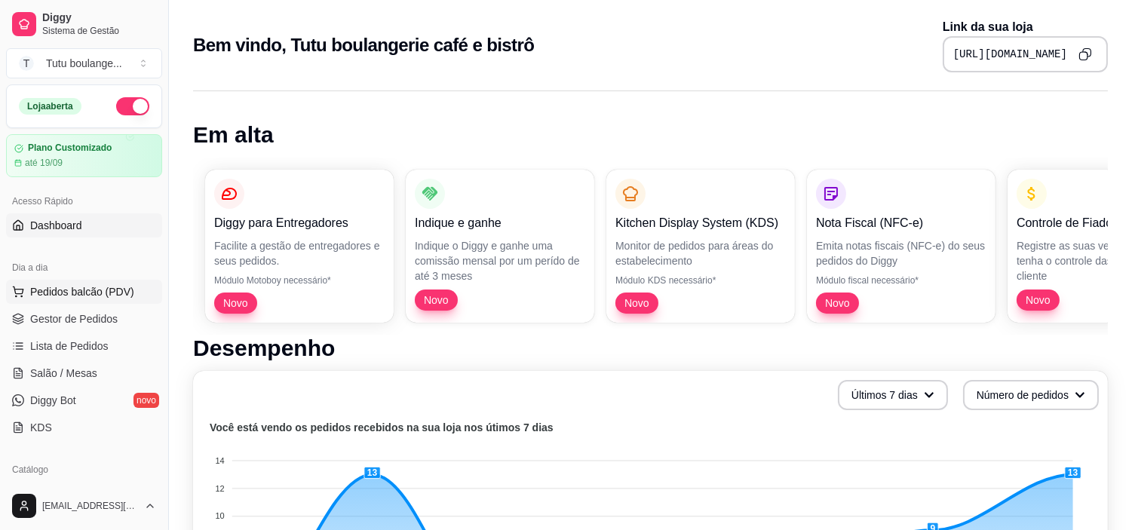
click at [94, 299] on span "Pedidos balcão (PDV)" at bounding box center [82, 291] width 104 height 15
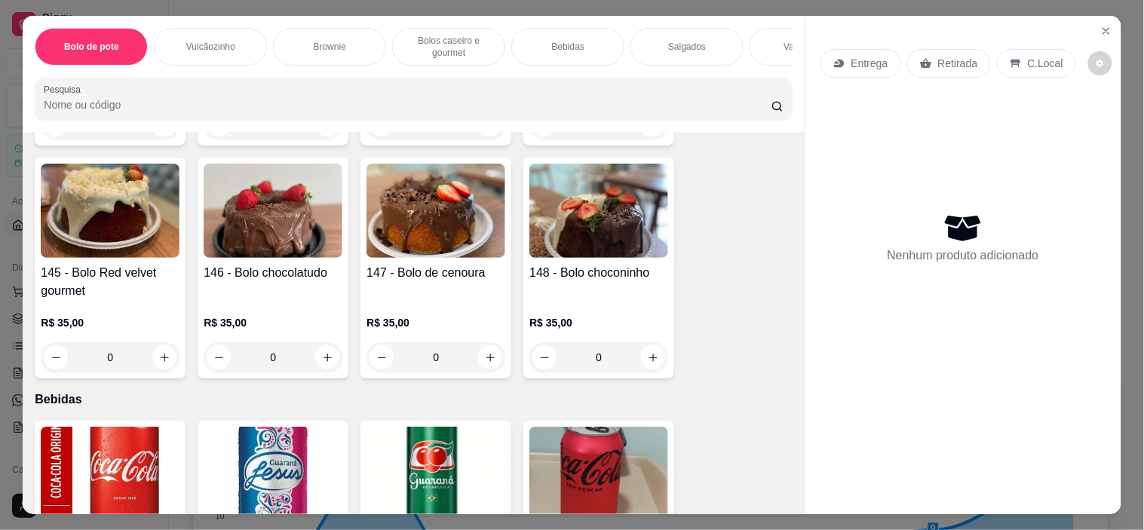
scroll to position [1591, 0]
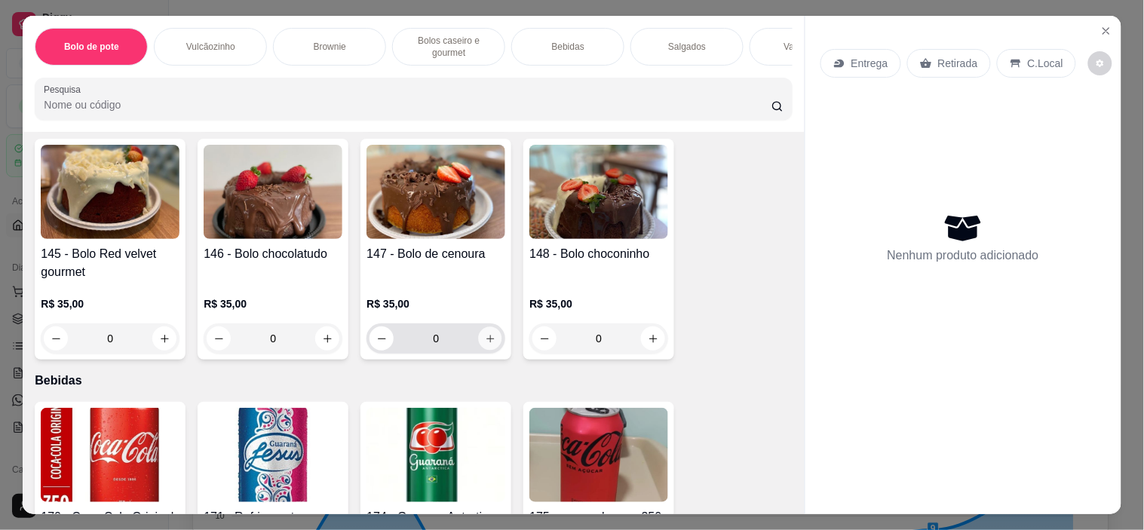
click at [485, 341] on icon "increase-product-quantity" at bounding box center [490, 338] width 11 height 11
type input "1"
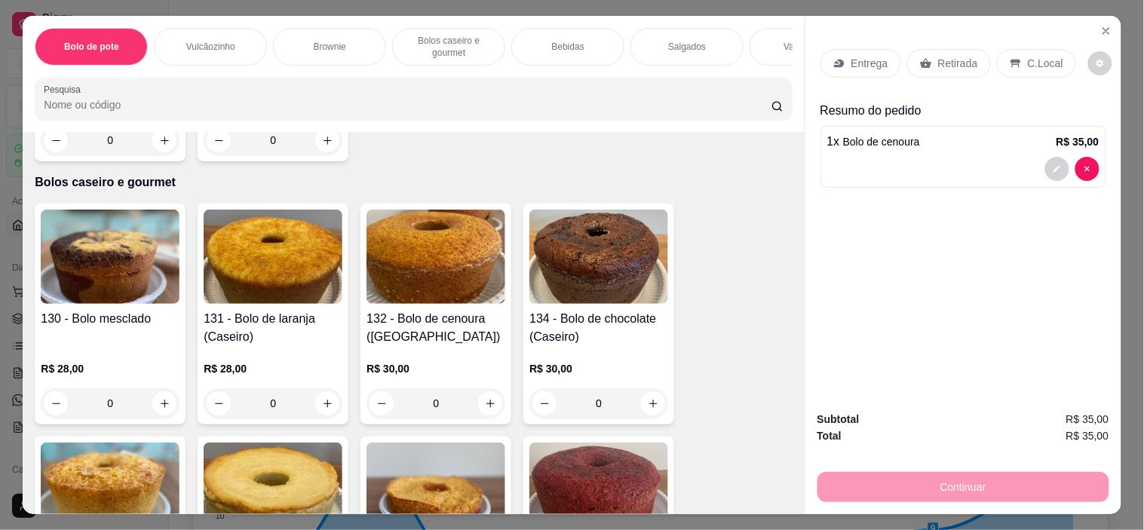
scroll to position [1005, 0]
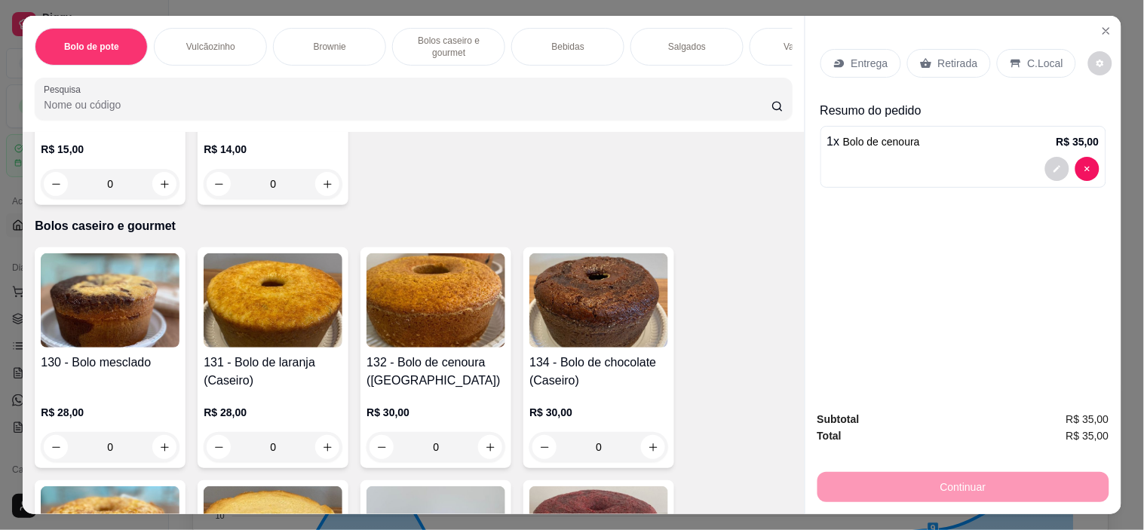
click at [162, 453] on div "0" at bounding box center [110, 447] width 139 height 30
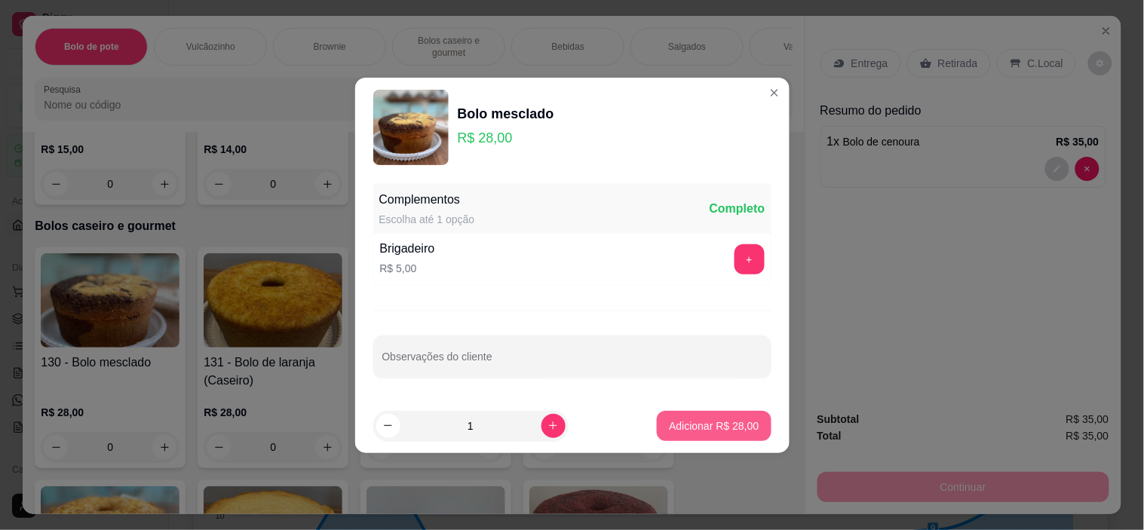
click at [679, 432] on p "Adicionar R$ 28,00" at bounding box center [714, 425] width 90 height 15
type input "1"
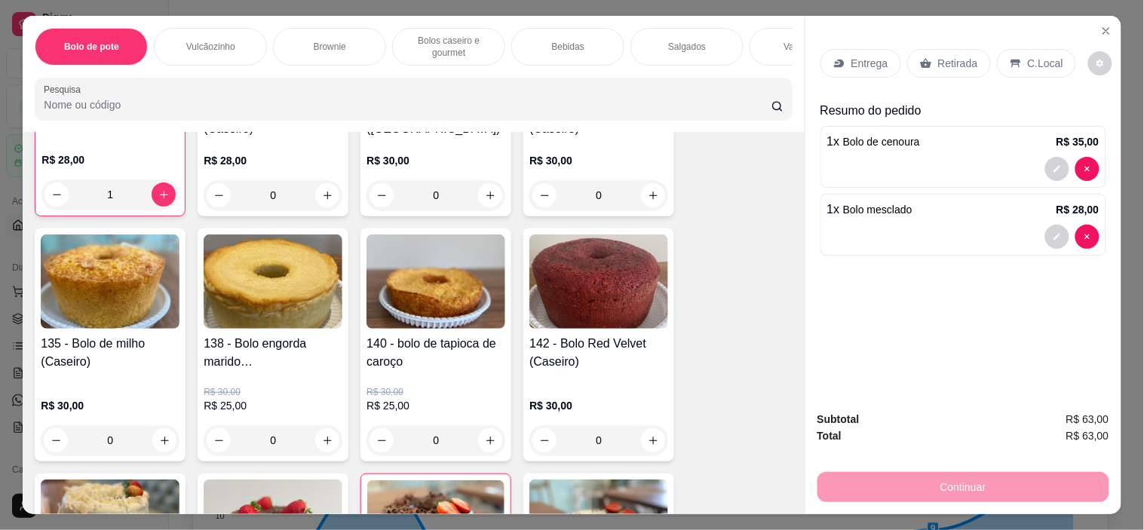
scroll to position [1256, 0]
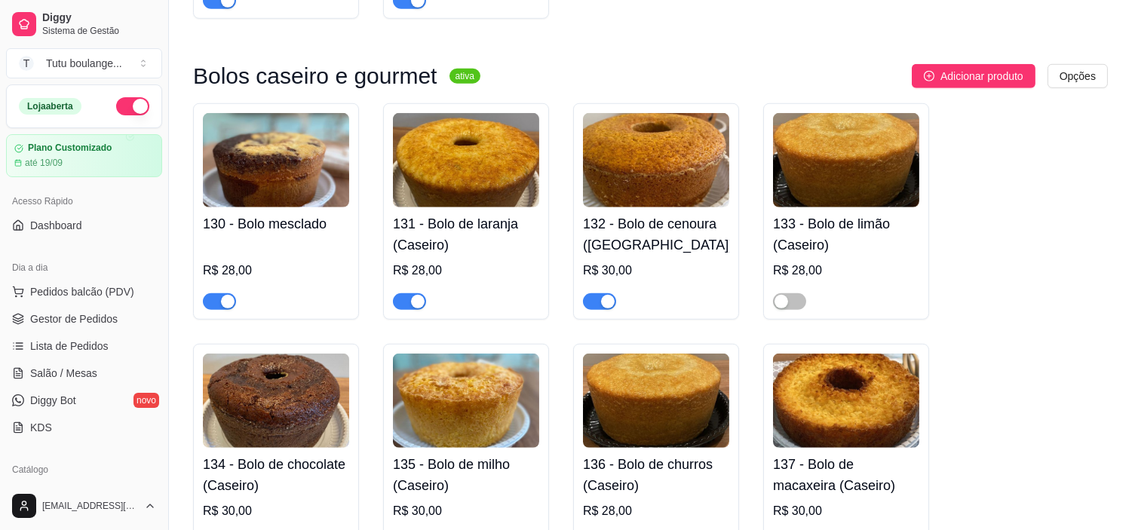
scroll to position [2010, 0]
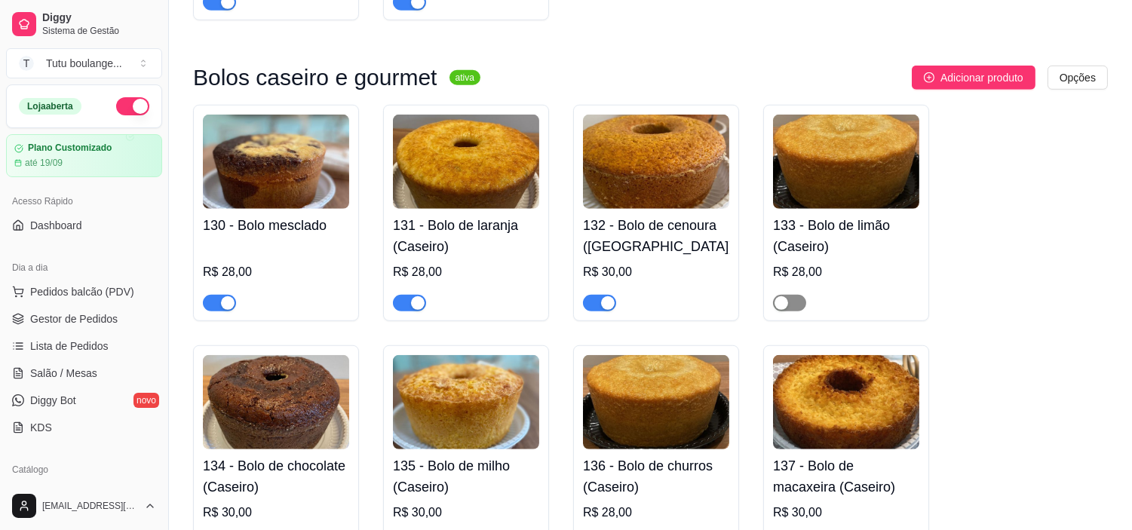
click at [799, 303] on span "button" at bounding box center [789, 303] width 33 height 17
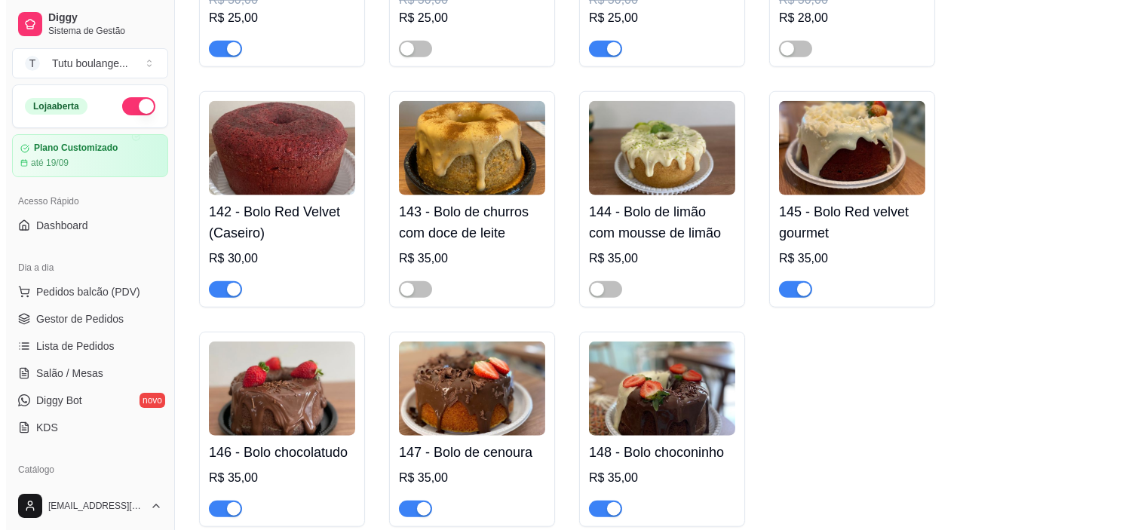
scroll to position [2764, 0]
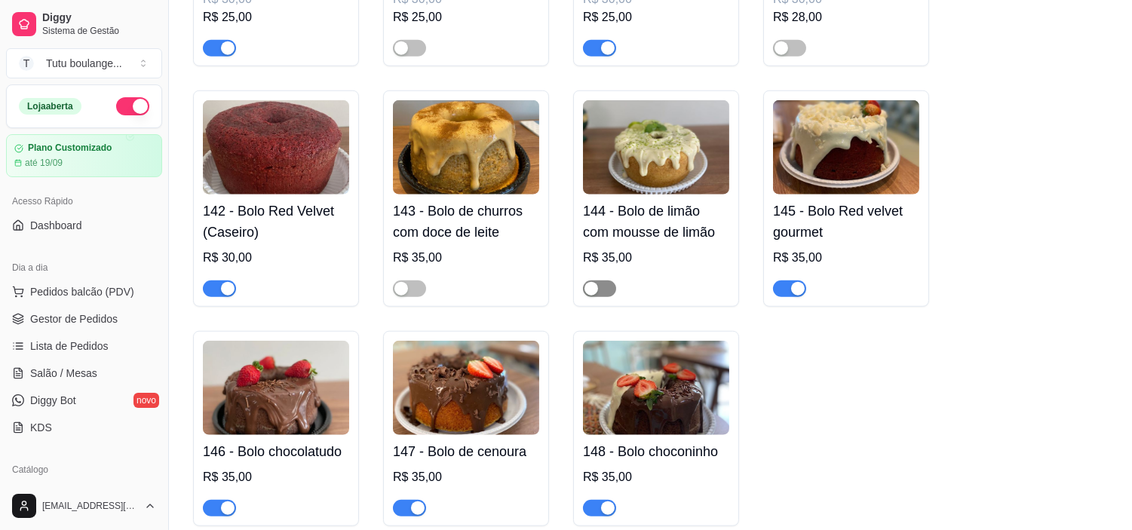
click at [608, 294] on span "button" at bounding box center [599, 288] width 33 height 17
click at [114, 288] on span "Pedidos balcão (PDV)" at bounding box center [82, 291] width 104 height 15
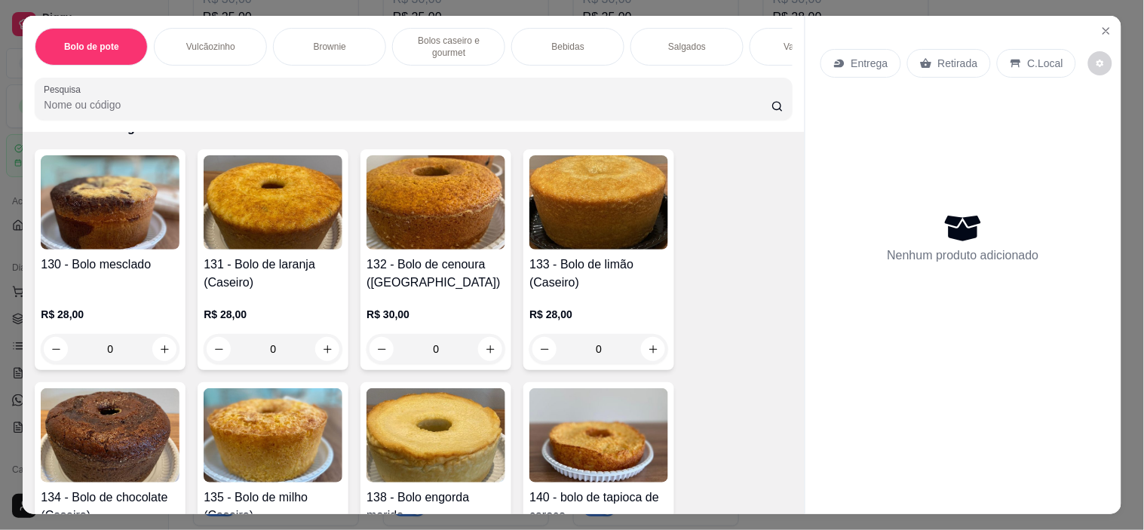
scroll to position [1089, 0]
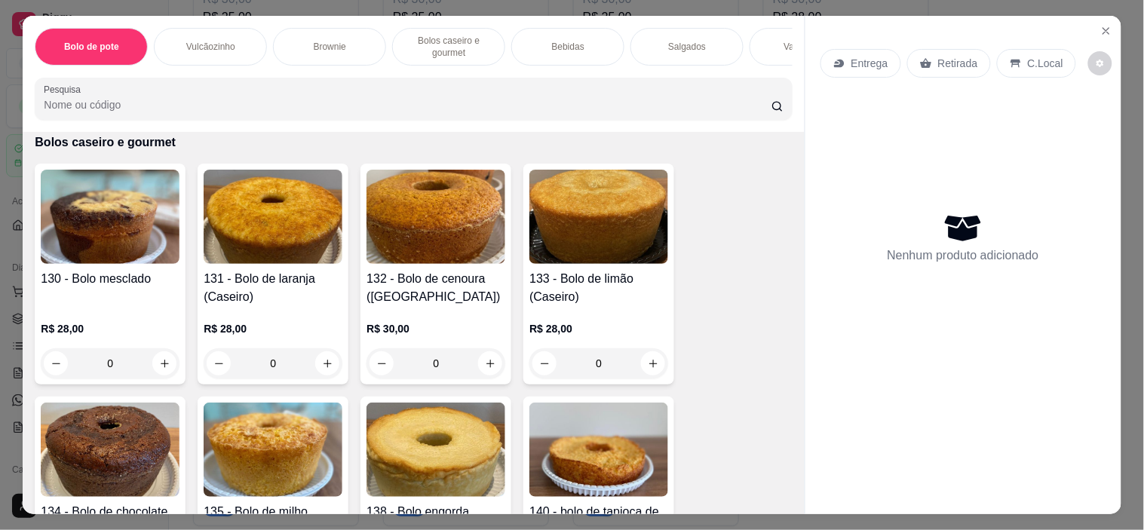
click at [162, 369] on div "0" at bounding box center [110, 363] width 139 height 30
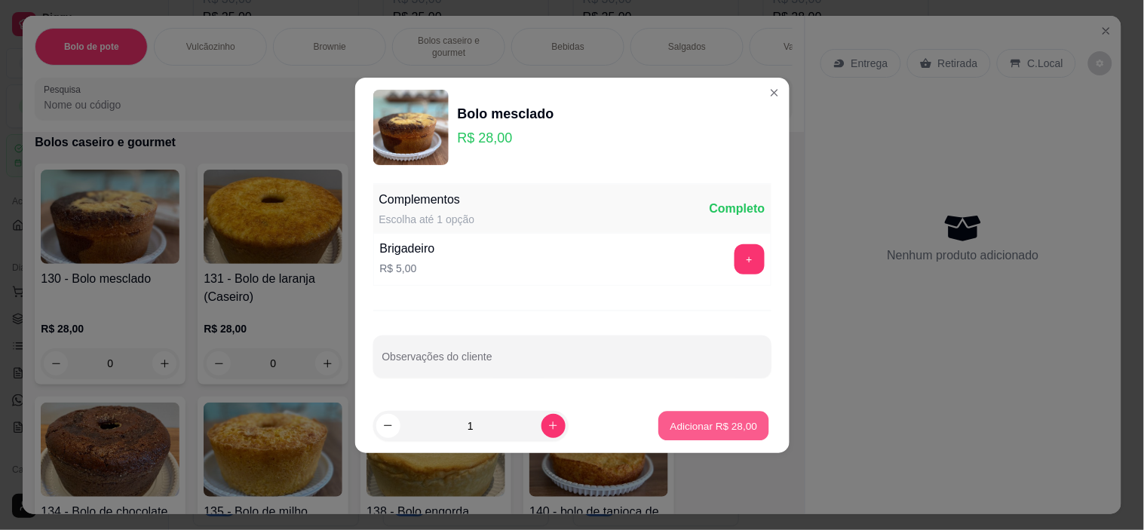
click at [670, 424] on p "Adicionar R$ 28,00" at bounding box center [713, 425] width 87 height 14
type input "1"
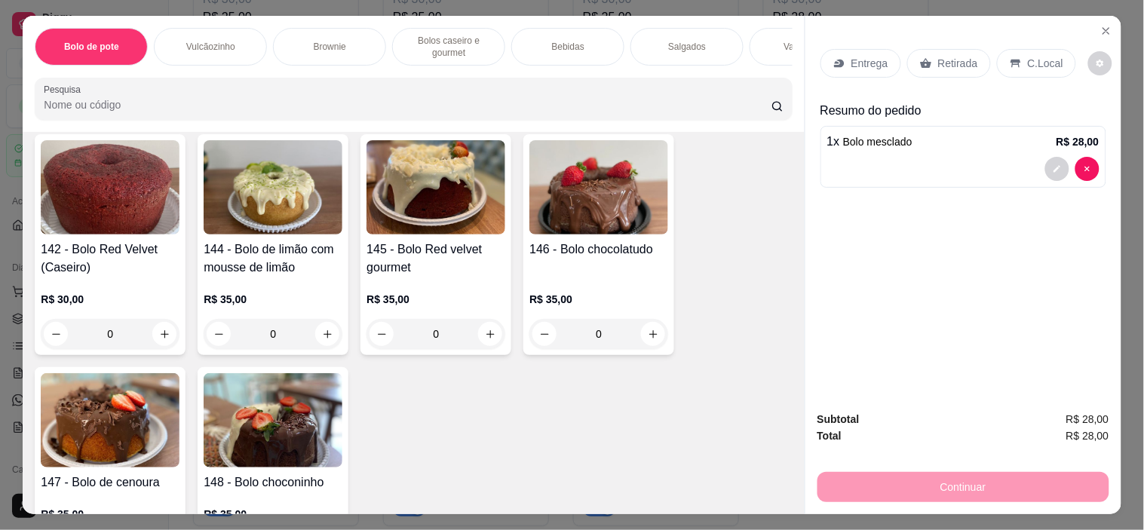
scroll to position [1508, 0]
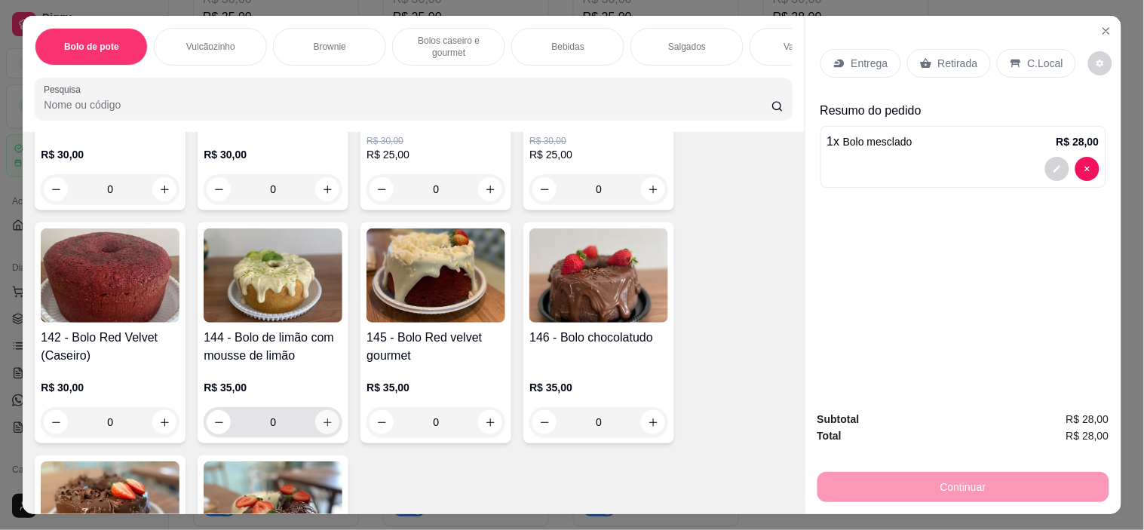
click at [322, 427] on icon "increase-product-quantity" at bounding box center [327, 422] width 11 height 11
type input "1"
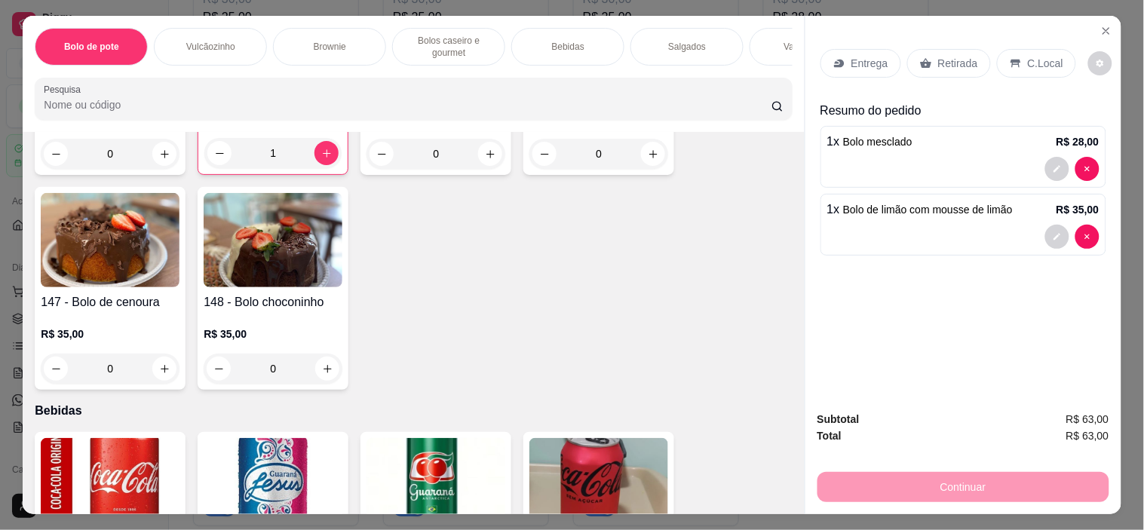
scroll to position [1842, 0]
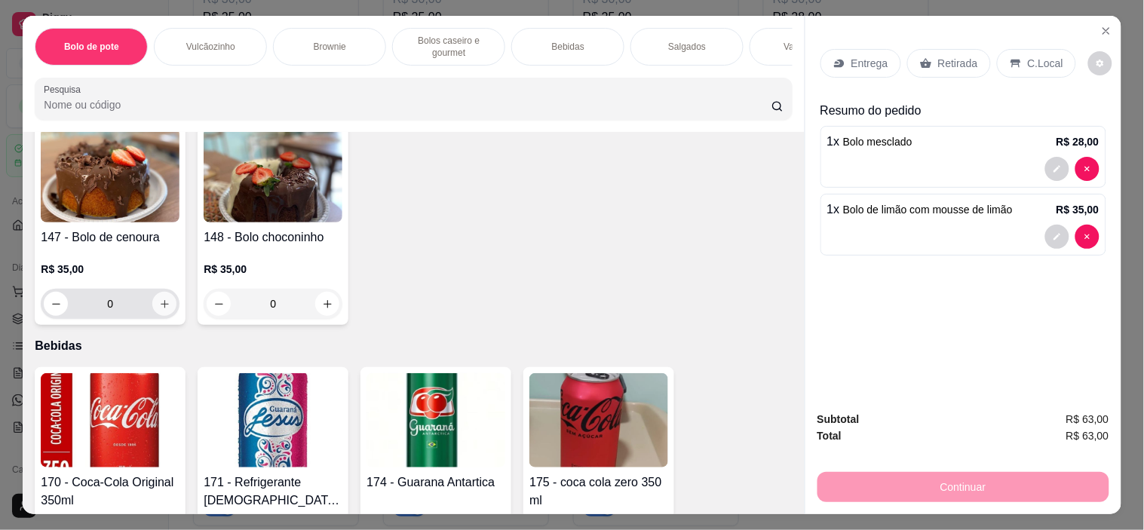
click at [162, 310] on icon "increase-product-quantity" at bounding box center [164, 304] width 11 height 11
type input "1"
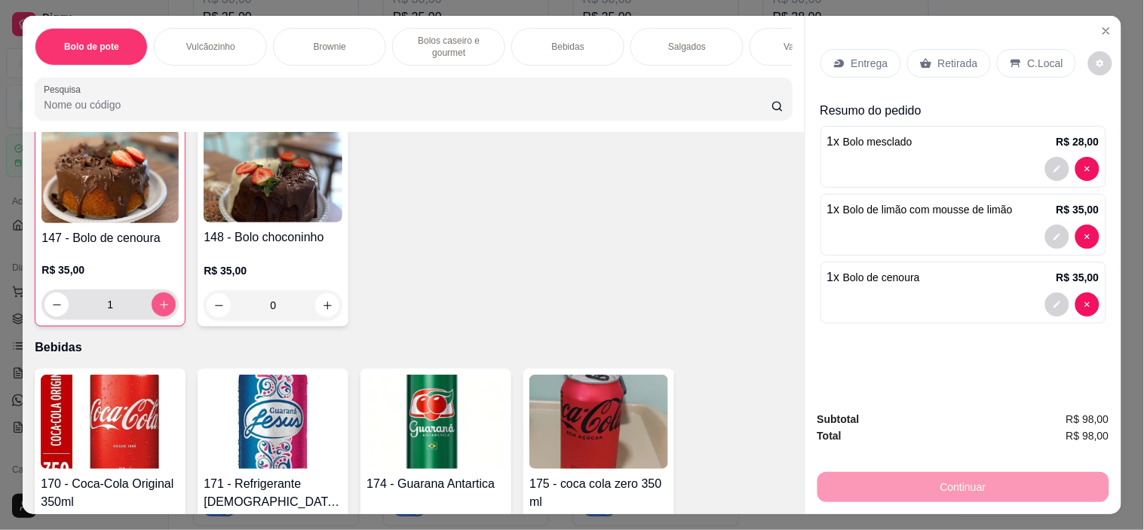
scroll to position [1843, 0]
click at [939, 57] on p "Retirada" at bounding box center [958, 63] width 40 height 15
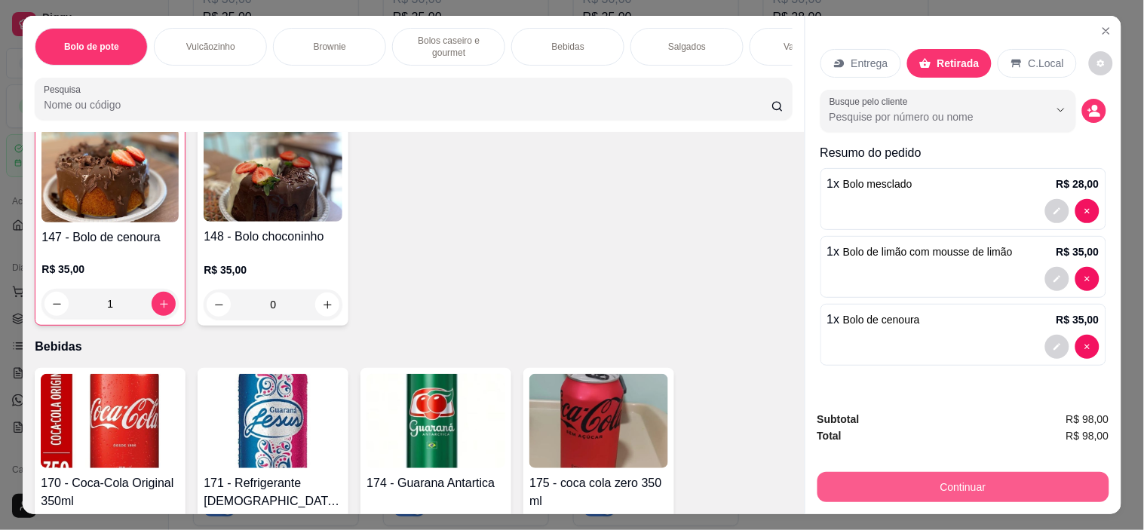
click at [946, 472] on button "Continuar" at bounding box center [963, 487] width 292 height 30
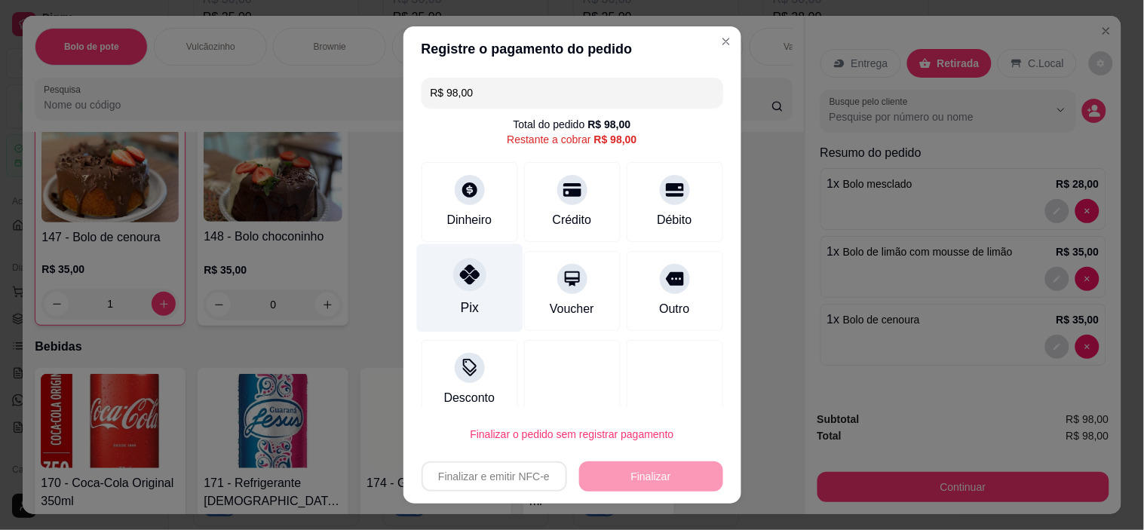
click at [480, 302] on div "Pix" at bounding box center [469, 288] width 106 height 88
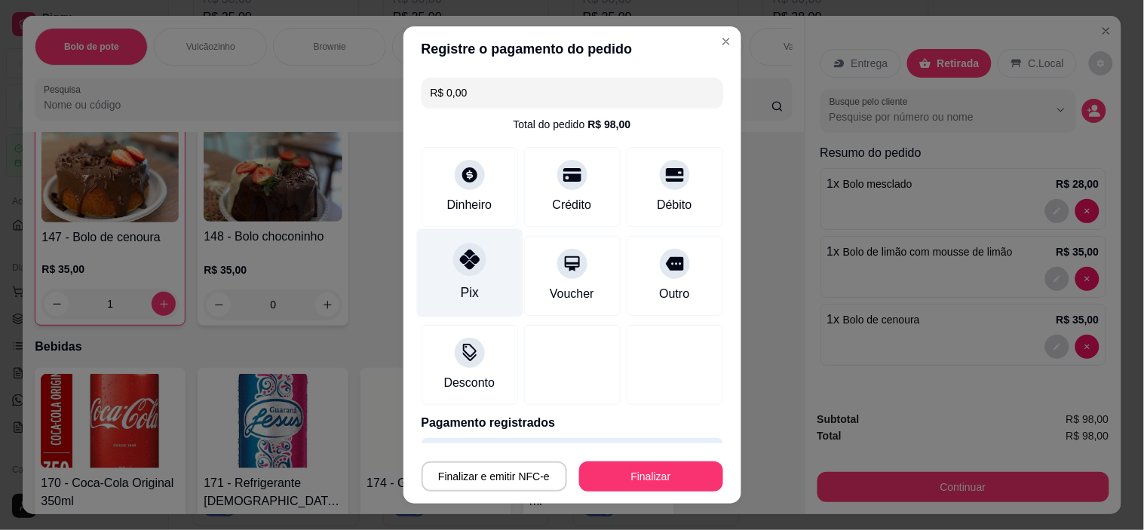
type input "R$ 0,00"
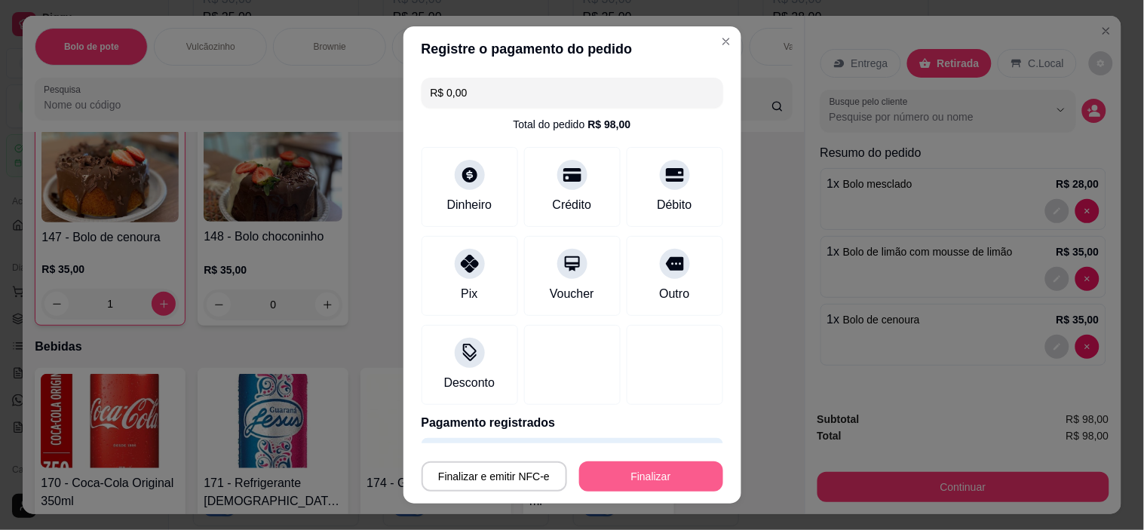
click at [620, 479] on button "Finalizar" at bounding box center [651, 476] width 144 height 30
type input "0"
type input "-R$ 98,00"
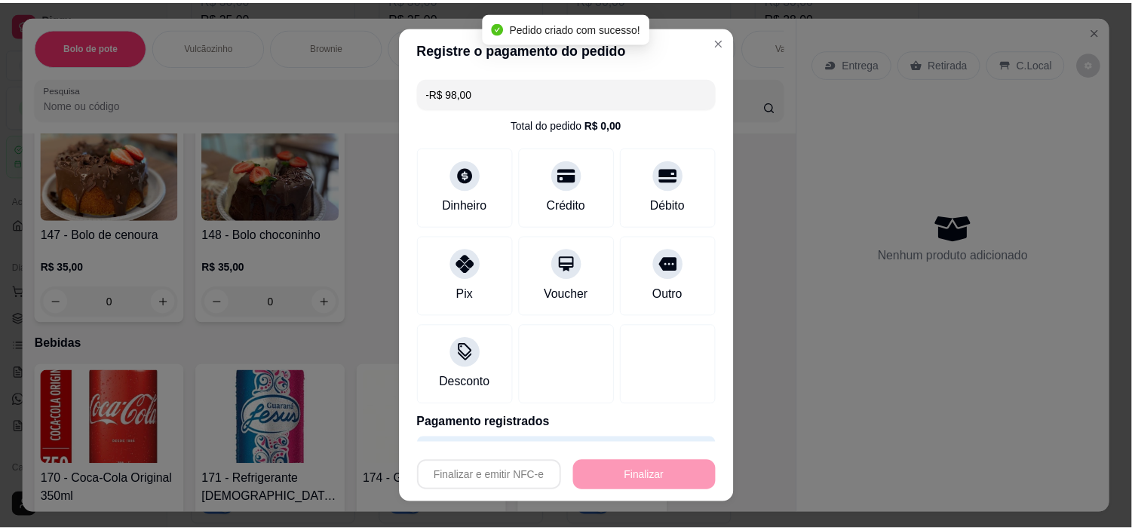
scroll to position [1841, 0]
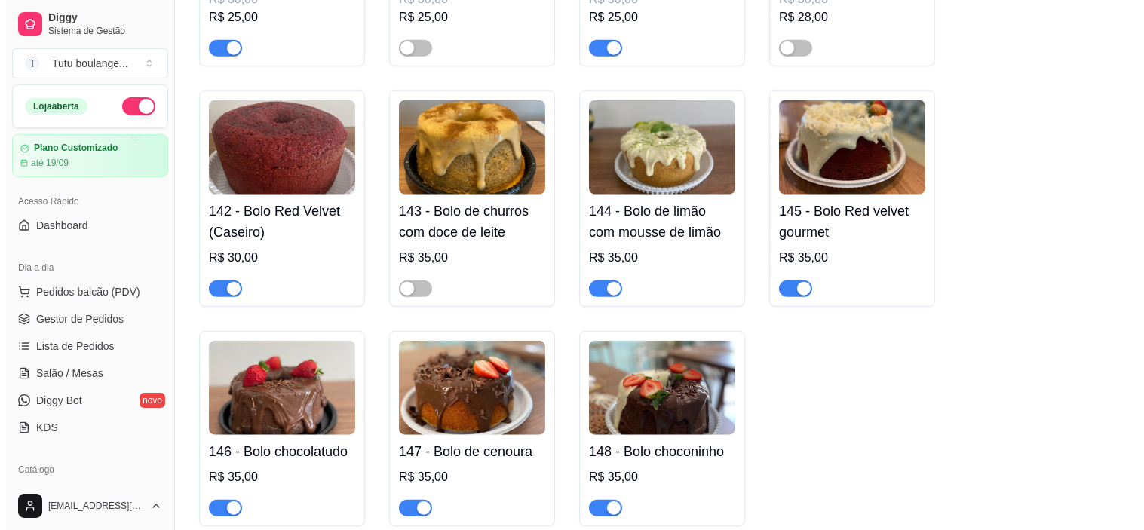
scroll to position [2847, 0]
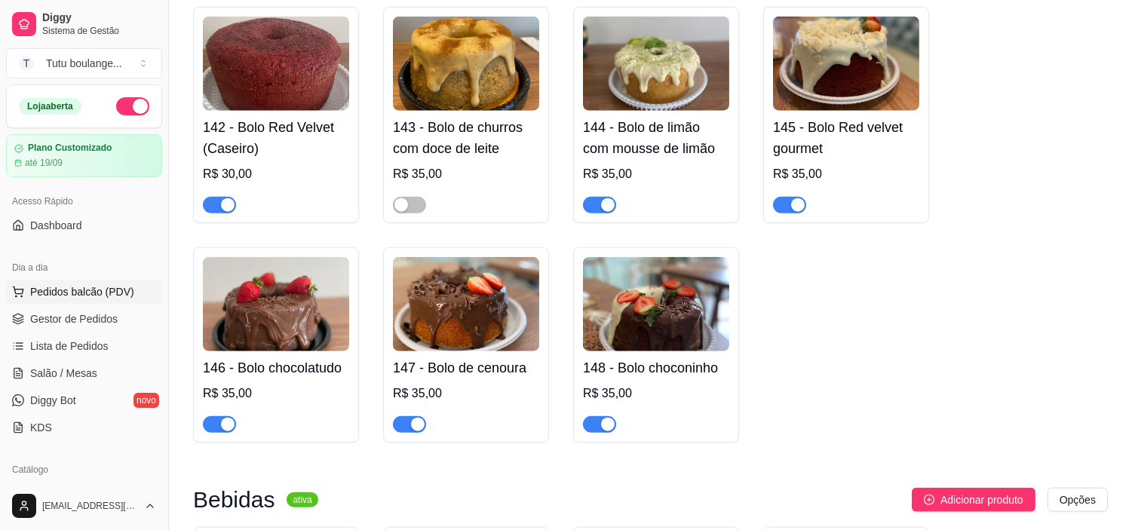
click at [125, 284] on span "Pedidos balcão (PDV)" at bounding box center [82, 291] width 104 height 15
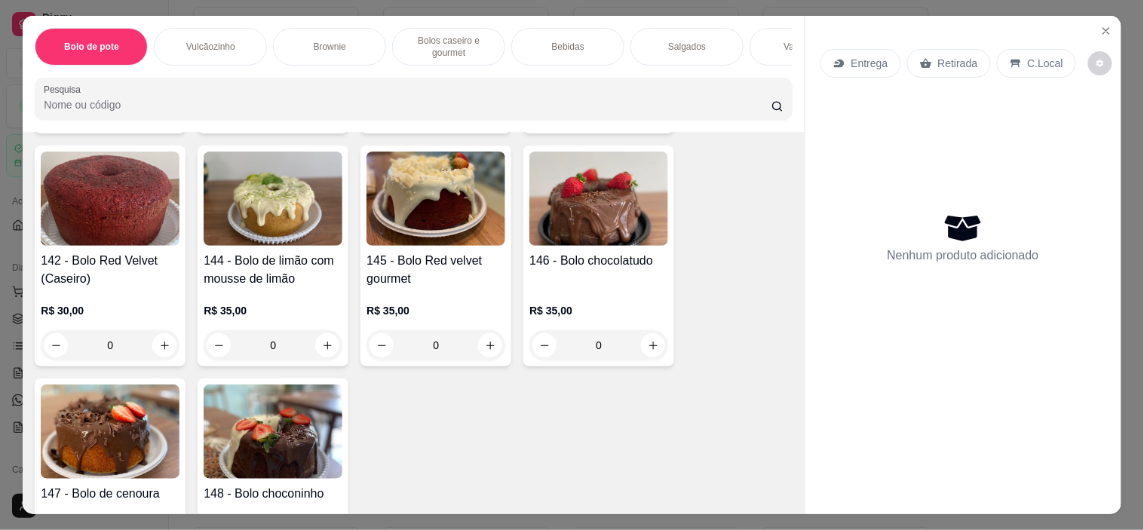
scroll to position [1591, 0]
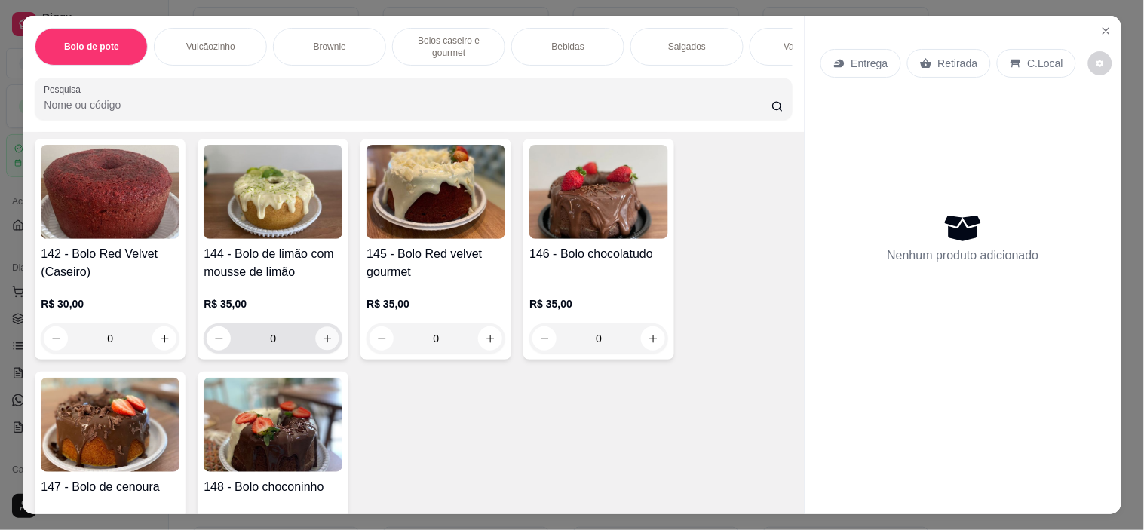
click at [322, 340] on icon "increase-product-quantity" at bounding box center [327, 338] width 11 height 11
type input "1"
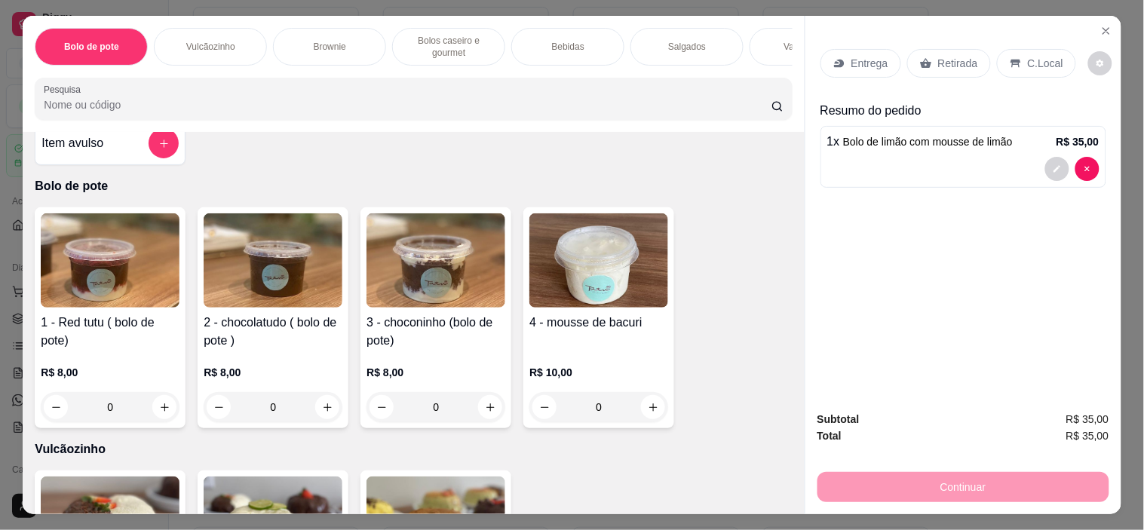
scroll to position [0, 0]
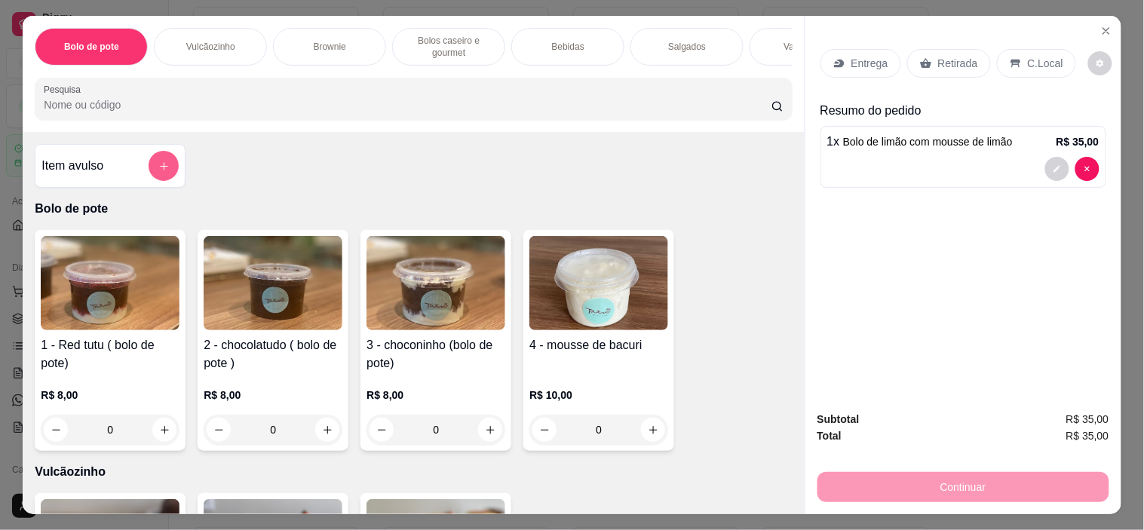
click at [163, 169] on button "add-separate-item" at bounding box center [164, 166] width 30 height 30
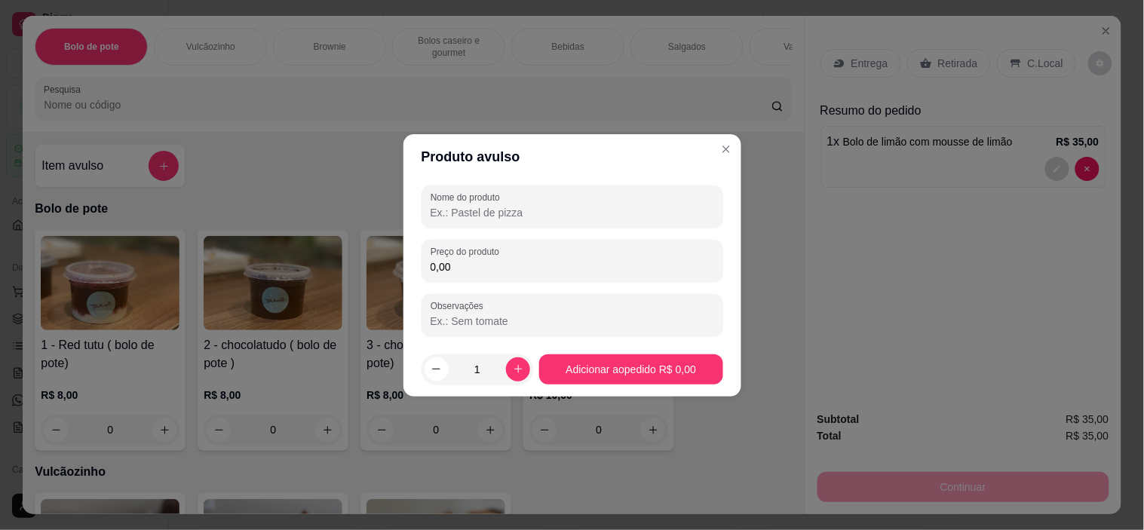
click at [517, 216] on input "Nome do produto" at bounding box center [571, 212] width 283 height 15
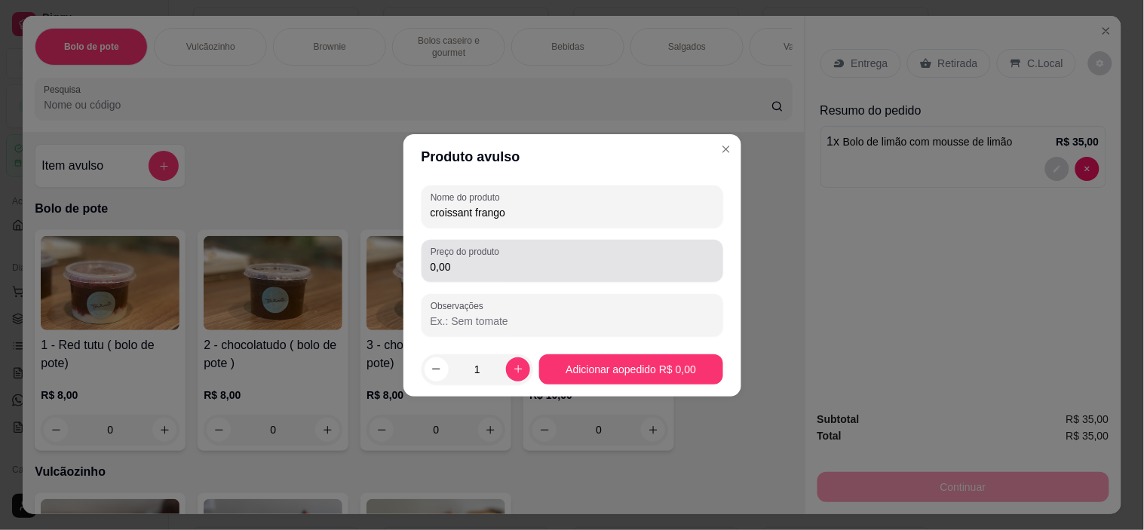
type input "croissant frango"
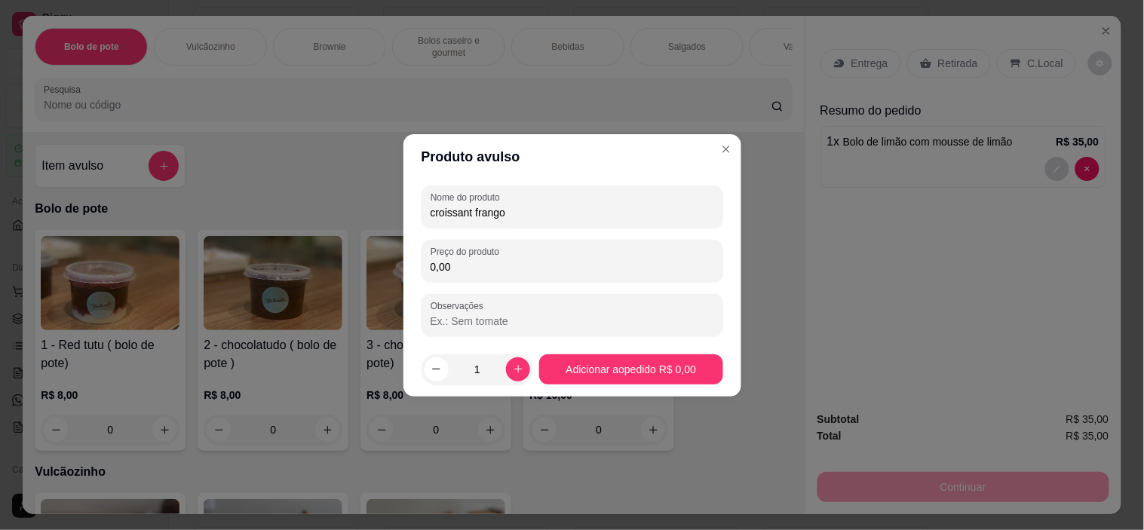
click at [544, 267] on input "0,00" at bounding box center [571, 266] width 283 height 15
type input "10,00"
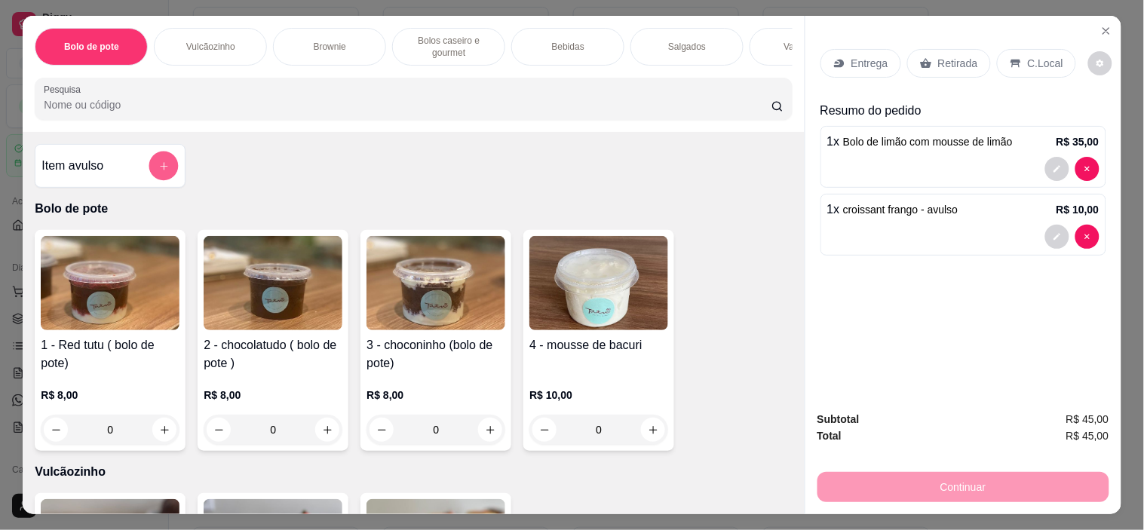
click at [164, 164] on button "add-separate-item" at bounding box center [163, 166] width 29 height 29
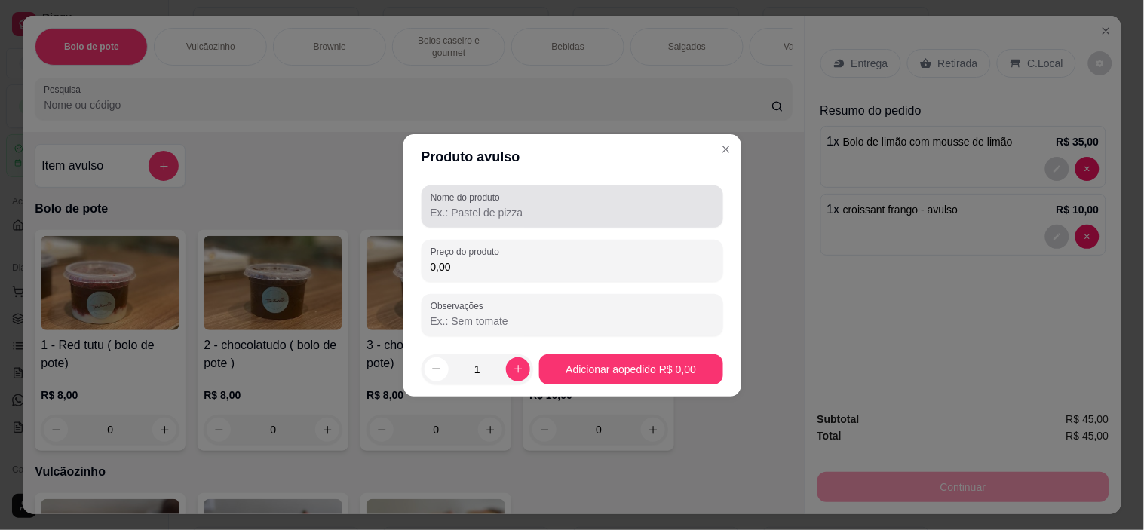
click at [533, 214] on input "Nome do produto" at bounding box center [571, 212] width 283 height 15
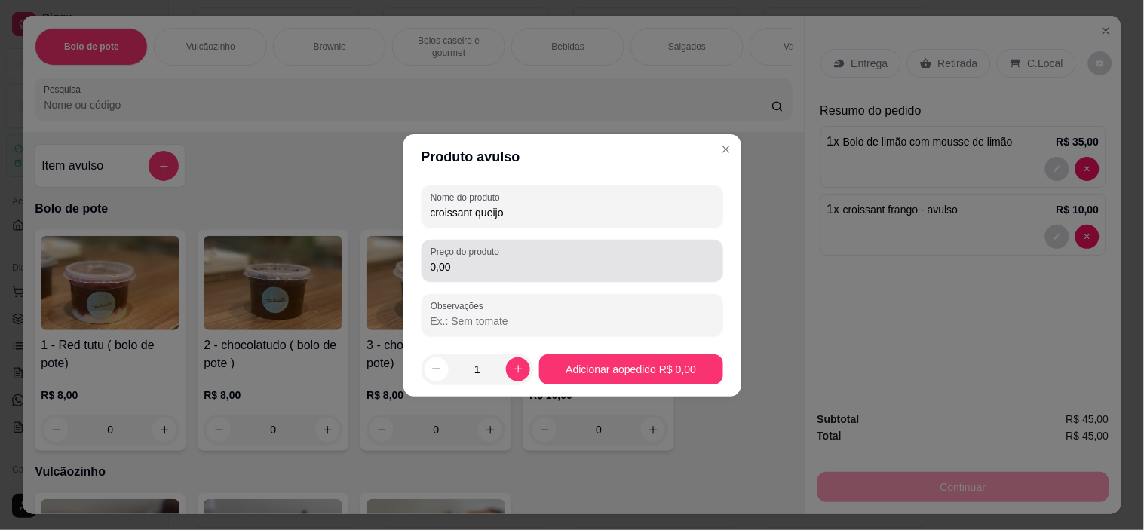
type input "croissant queijo"
click at [536, 257] on div "0,00" at bounding box center [571, 261] width 283 height 30
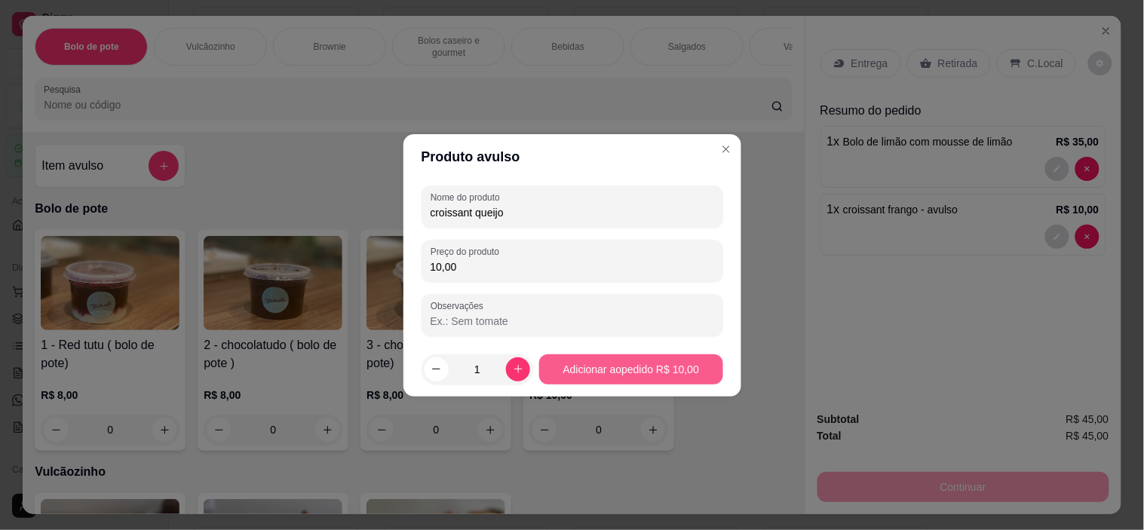
type input "10,00"
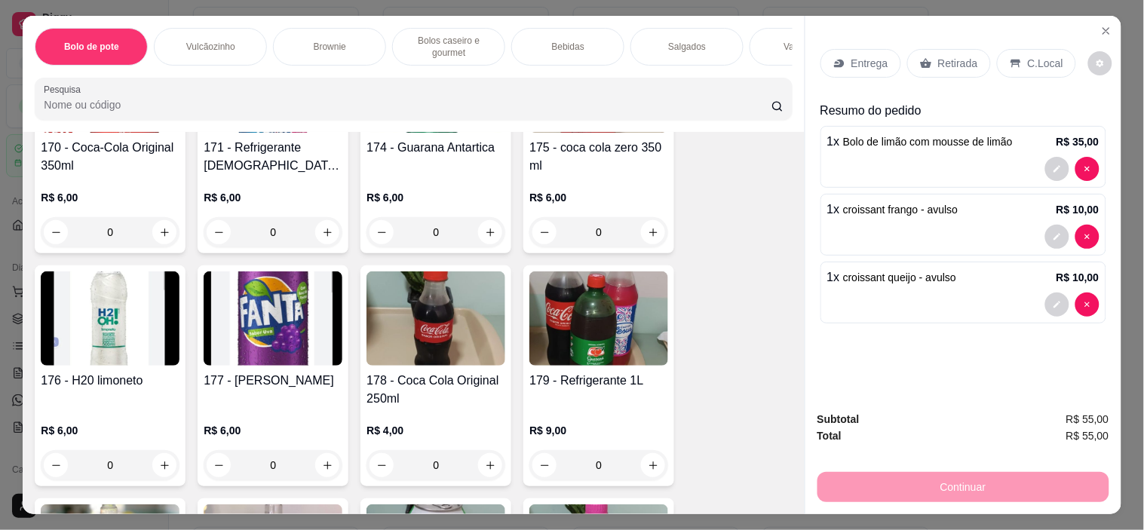
scroll to position [2093, 0]
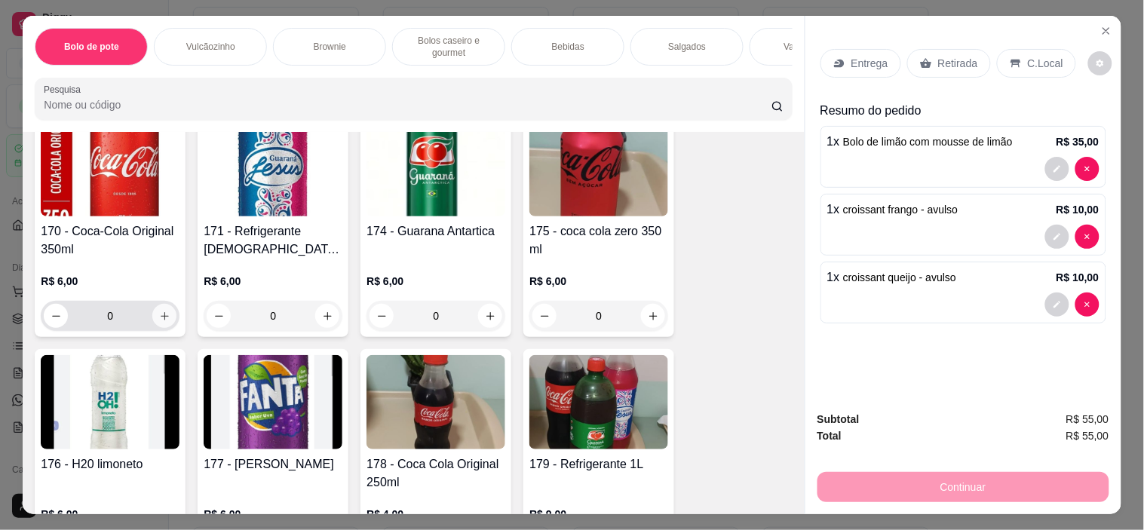
click at [159, 315] on icon "increase-product-quantity" at bounding box center [164, 316] width 11 height 11
type input "1"
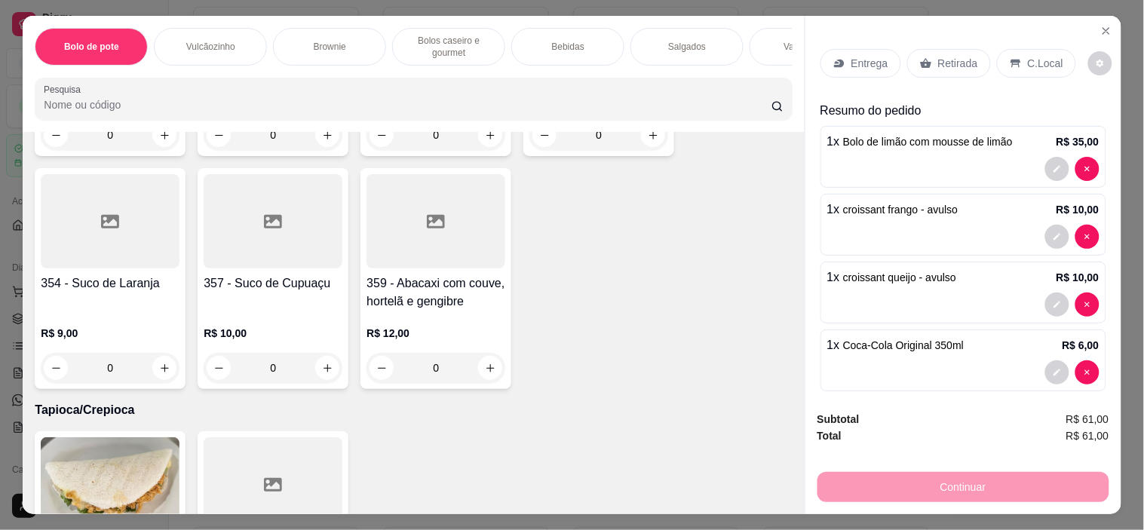
scroll to position [4691, 0]
click at [159, 361] on icon "increase-product-quantity" at bounding box center [164, 366] width 11 height 11
type input "1"
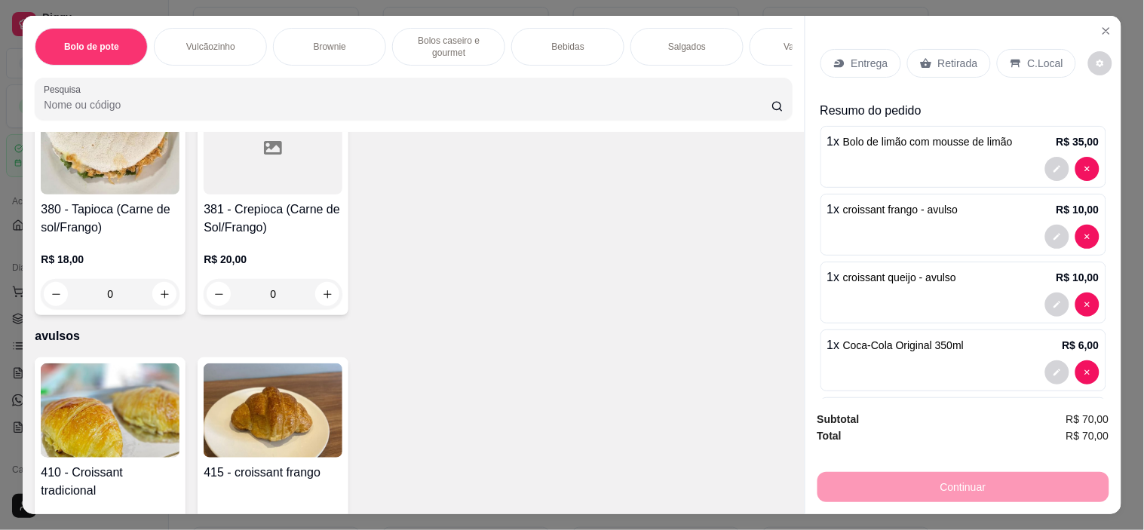
scroll to position [5078, 0]
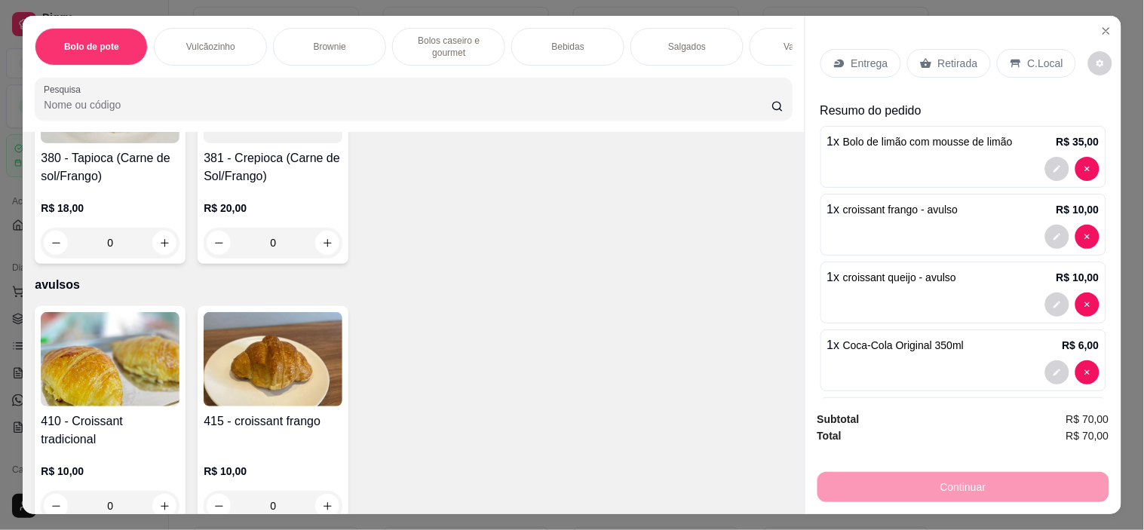
click at [1028, 59] on p "C.Local" at bounding box center [1045, 63] width 35 height 15
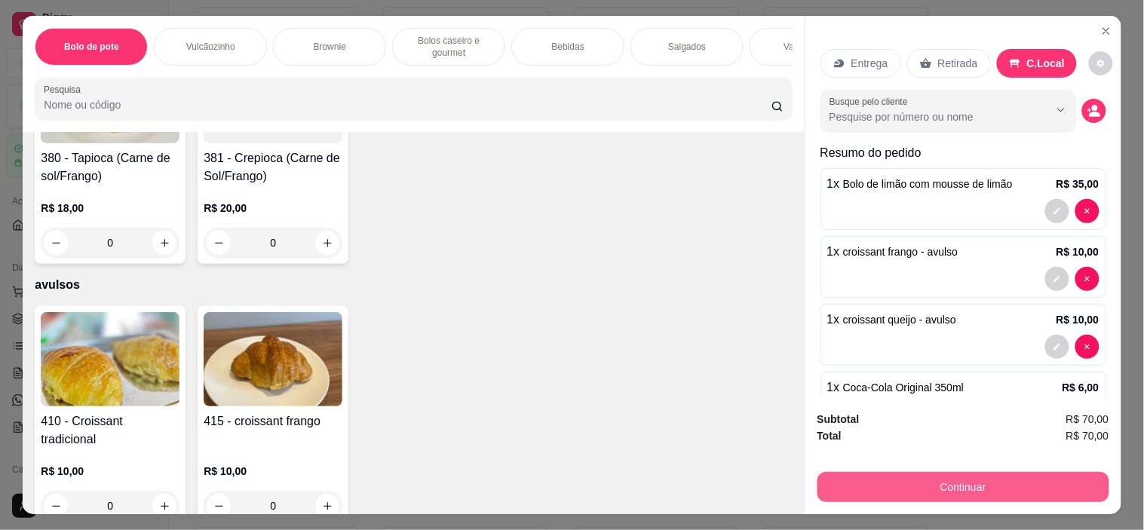
click at [937, 472] on button "Continuar" at bounding box center [963, 487] width 292 height 30
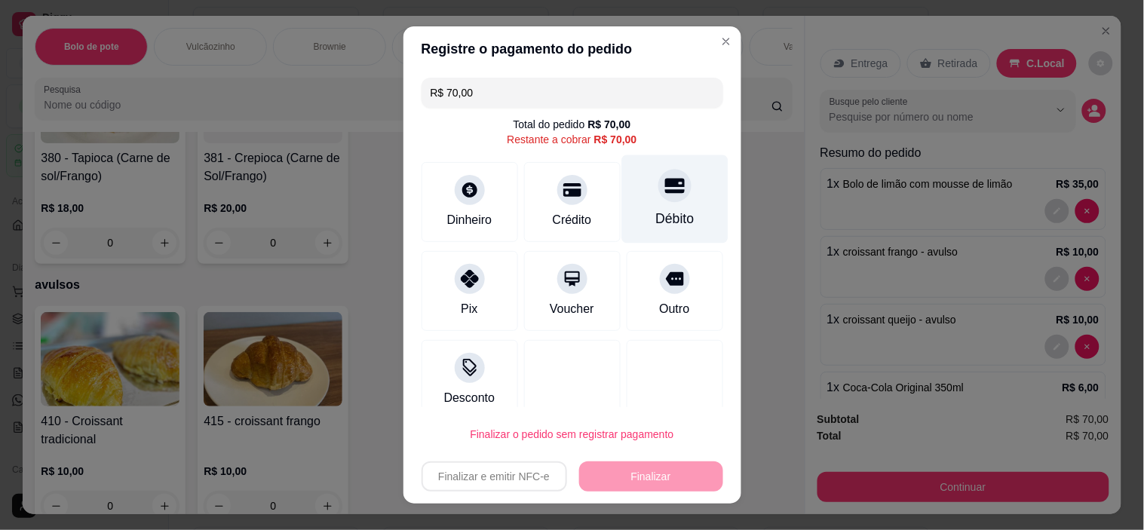
click at [655, 212] on div "Débito" at bounding box center [674, 219] width 38 height 20
type input "R$ 0,00"
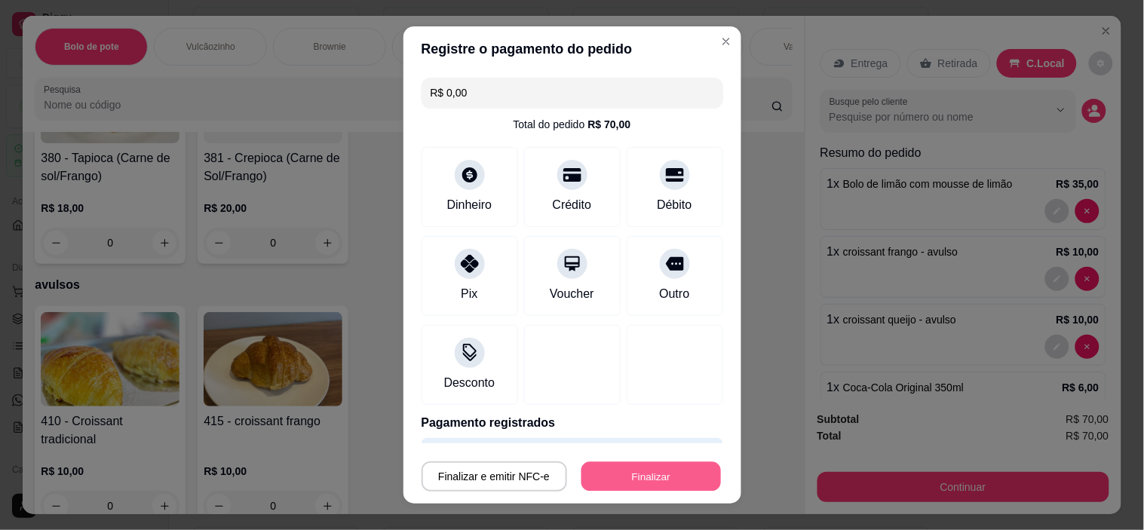
click at [653, 472] on button "Finalizar" at bounding box center [650, 475] width 139 height 29
type input "0"
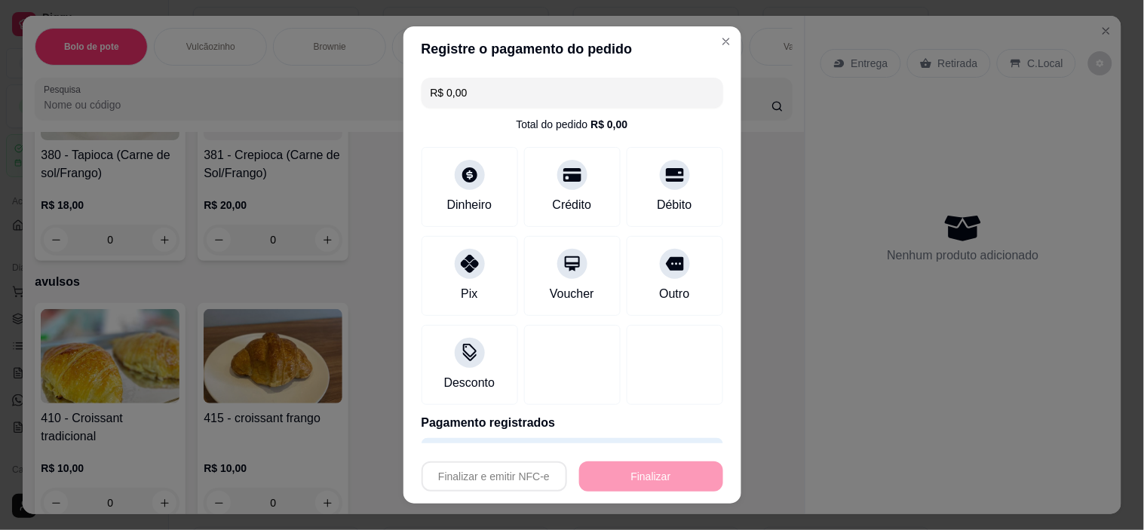
type input "-R$ 70,00"
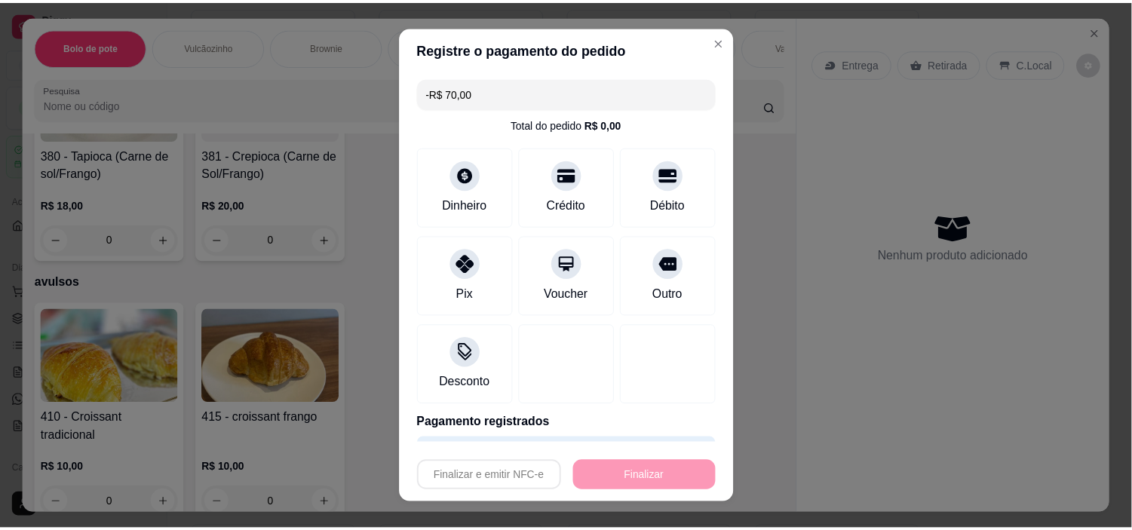
scroll to position [5075, 0]
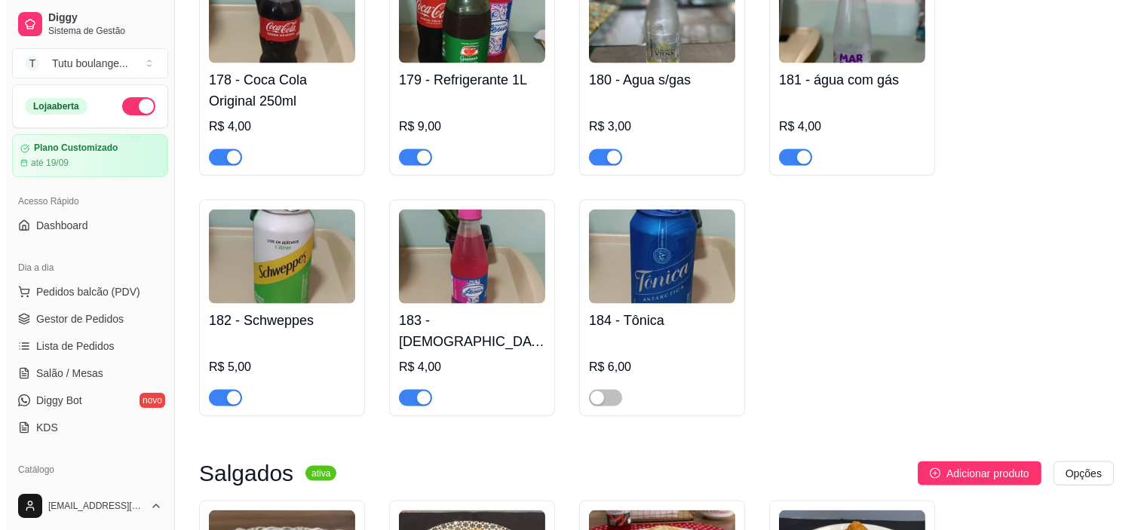
scroll to position [3898, 0]
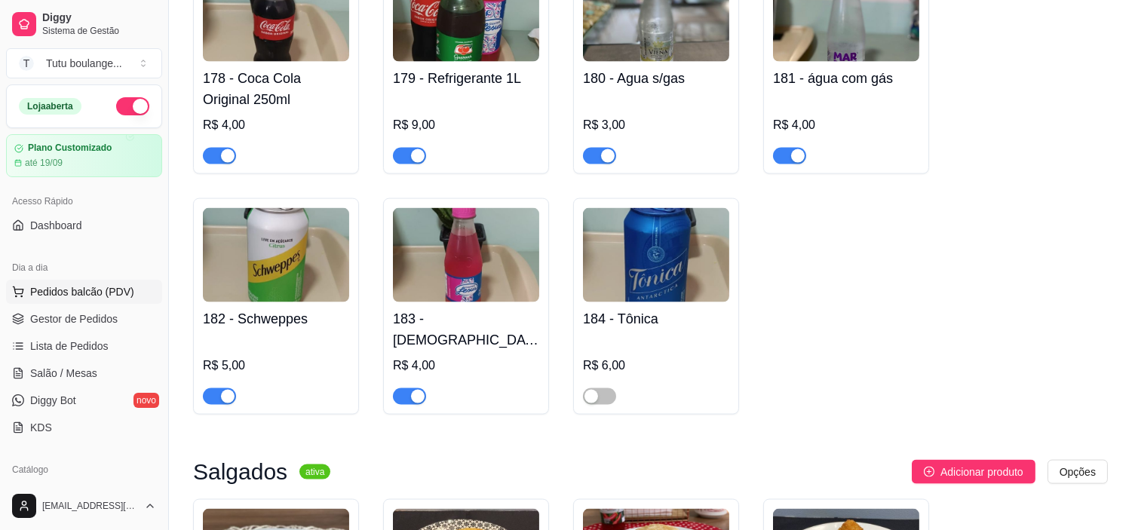
click at [123, 293] on span "Pedidos balcão (PDV)" at bounding box center [82, 291] width 104 height 15
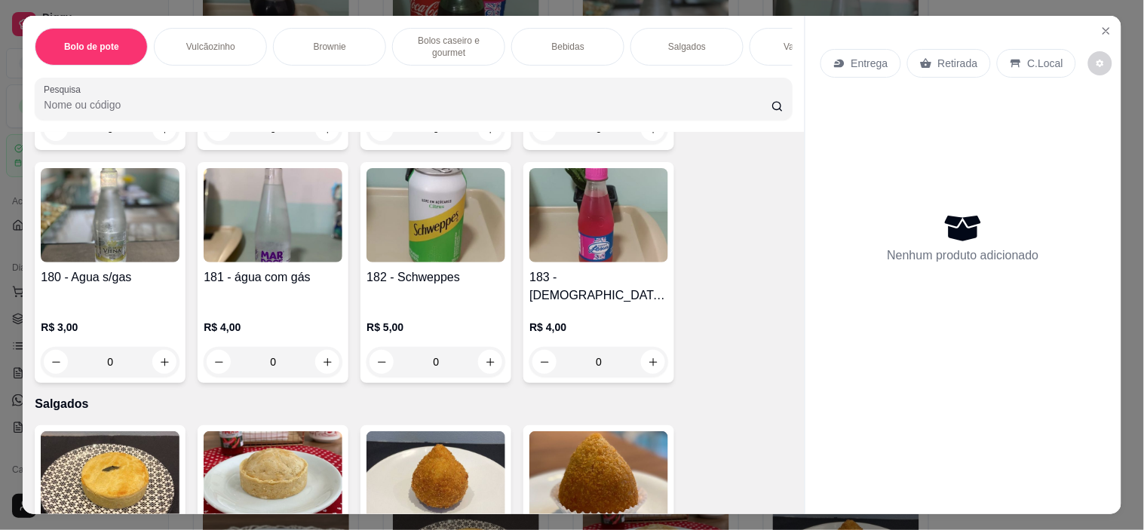
scroll to position [2513, 0]
click at [161, 356] on icon "increase-product-quantity" at bounding box center [164, 361] width 11 height 11
type input "1"
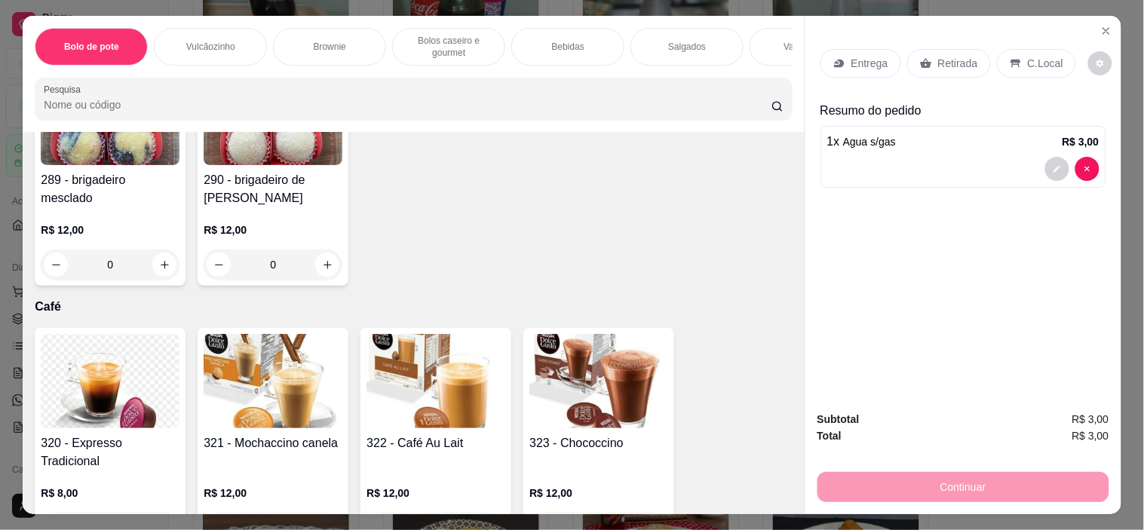
scroll to position [3769, 0]
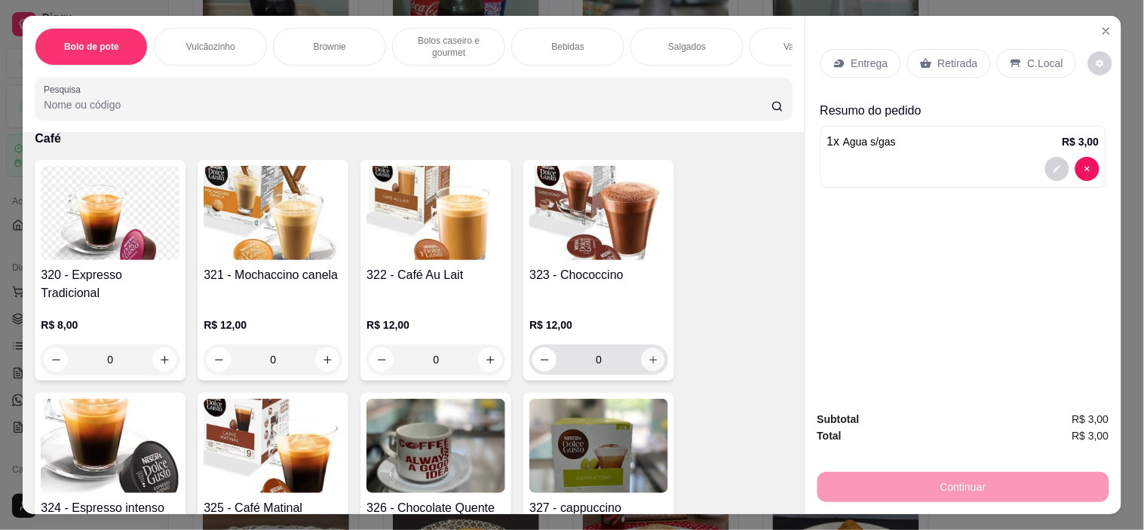
click at [648, 348] on button "increase-product-quantity" at bounding box center [653, 359] width 23 height 23
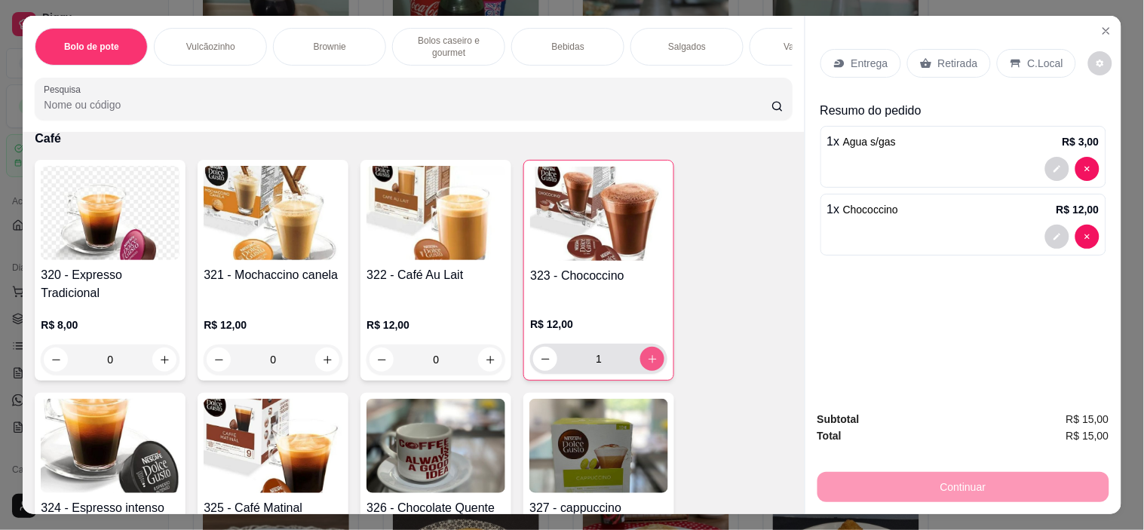
click at [648, 347] on button "increase-product-quantity" at bounding box center [652, 359] width 24 height 24
type input "3"
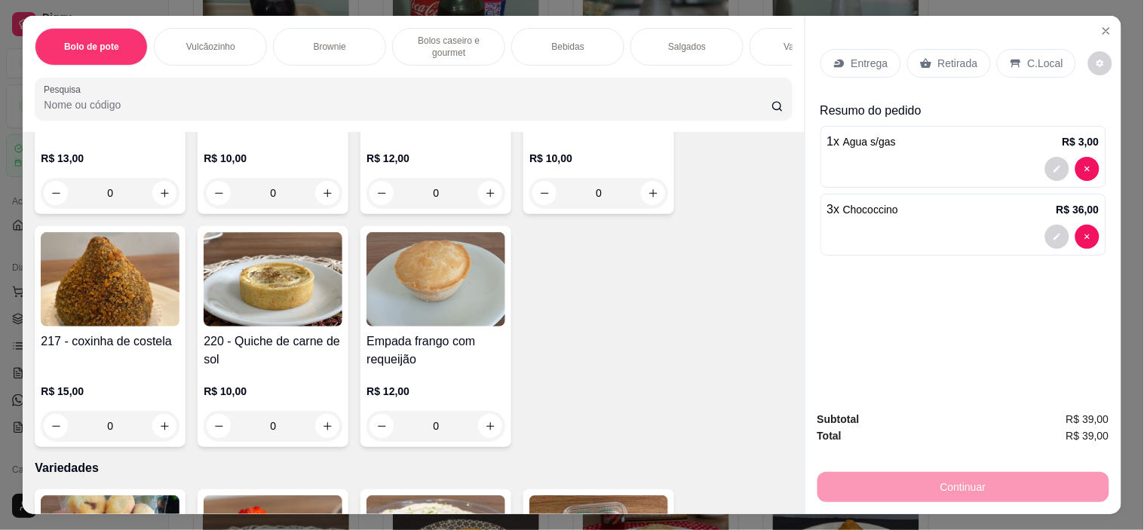
scroll to position [3015, 0]
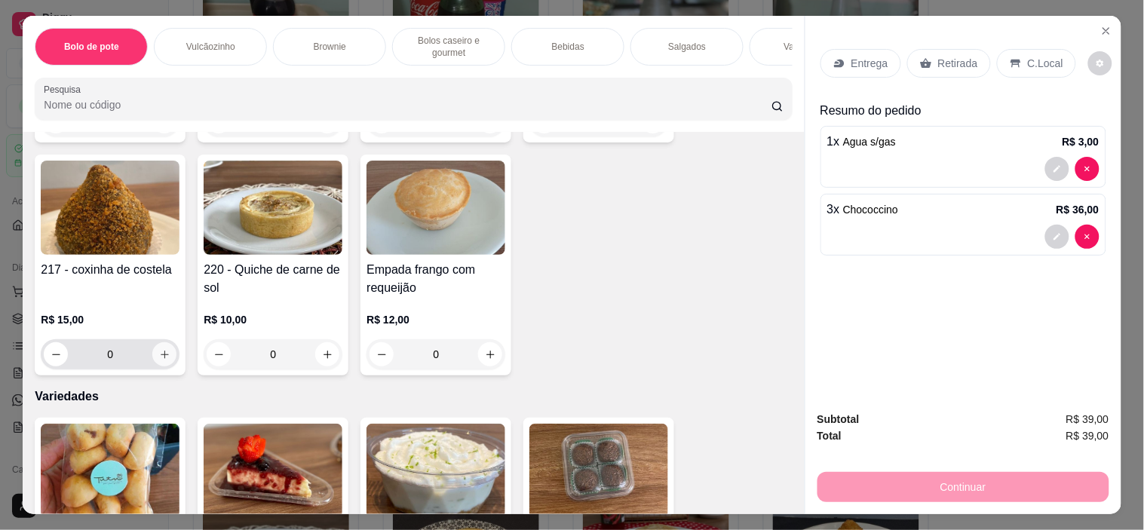
click at [153, 350] on button "increase-product-quantity" at bounding box center [164, 354] width 24 height 24
type input "1"
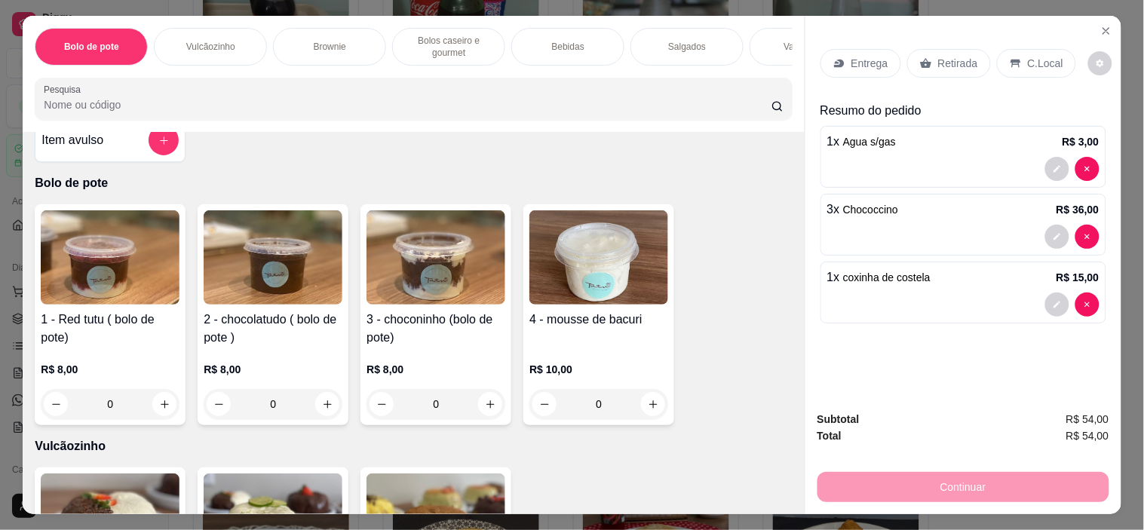
scroll to position [0, 0]
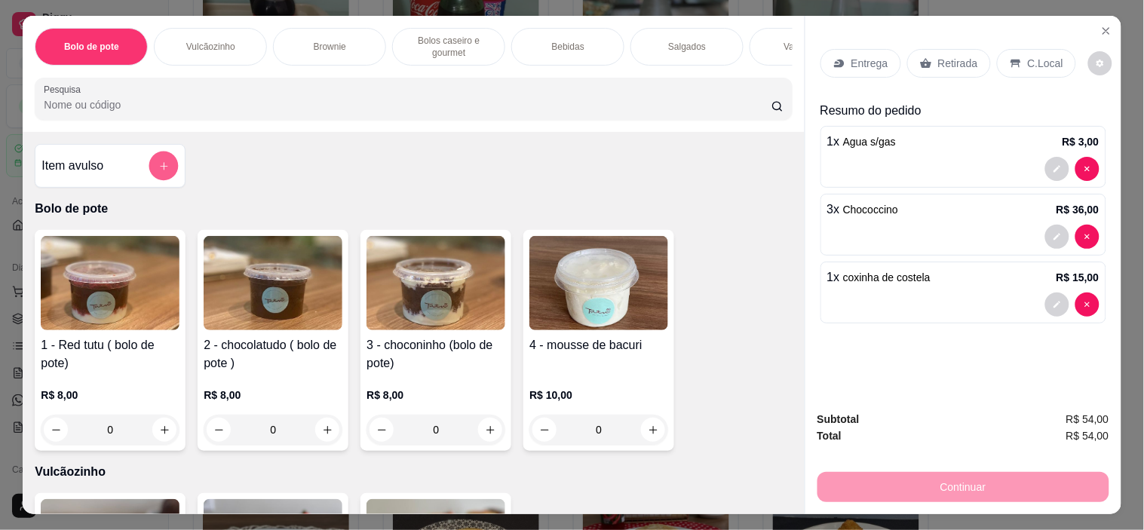
click at [158, 169] on icon "add-separate-item" at bounding box center [163, 166] width 11 height 11
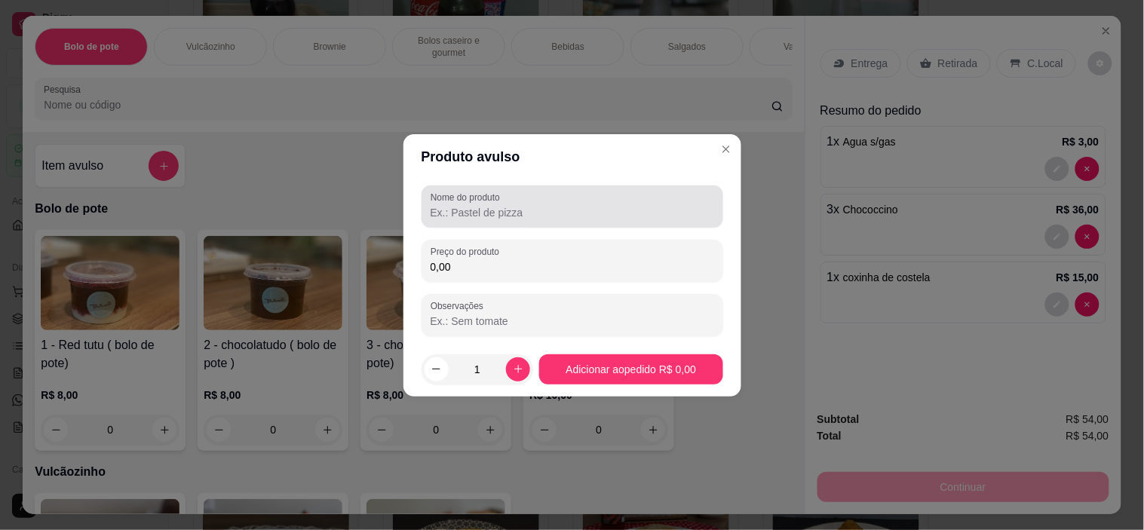
click at [482, 205] on input "Nome do produto" at bounding box center [571, 212] width 283 height 15
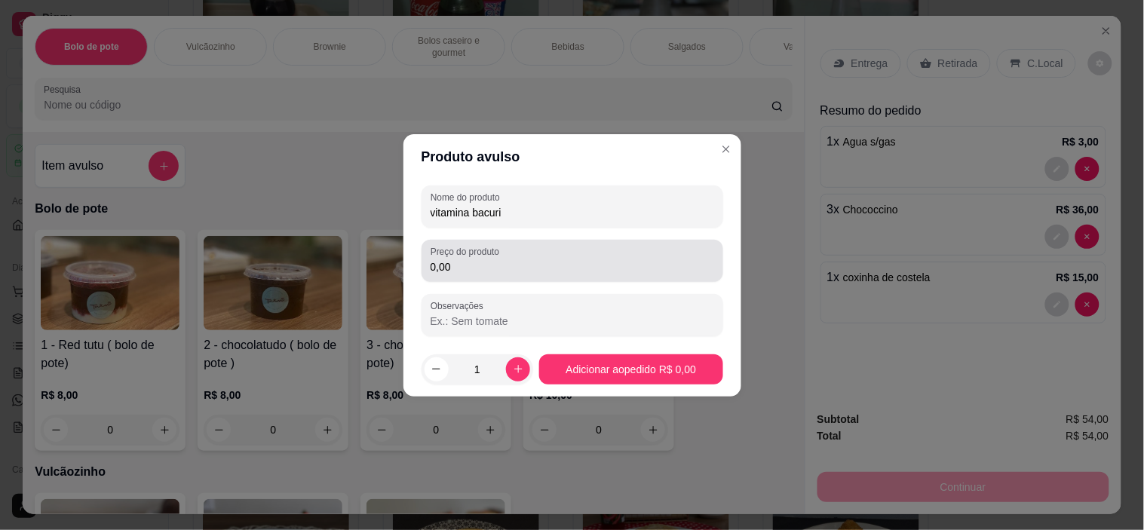
type input "vitamina bacuri"
click at [473, 274] on input "0,00" at bounding box center [571, 266] width 283 height 15
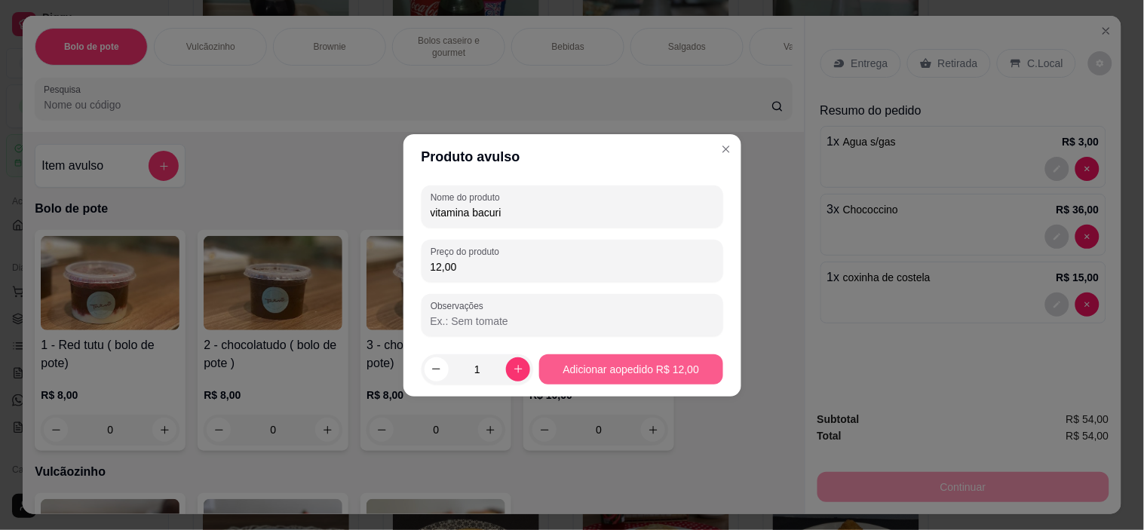
type input "12,00"
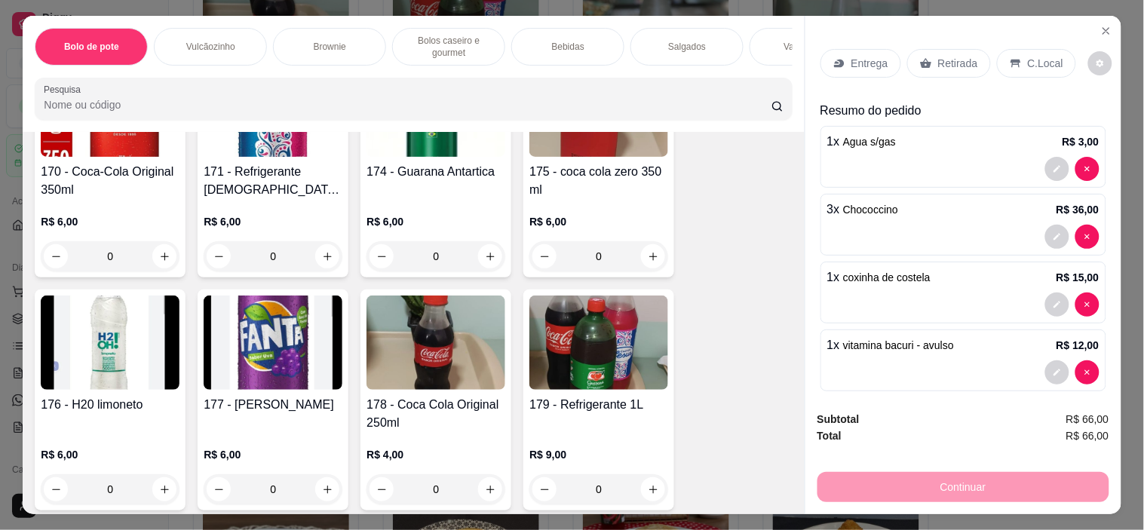
scroll to position [2010, 0]
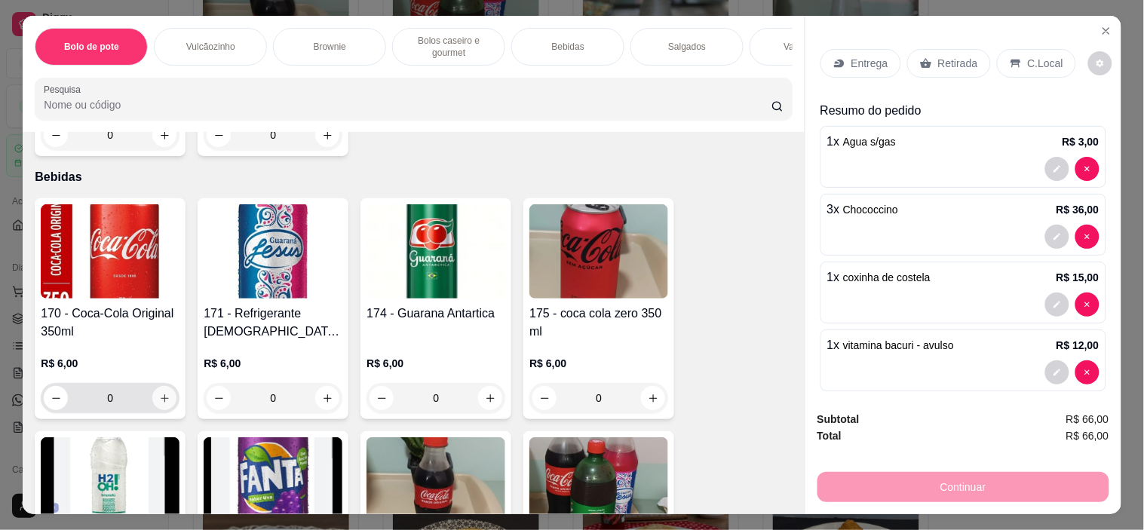
click at [152, 408] on button "increase-product-quantity" at bounding box center [164, 398] width 24 height 24
type input "1"
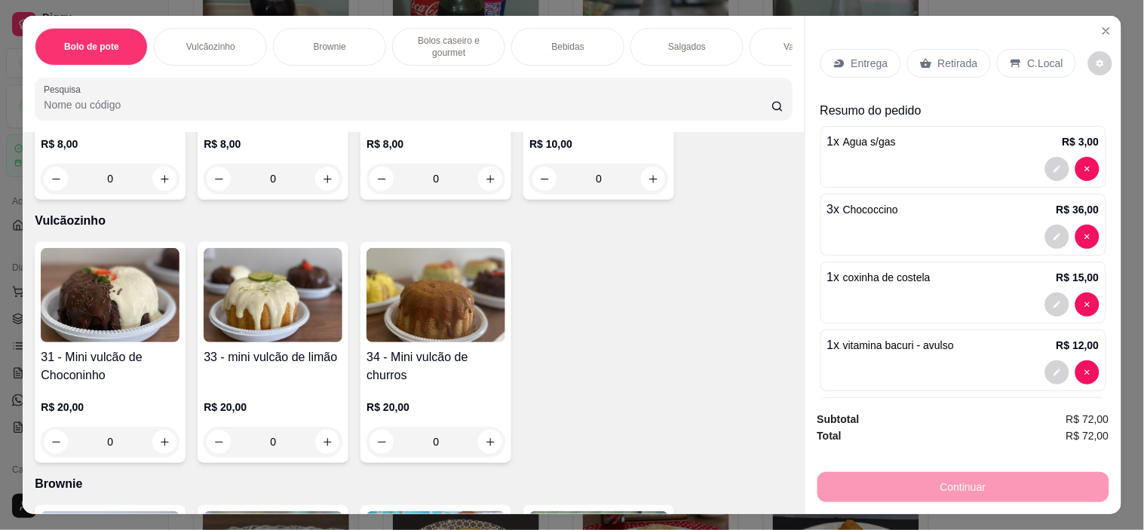
scroll to position [502, 0]
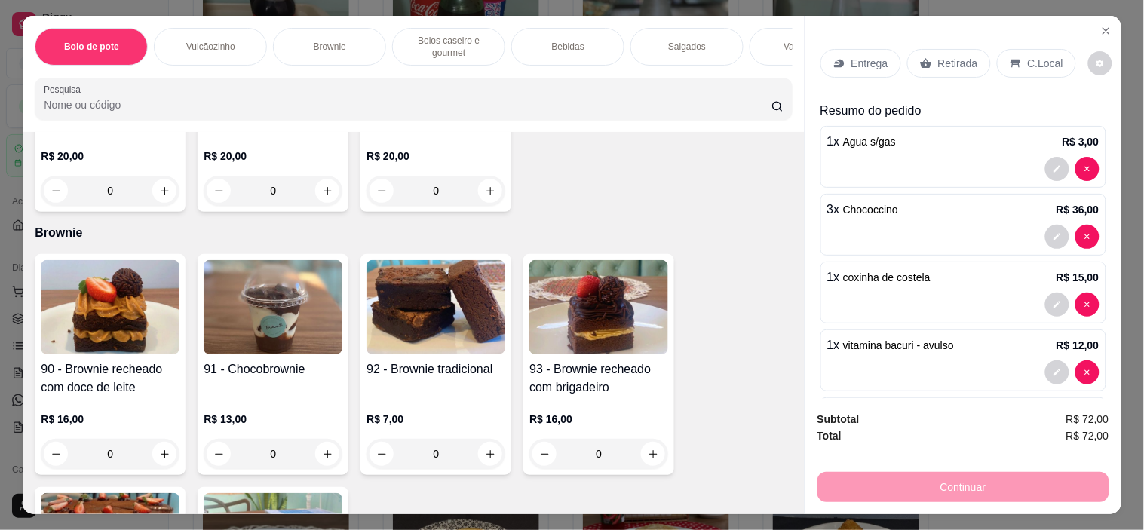
click at [317, 460] on div "0" at bounding box center [273, 454] width 139 height 30
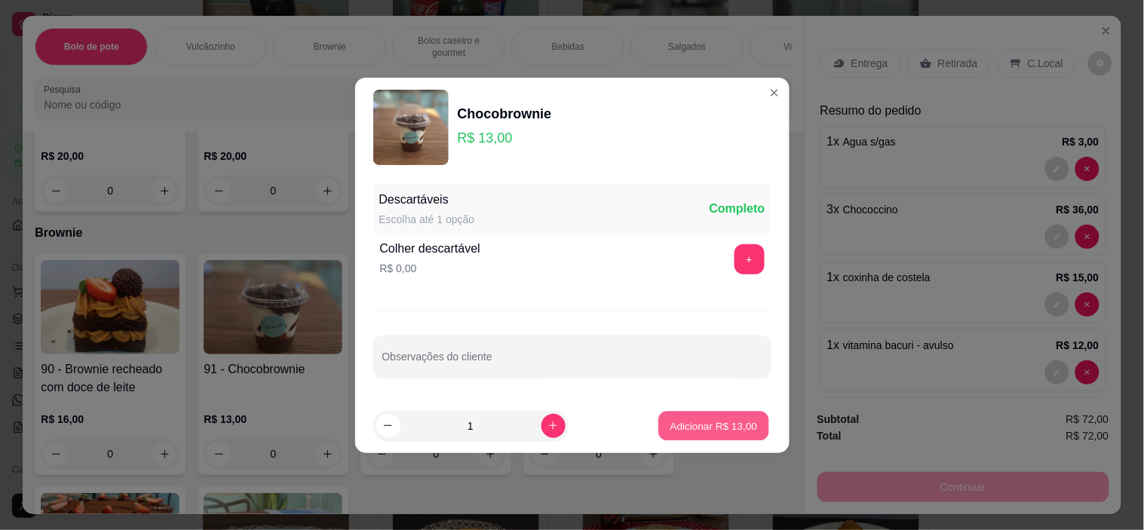
click at [707, 433] on button "Adicionar R$ 13,00" at bounding box center [714, 425] width 111 height 29
type input "1"
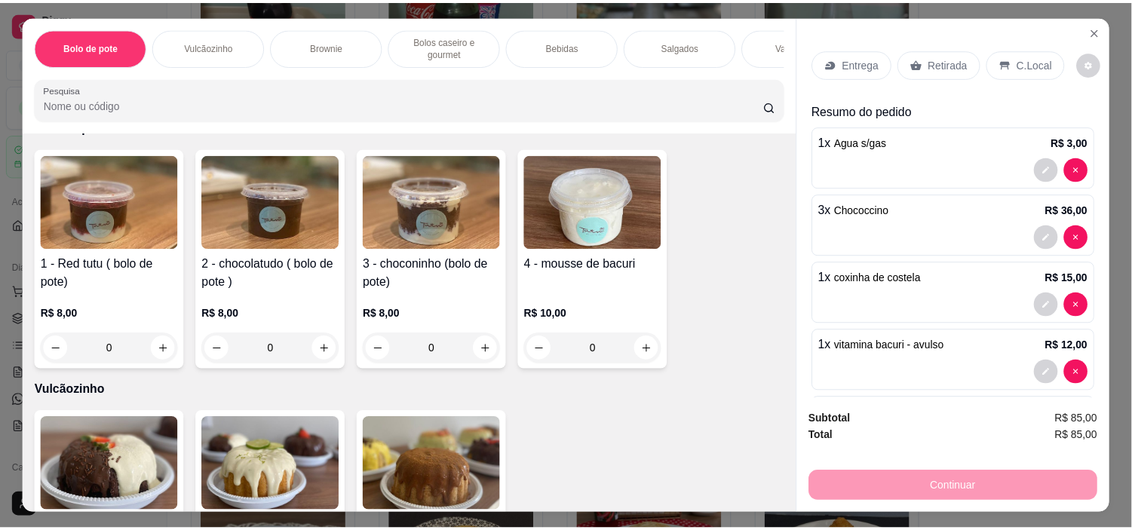
scroll to position [0, 0]
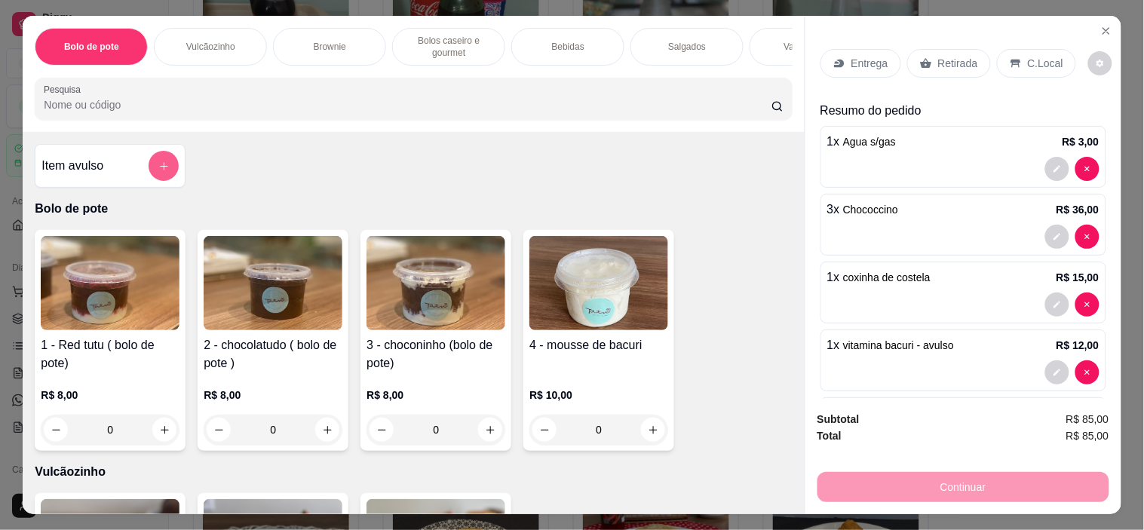
click at [160, 172] on icon "add-separate-item" at bounding box center [163, 166] width 11 height 11
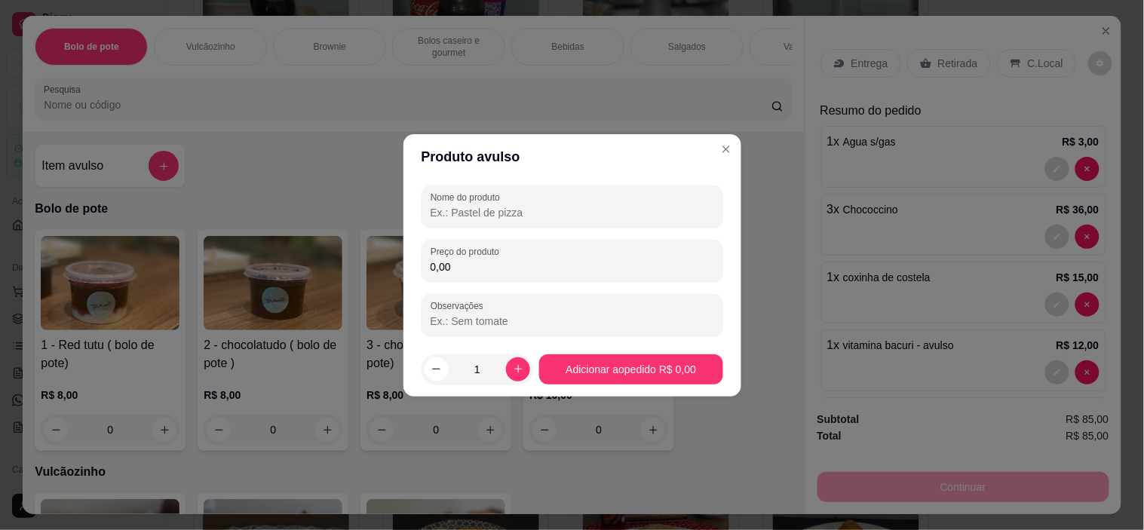
click at [479, 211] on input "Nome do produto" at bounding box center [571, 212] width 283 height 15
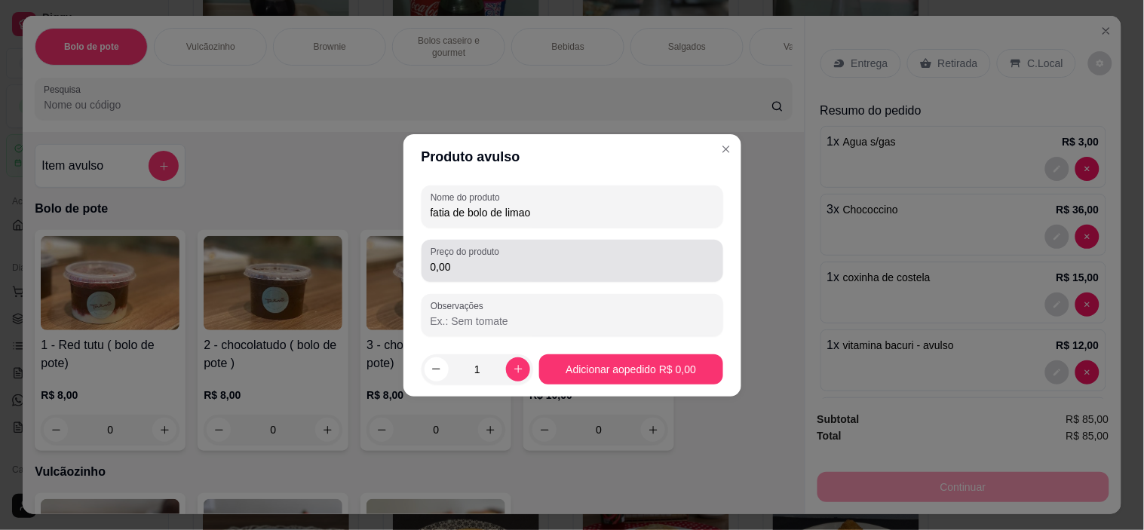
type input "fatia de bolo de limao"
click at [478, 265] on input "0,00" at bounding box center [571, 266] width 283 height 15
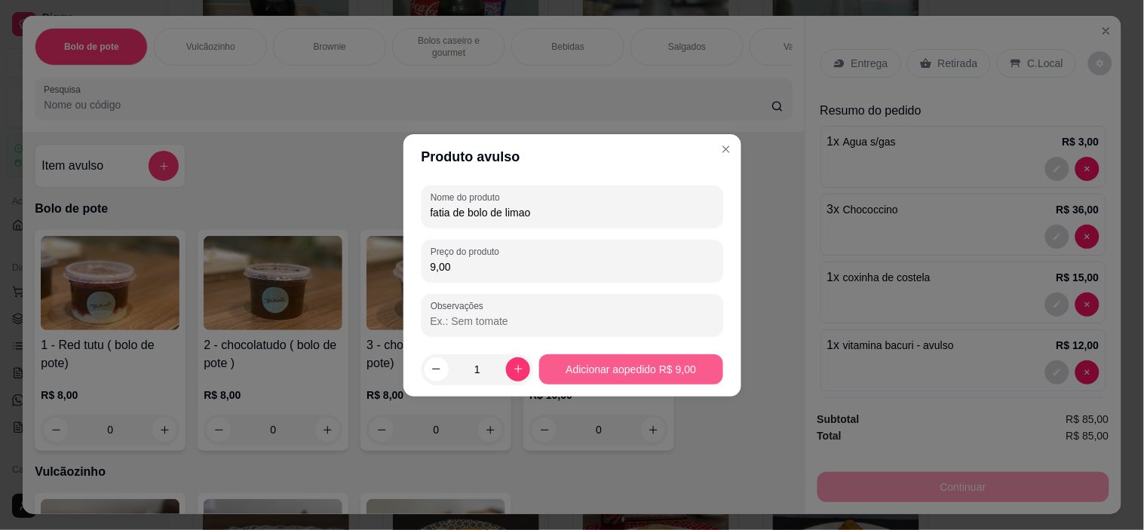
type input "9,00"
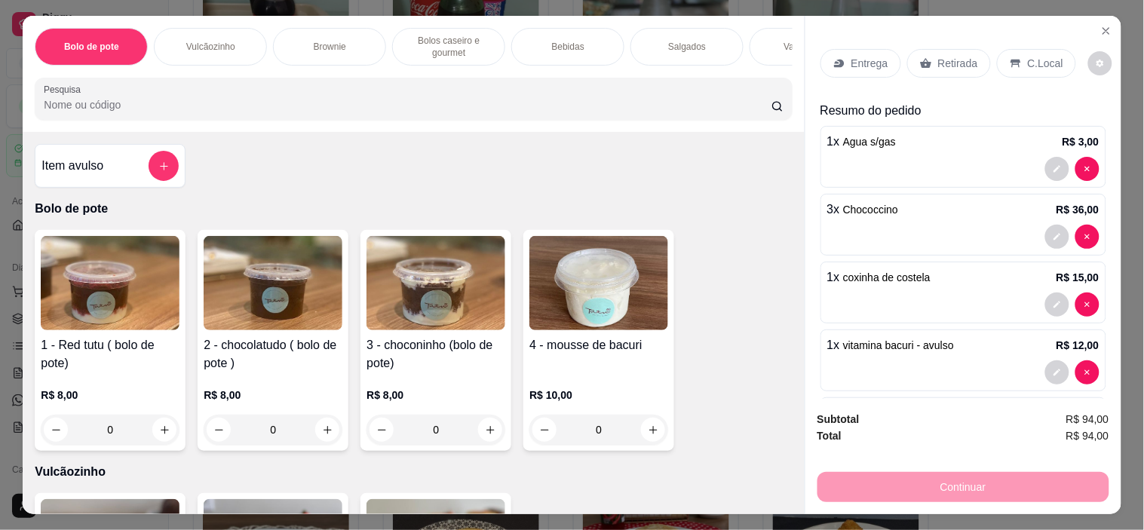
click at [1028, 56] on p "C.Local" at bounding box center [1045, 63] width 35 height 15
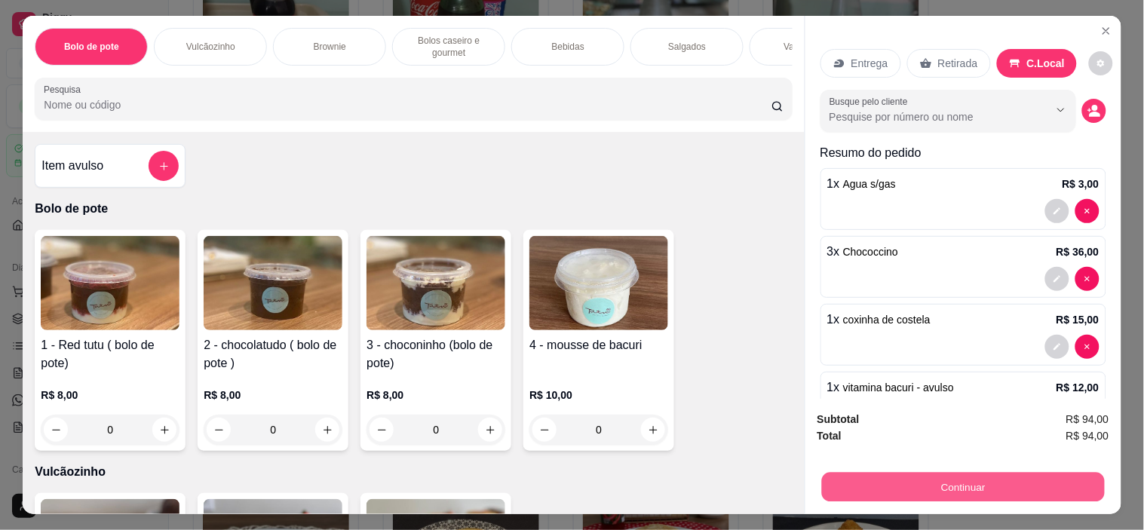
click at [972, 480] on button "Continuar" at bounding box center [962, 487] width 283 height 29
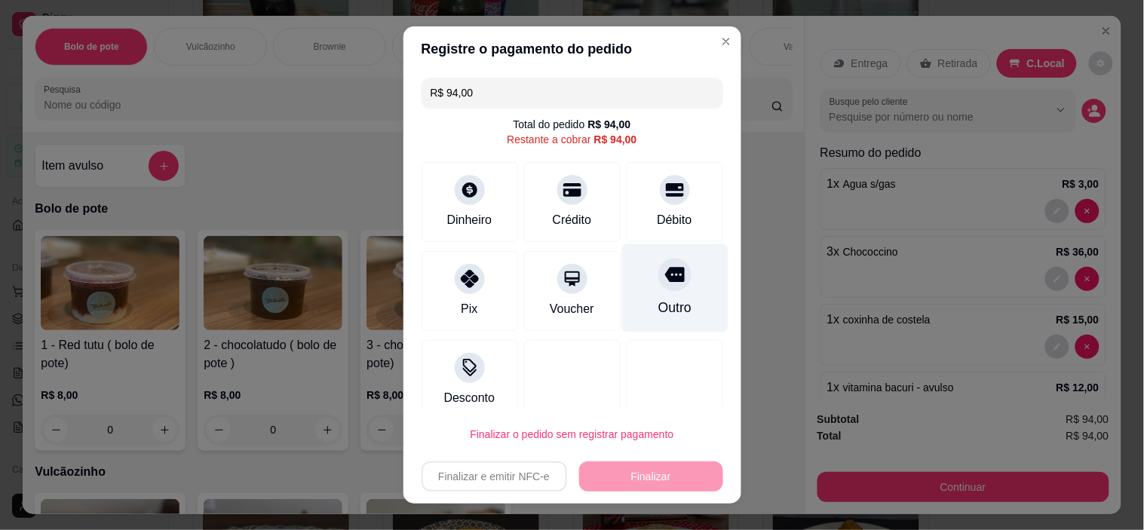
click at [661, 292] on div "Outro" at bounding box center [674, 288] width 106 height 88
type input "R$ 0,00"
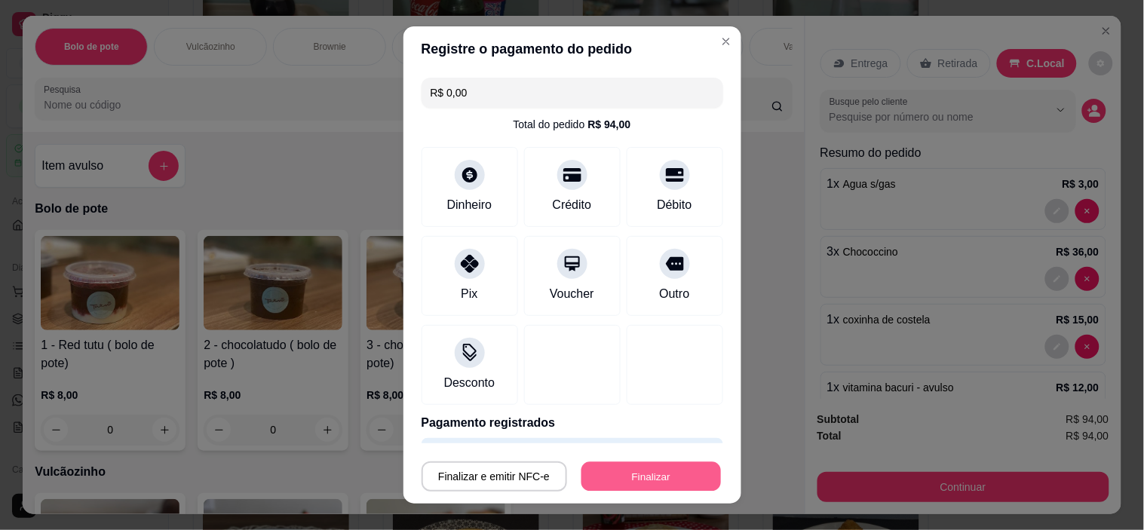
click at [653, 472] on button "Finalizar" at bounding box center [650, 475] width 139 height 29
type input "0"
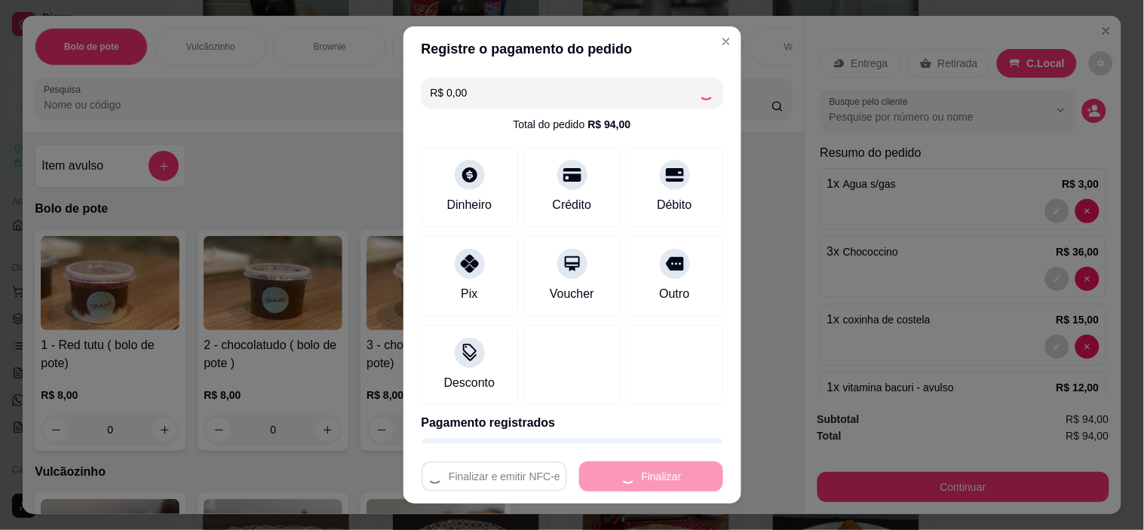
type input "0"
type input "-R$ 94,00"
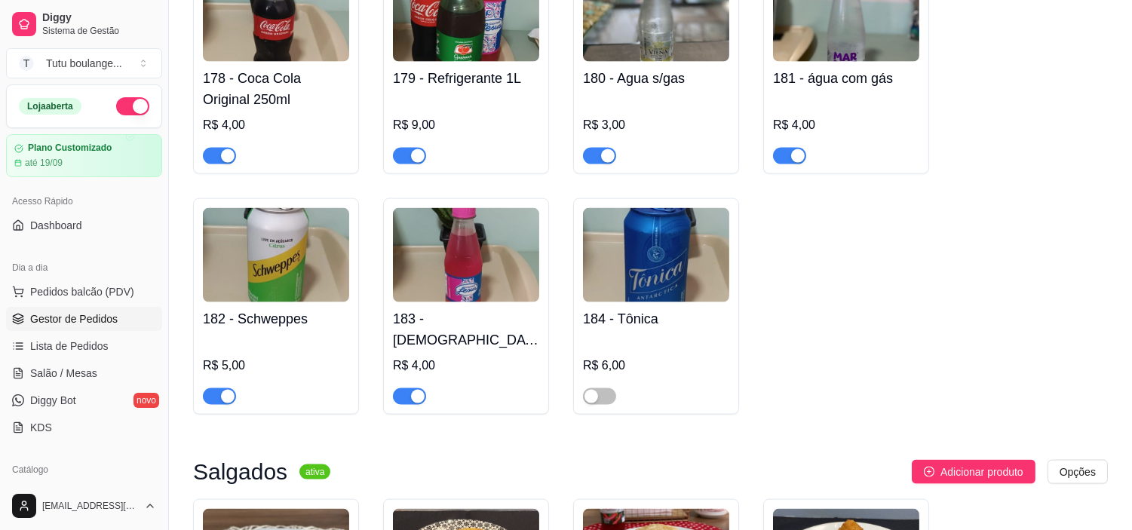
click at [113, 312] on span "Gestor de Pedidos" at bounding box center [73, 318] width 87 height 15
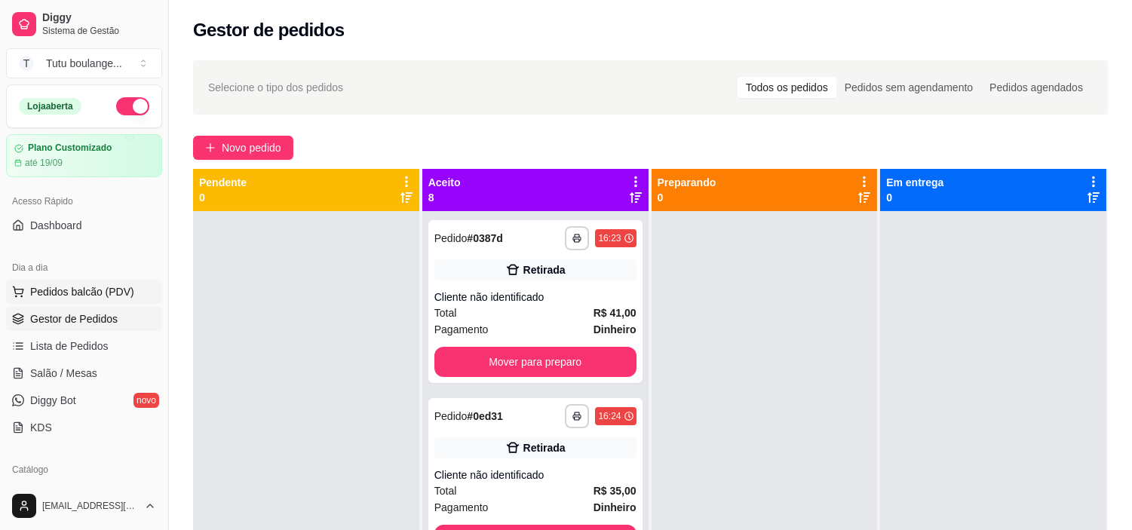
click at [117, 292] on span "Pedidos balcão (PDV)" at bounding box center [82, 291] width 104 height 15
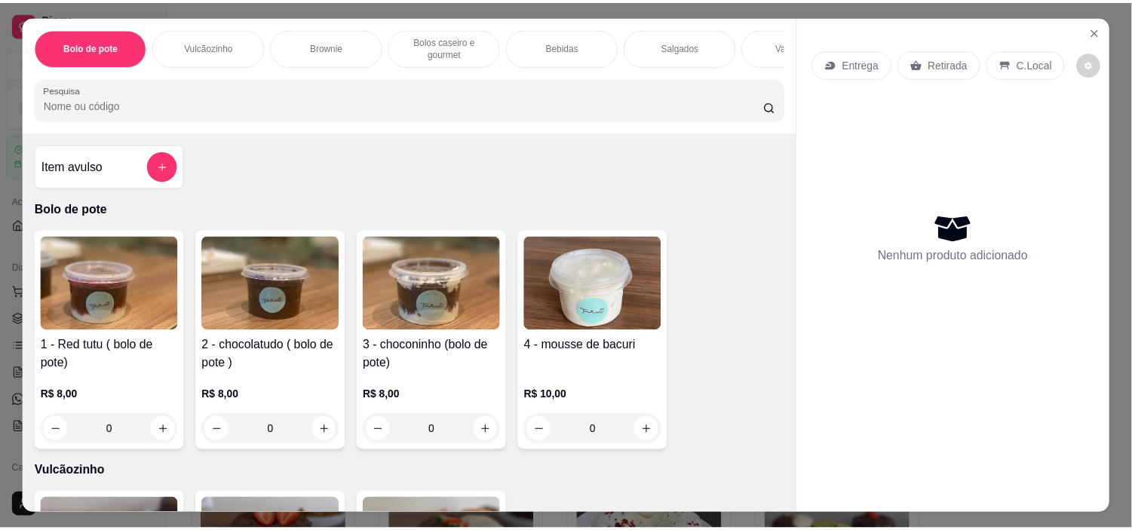
scroll to position [3898, 0]
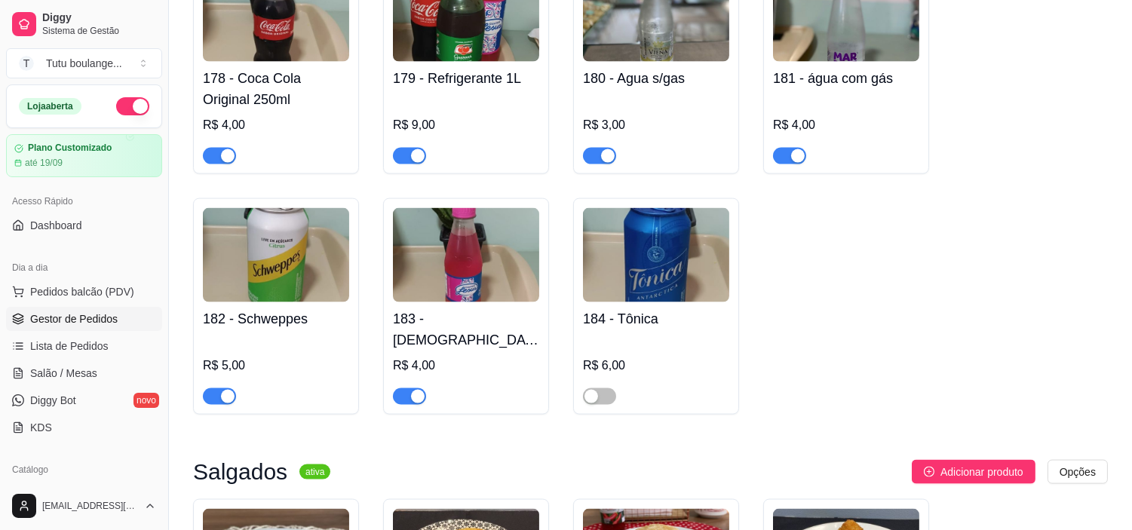
click at [93, 323] on span "Gestor de Pedidos" at bounding box center [73, 318] width 87 height 15
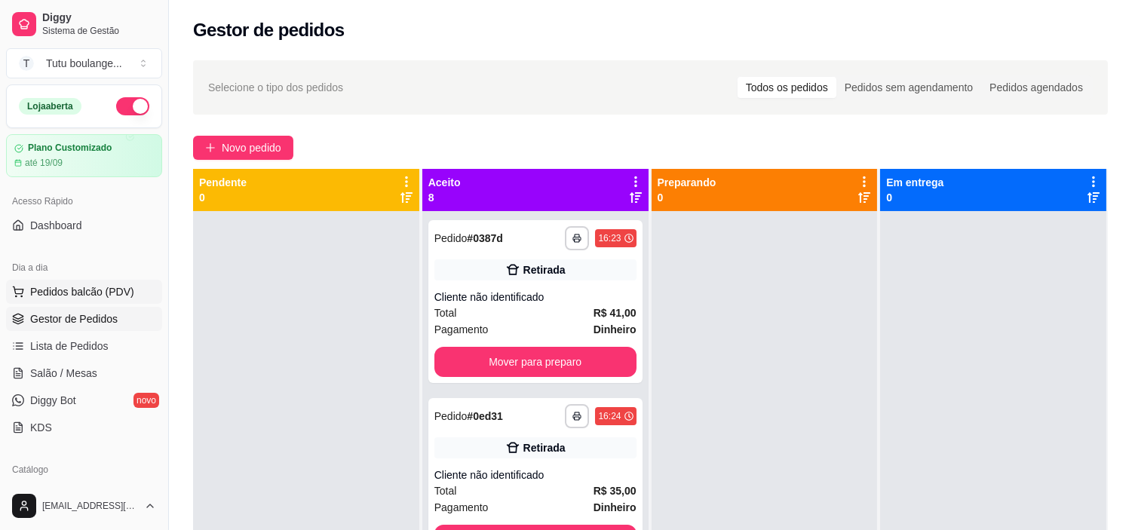
click at [78, 296] on span "Pedidos balcão (PDV)" at bounding box center [82, 291] width 104 height 15
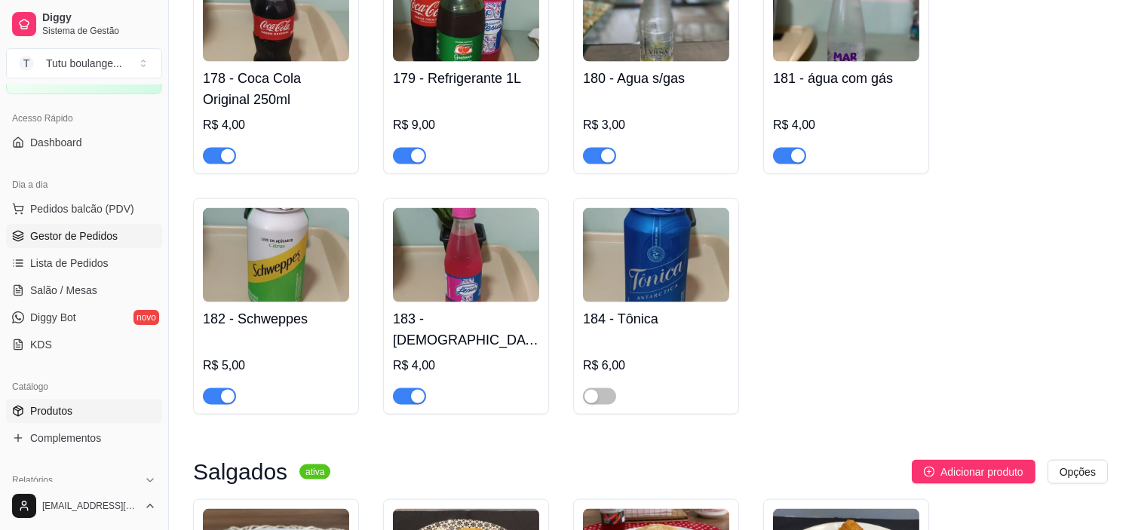
scroll to position [84, 0]
click at [138, 268] on link "Lista de Pedidos" at bounding box center [84, 262] width 156 height 24
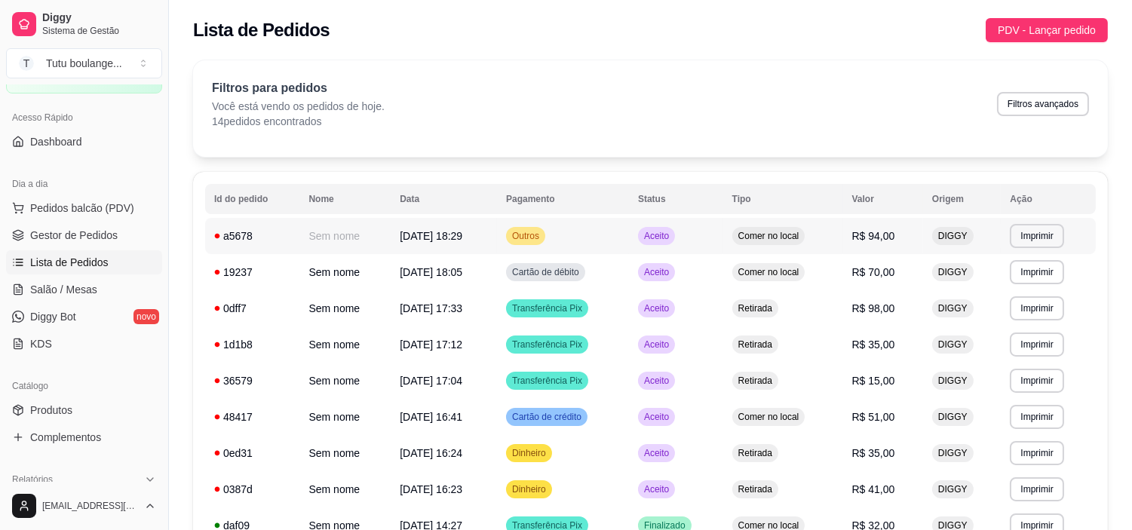
click at [622, 236] on td "Outros" at bounding box center [563, 236] width 132 height 36
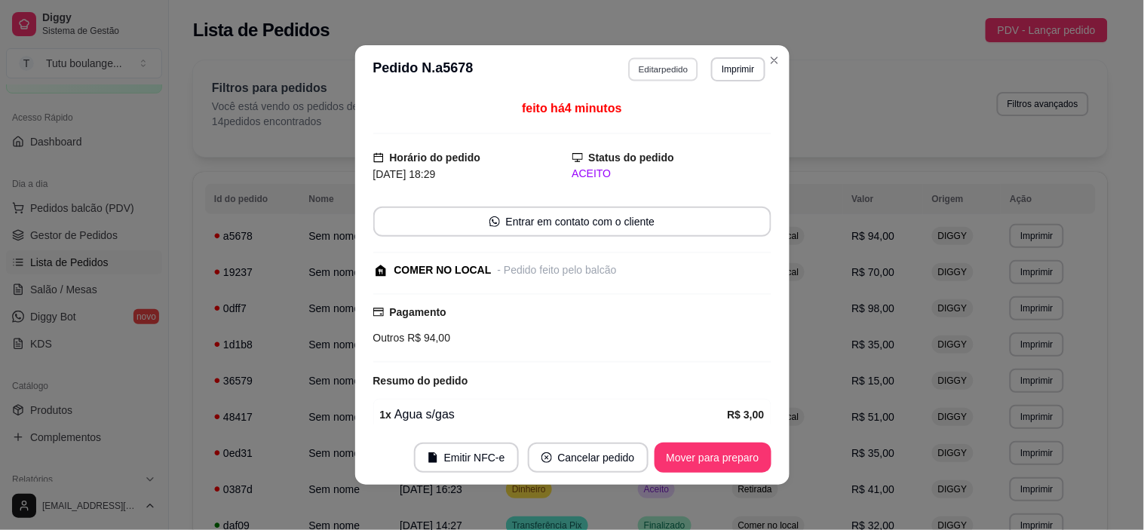
click at [645, 69] on button "Editar pedido" at bounding box center [663, 68] width 70 height 23
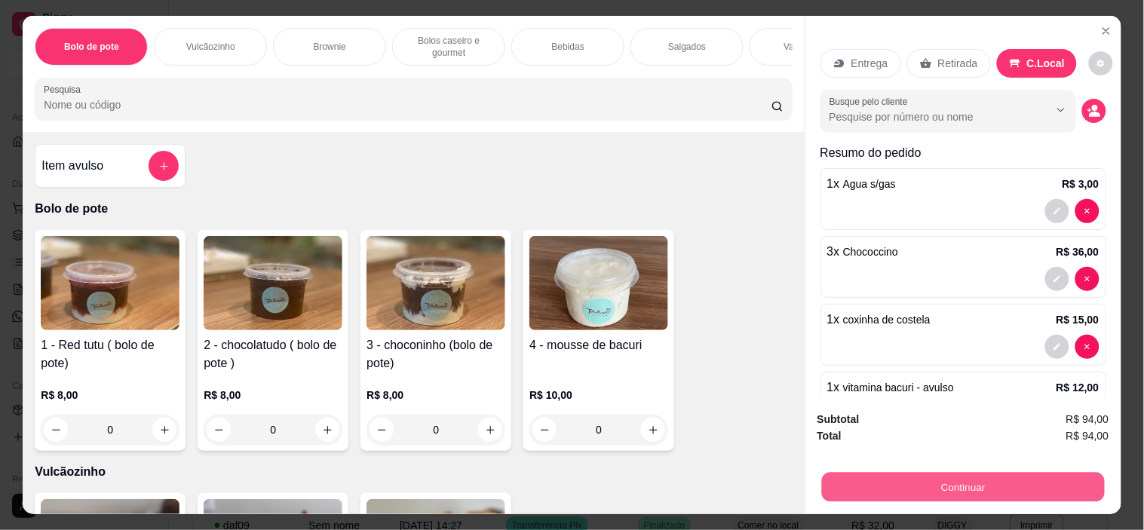
click at [924, 483] on button "Continuar" at bounding box center [962, 487] width 283 height 29
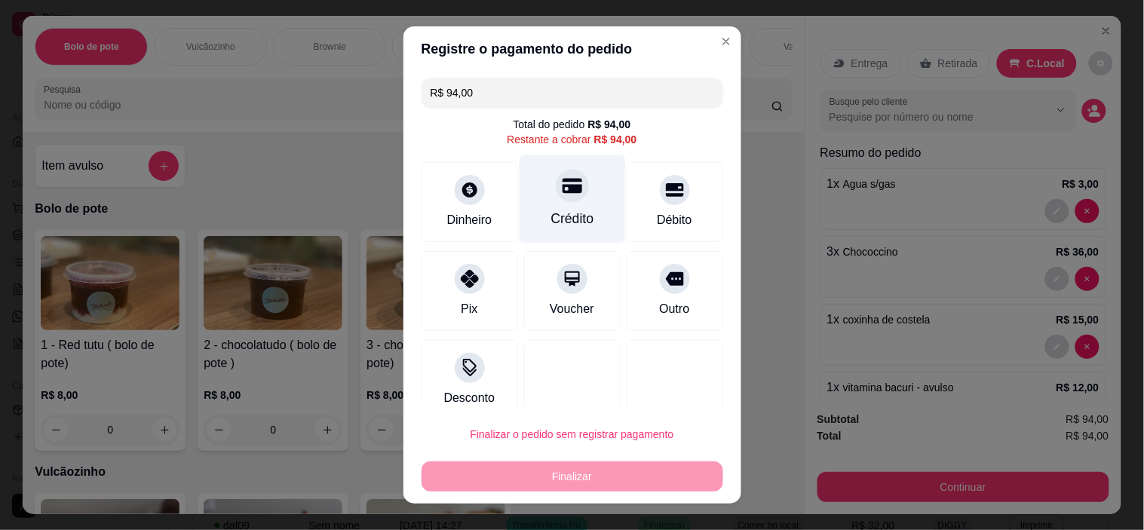
click at [569, 201] on div "Crédito" at bounding box center [572, 199] width 106 height 88
type input "R$ 0,00"
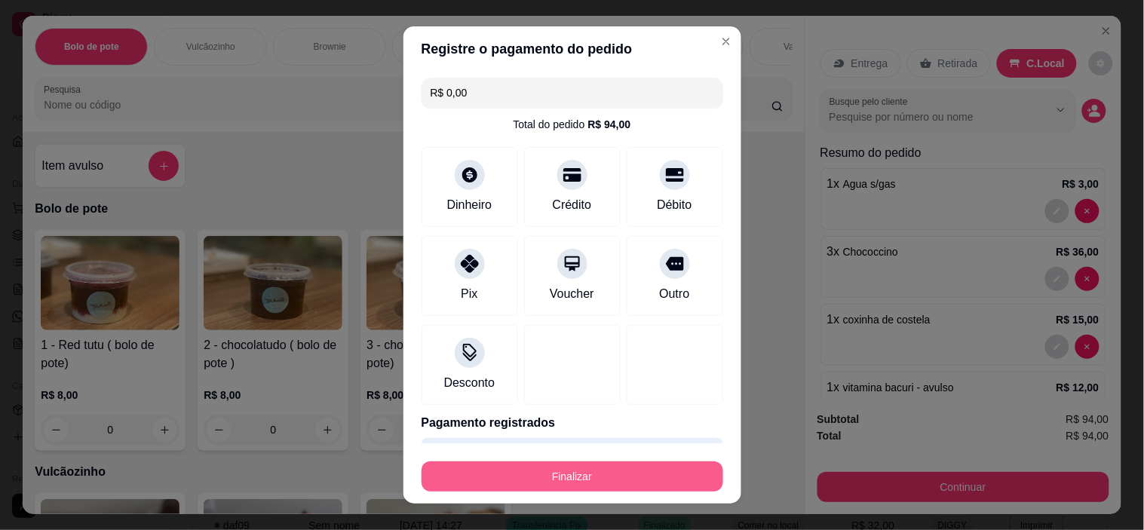
click at [589, 470] on button "Finalizar" at bounding box center [572, 476] width 302 height 30
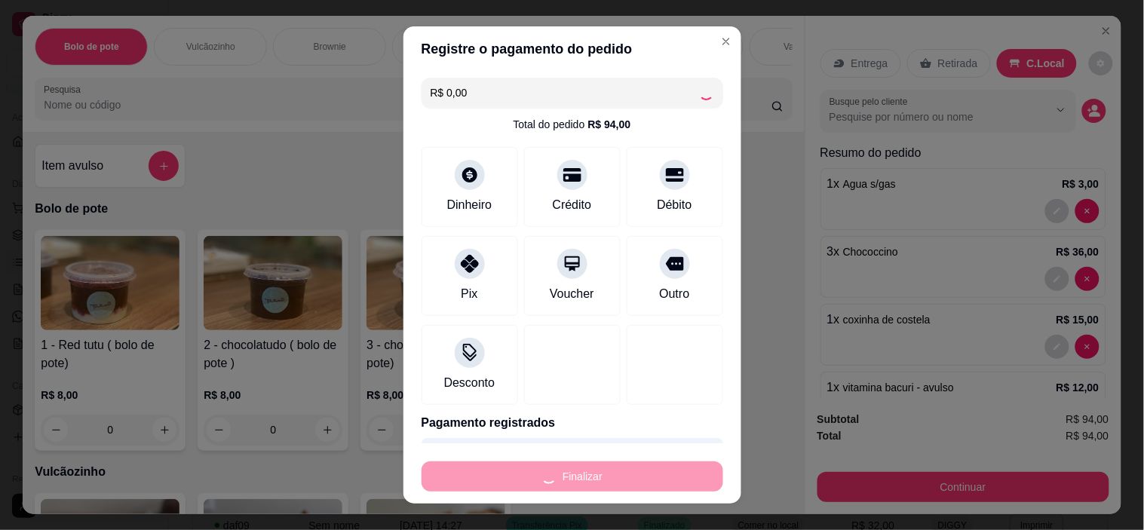
type input "0"
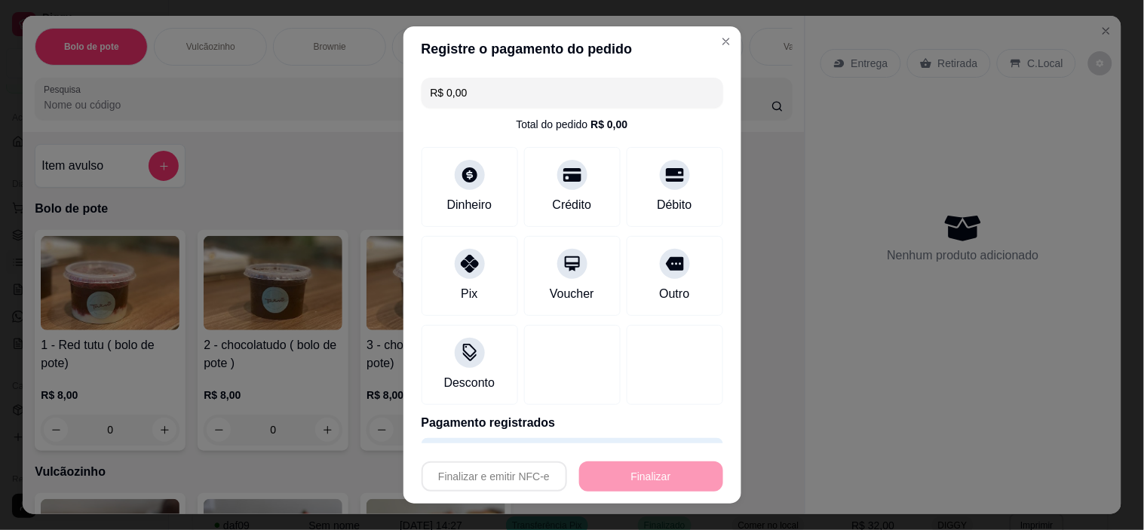
type input "-R$ 94,00"
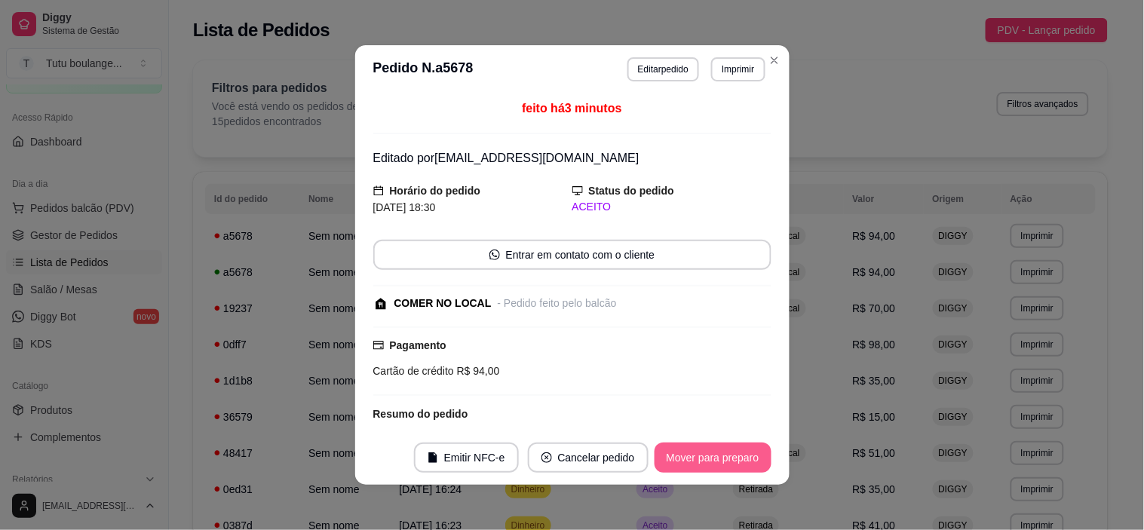
click at [710, 456] on button "Mover para preparo" at bounding box center [712, 458] width 117 height 30
click at [710, 456] on button "Mover para retirada disponível" at bounding box center [687, 458] width 167 height 30
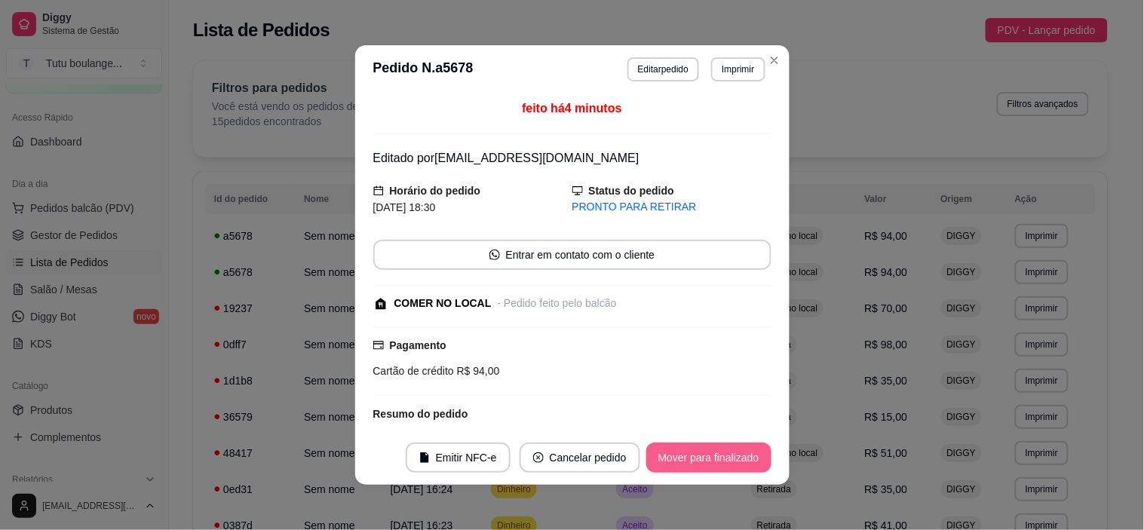
click at [711, 455] on button "Mover para finalizado" at bounding box center [708, 458] width 125 height 30
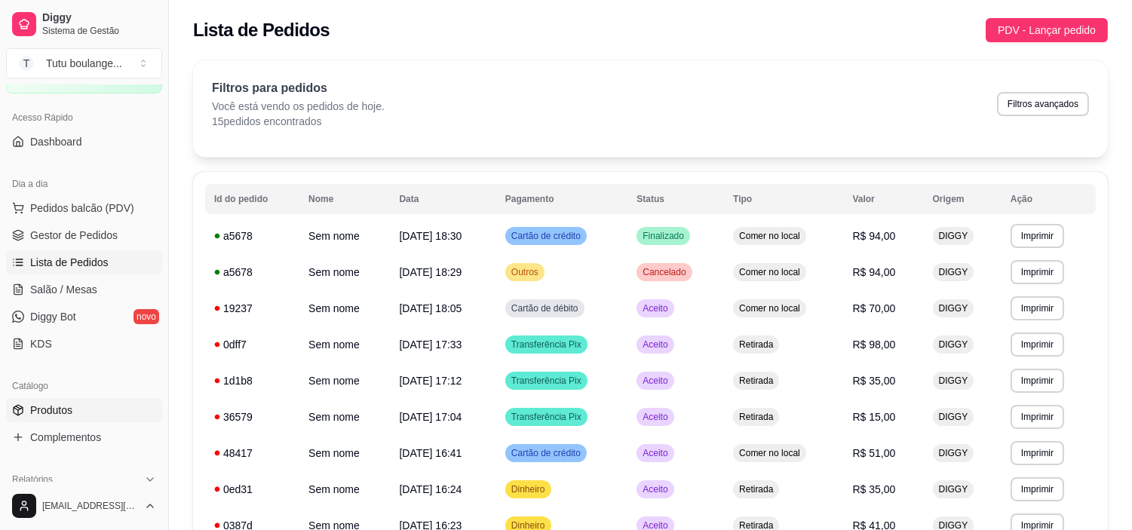
click at [91, 398] on link "Produtos" at bounding box center [84, 410] width 156 height 24
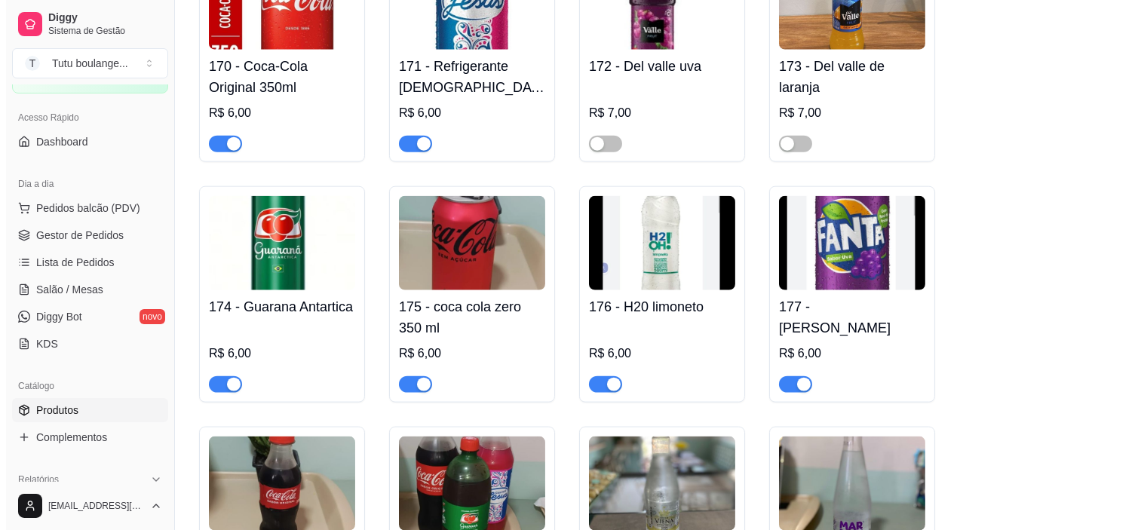
scroll to position [3434, 0]
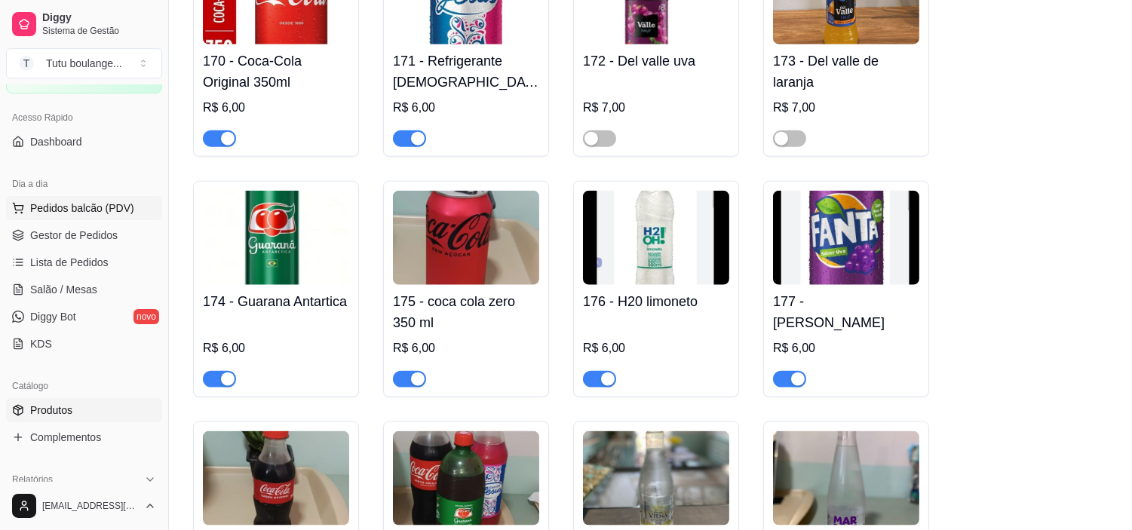
drag, startPoint x: 63, startPoint y: 214, endPoint x: 72, endPoint y: 213, distance: 8.4
click at [65, 213] on span "Pedidos balcão (PDV)" at bounding box center [82, 208] width 104 height 15
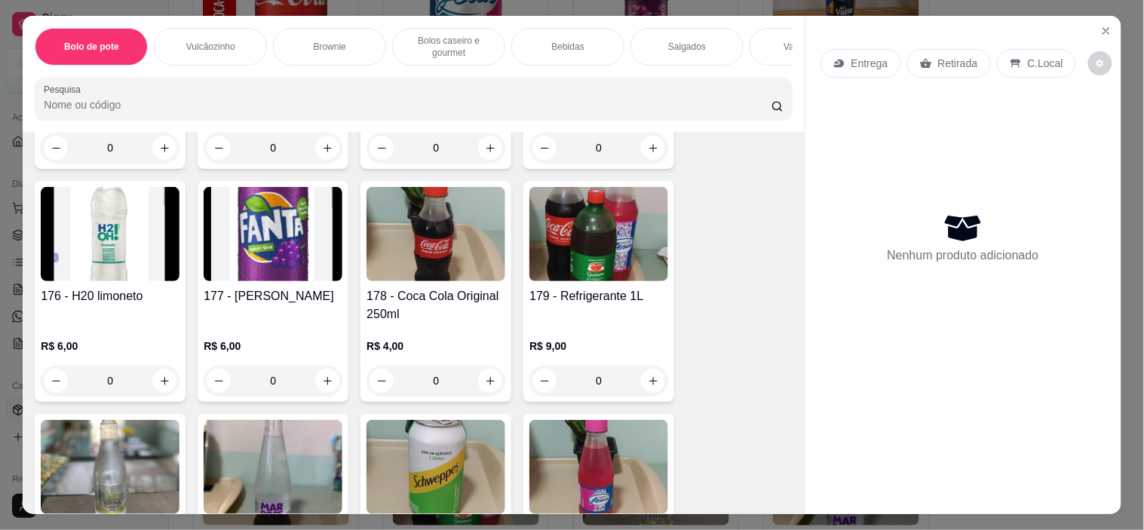
scroll to position [2262, 0]
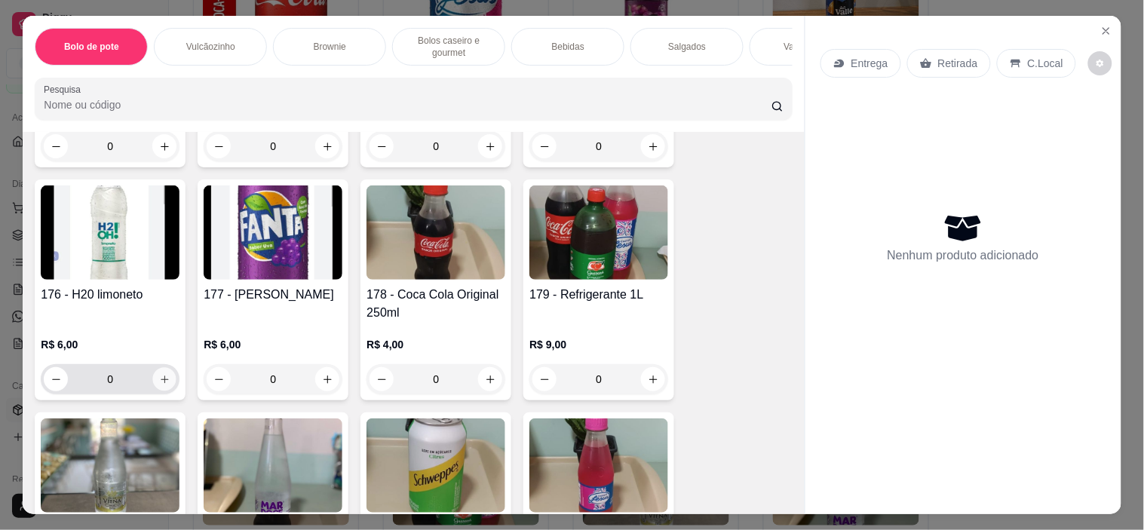
click at [153, 391] on button "increase-product-quantity" at bounding box center [164, 379] width 23 height 23
type input "1"
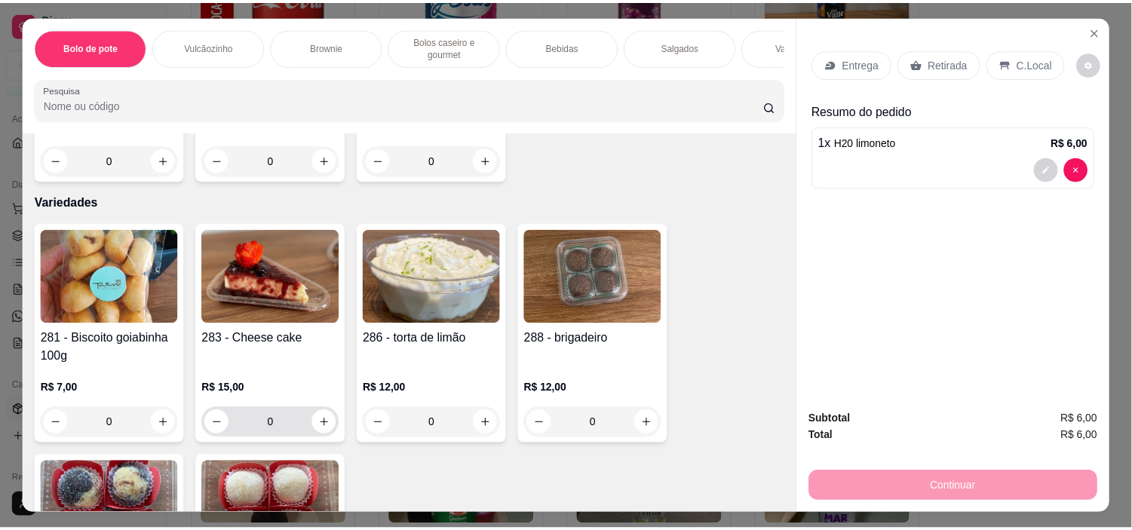
scroll to position [3183, 0]
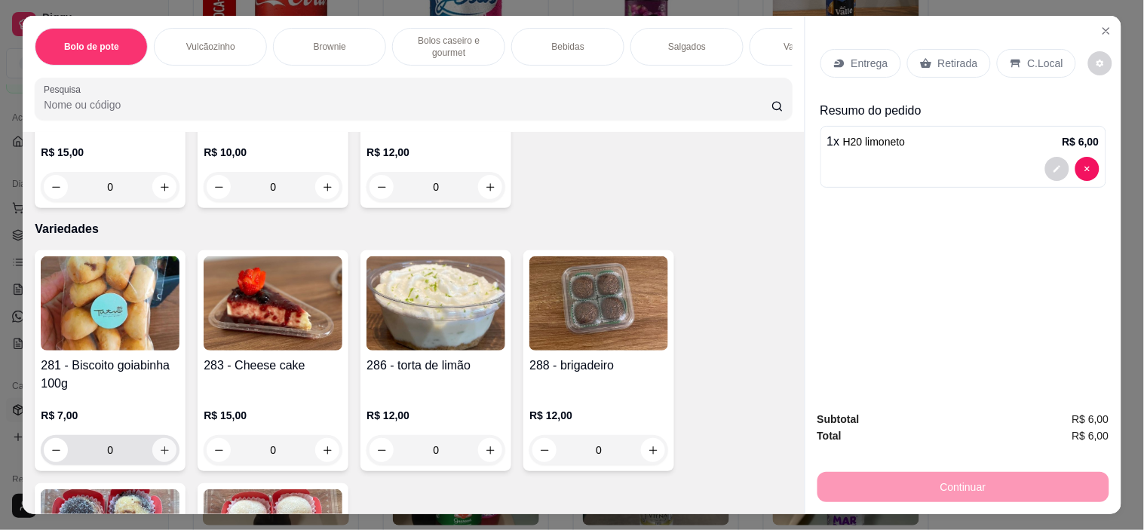
click at [159, 445] on icon "increase-product-quantity" at bounding box center [164, 450] width 11 height 11
type input "1"
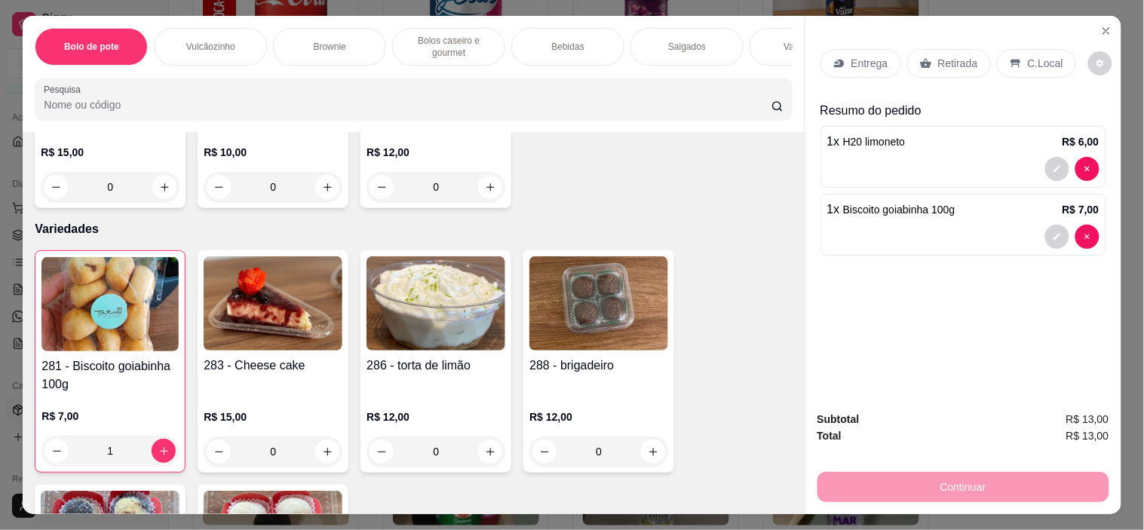
click at [938, 57] on p "Retirada" at bounding box center [958, 63] width 40 height 15
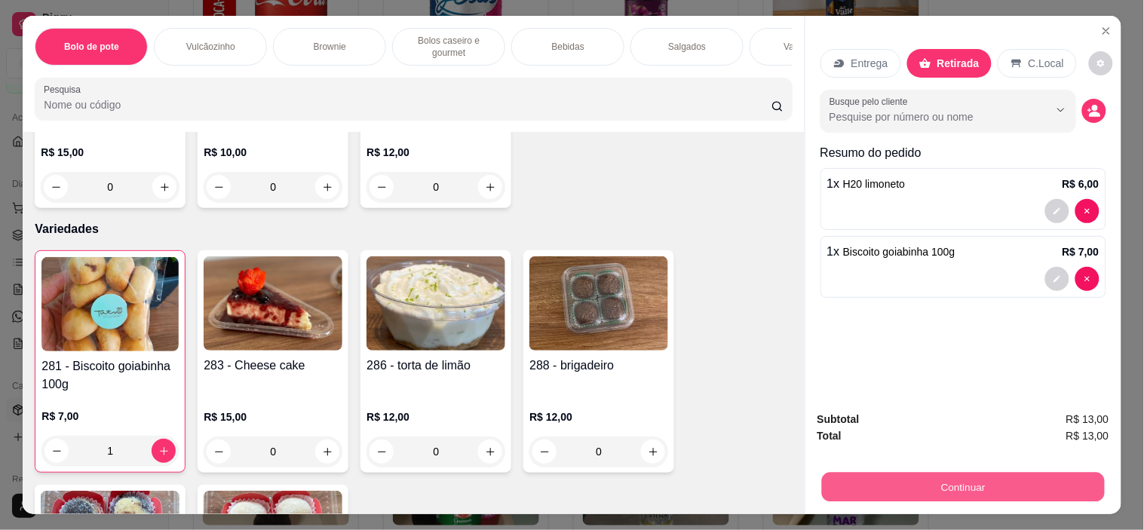
click at [925, 476] on button "Continuar" at bounding box center [962, 487] width 283 height 29
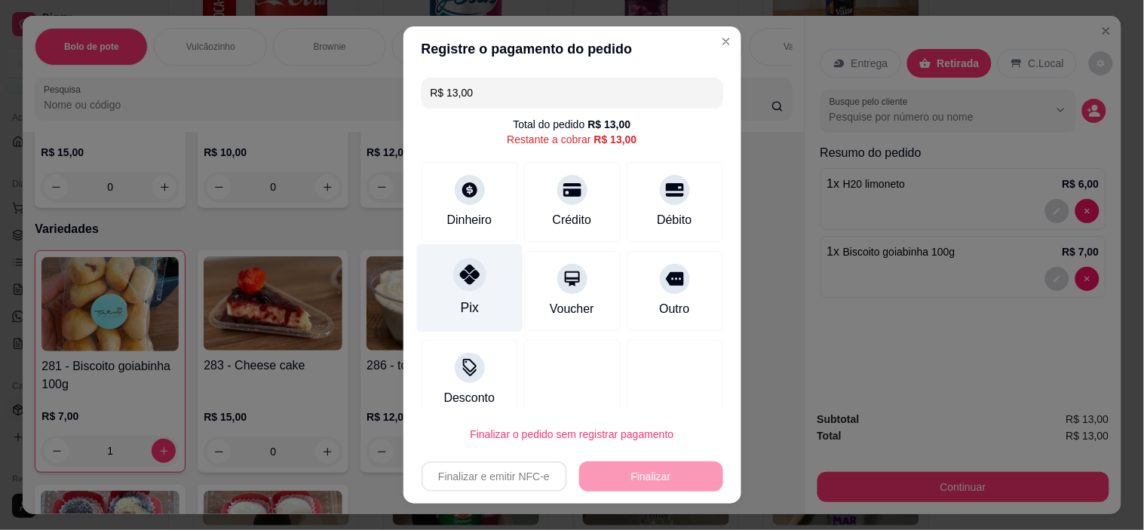
click at [476, 276] on div "Pix" at bounding box center [469, 288] width 106 height 88
type input "R$ 0,00"
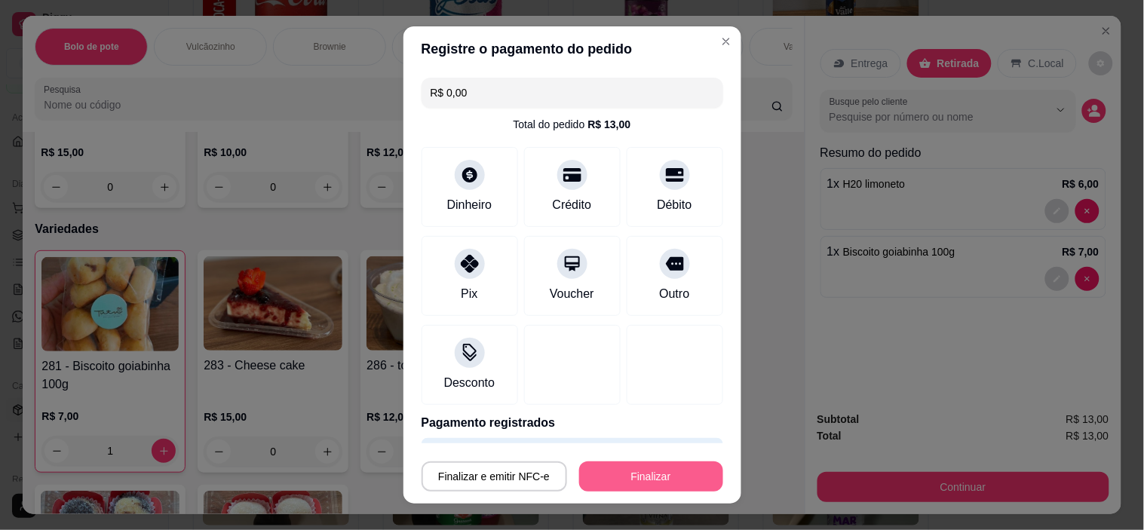
click at [633, 481] on button "Finalizar" at bounding box center [651, 476] width 144 height 30
type input "0"
type input "-R$ 13,00"
